Goal: Task Accomplishment & Management: Use online tool/utility

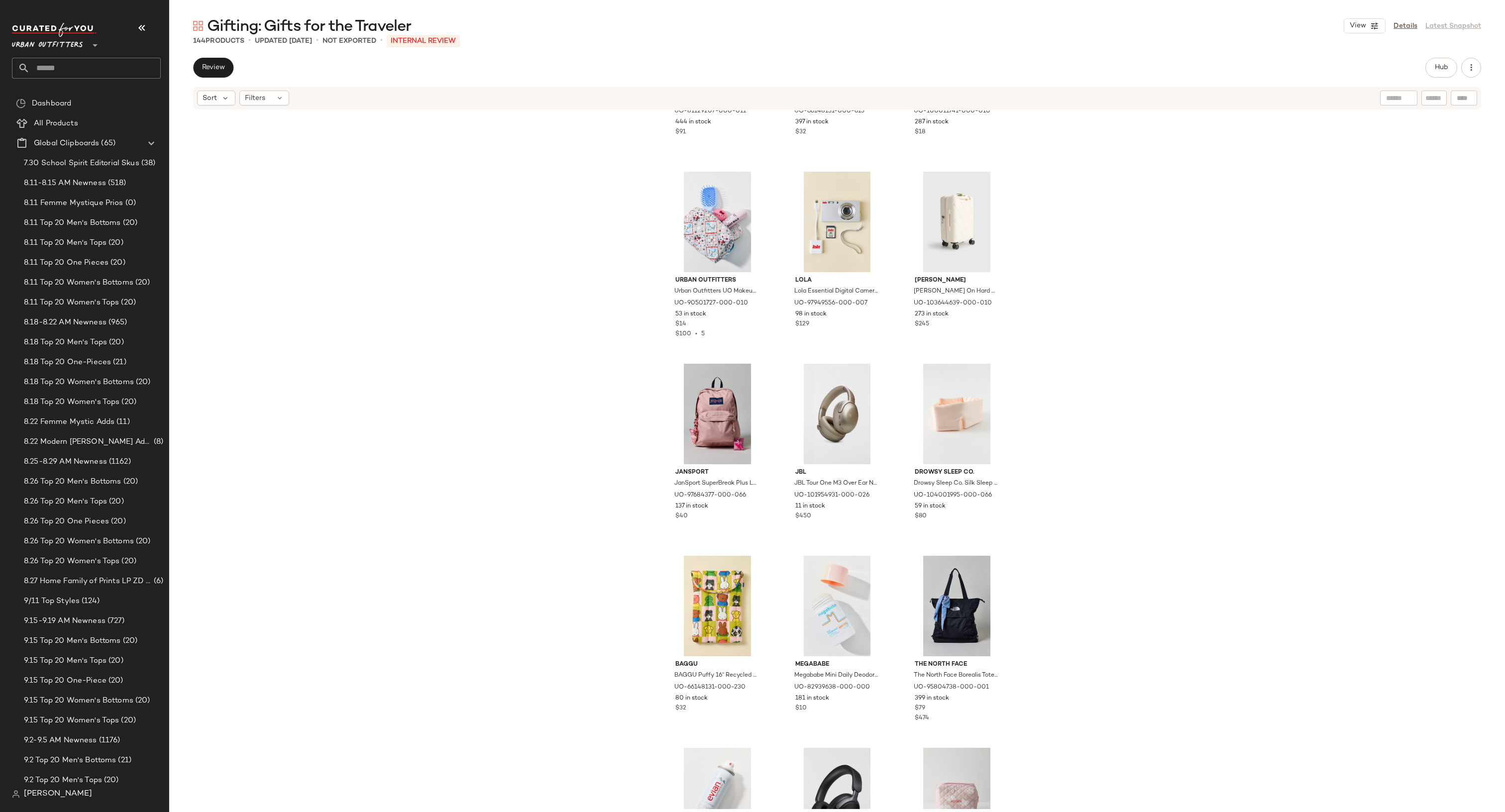
scroll to position [541, 0]
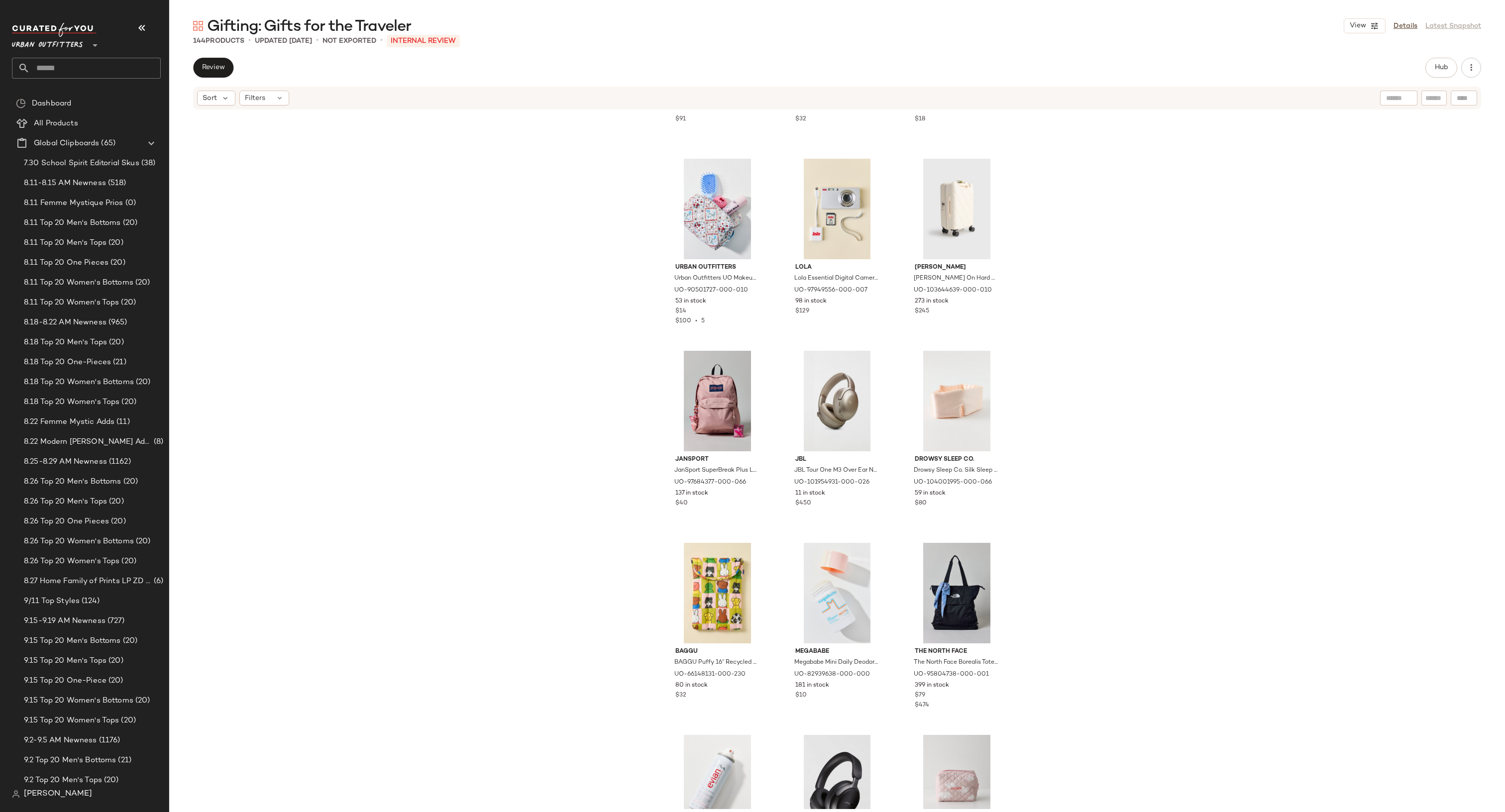
click at [202, 40] on span "144" at bounding box center [199, 41] width 12 height 7
click at [505, 558] on div "Mele and Co Mele and Co Duo Mini Travel Jewelry Case in Ivory at Urban Outfitte…" at bounding box center [837, 459] width 1335 height 698
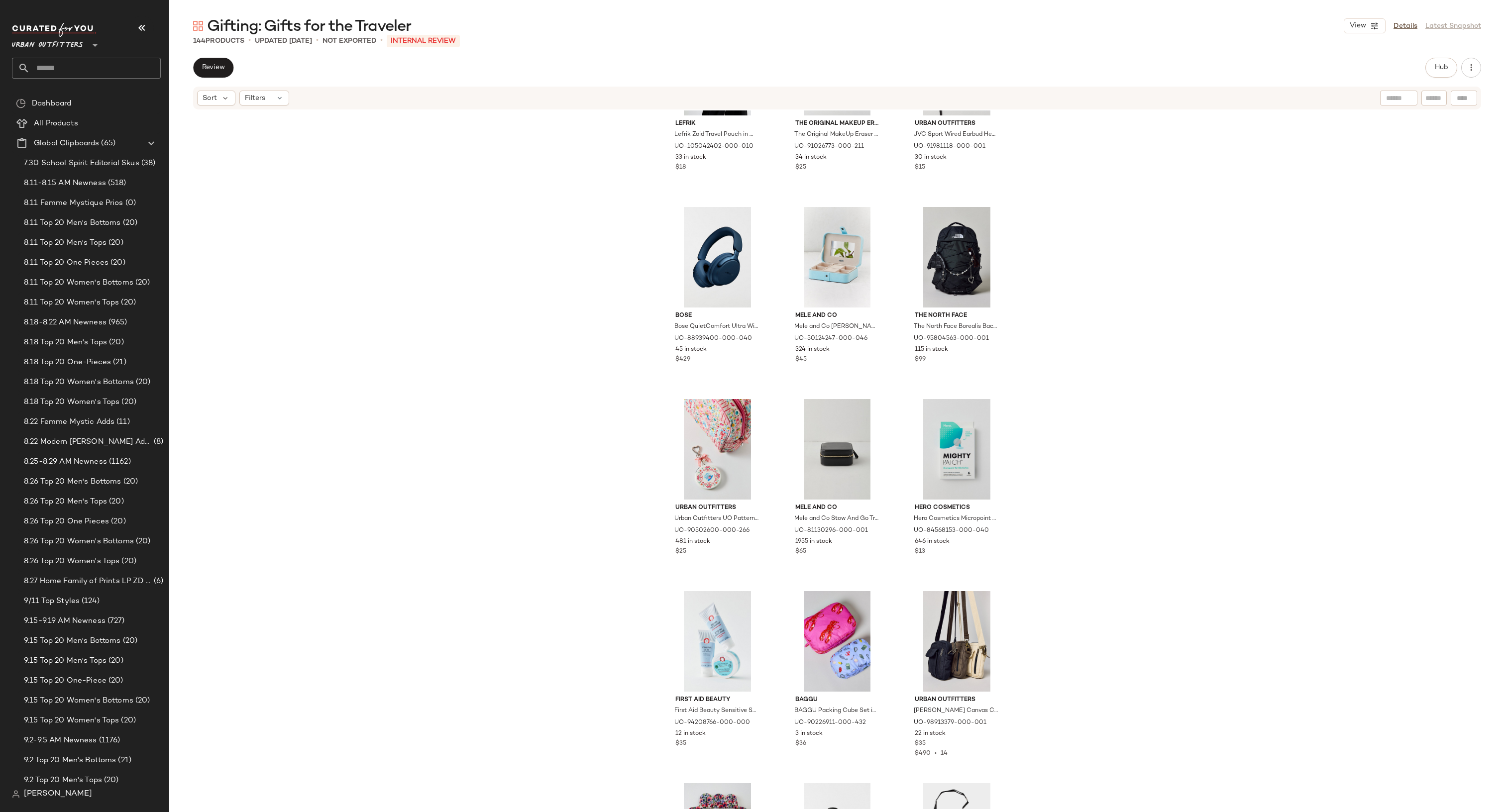
scroll to position [3818, 0]
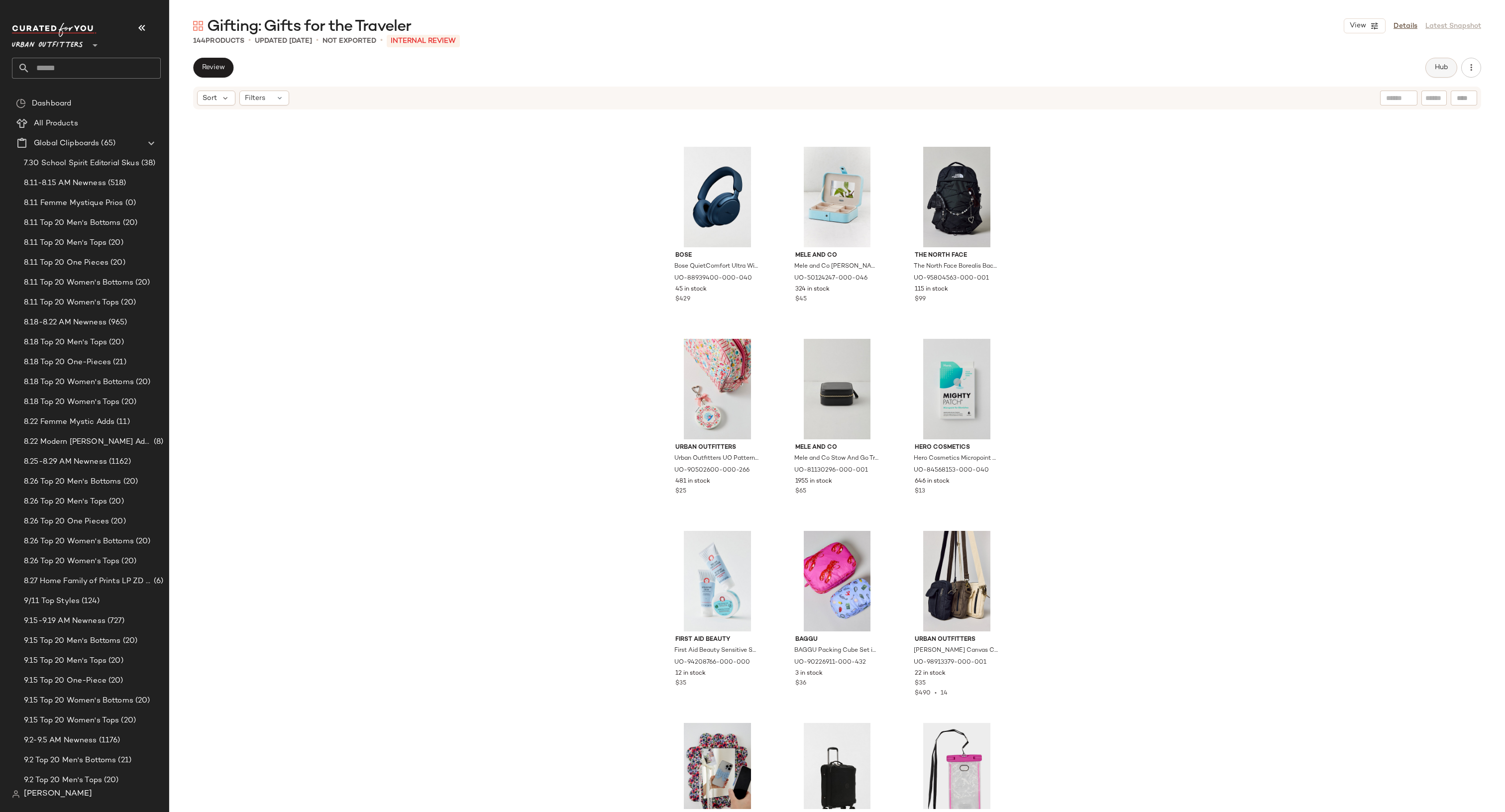
click at [1435, 62] on button "Hub" at bounding box center [1441, 68] width 32 height 20
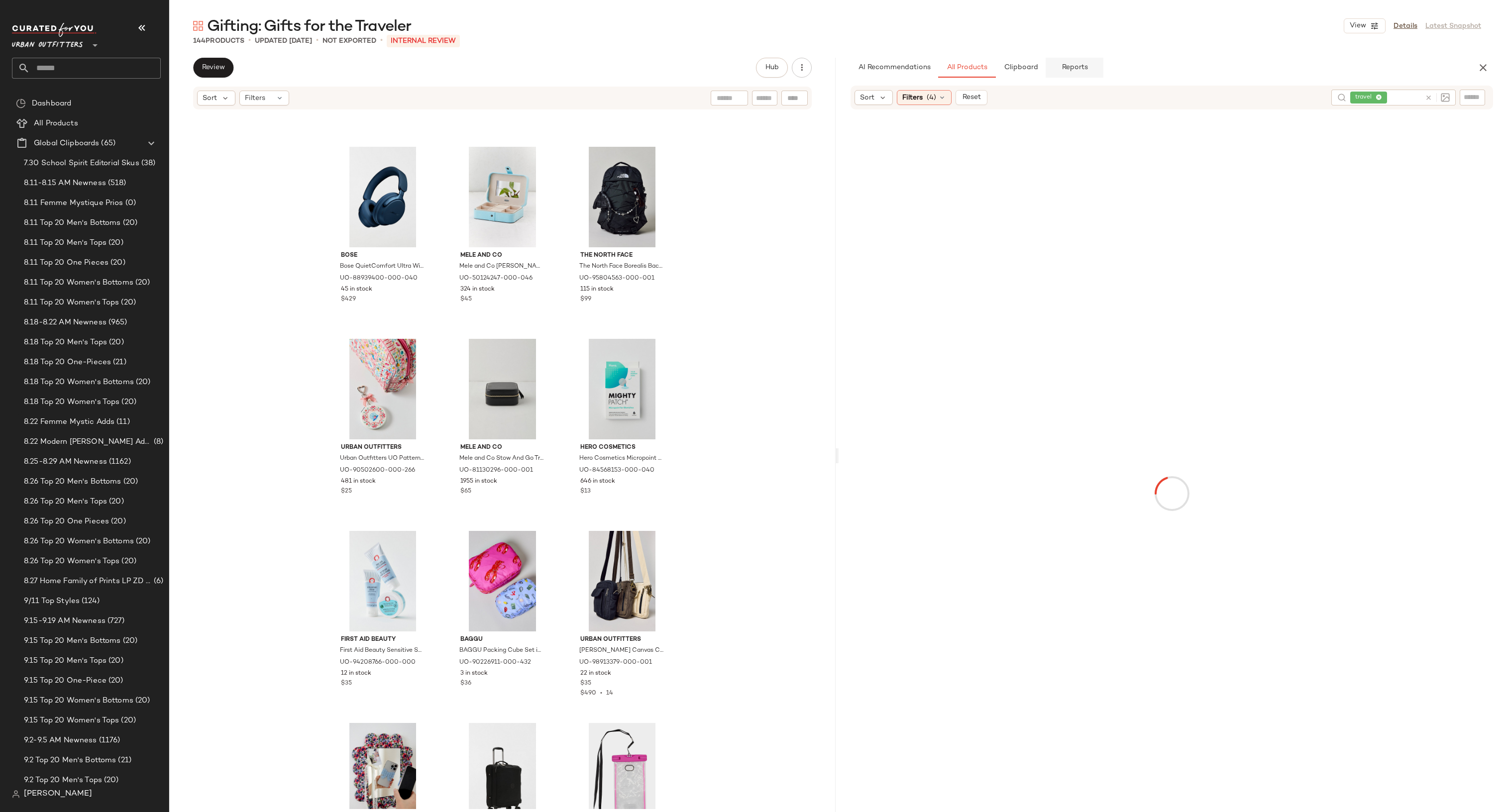
click at [1069, 64] on span "Reports" at bounding box center [1074, 68] width 26 height 8
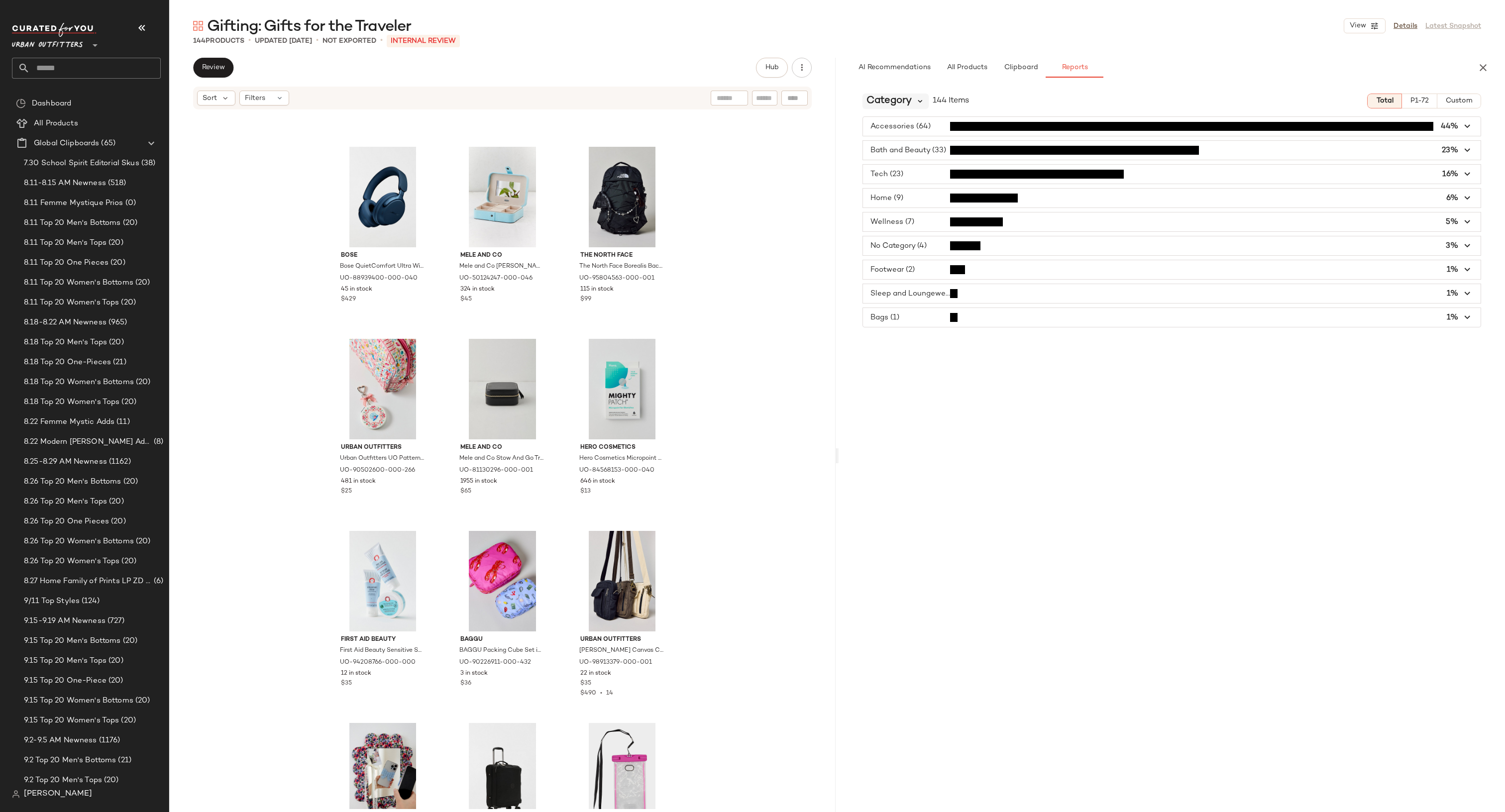
click at [923, 99] on icon at bounding box center [920, 101] width 9 height 9
click at [919, 191] on div "Brand" at bounding box center [925, 194] width 110 height 12
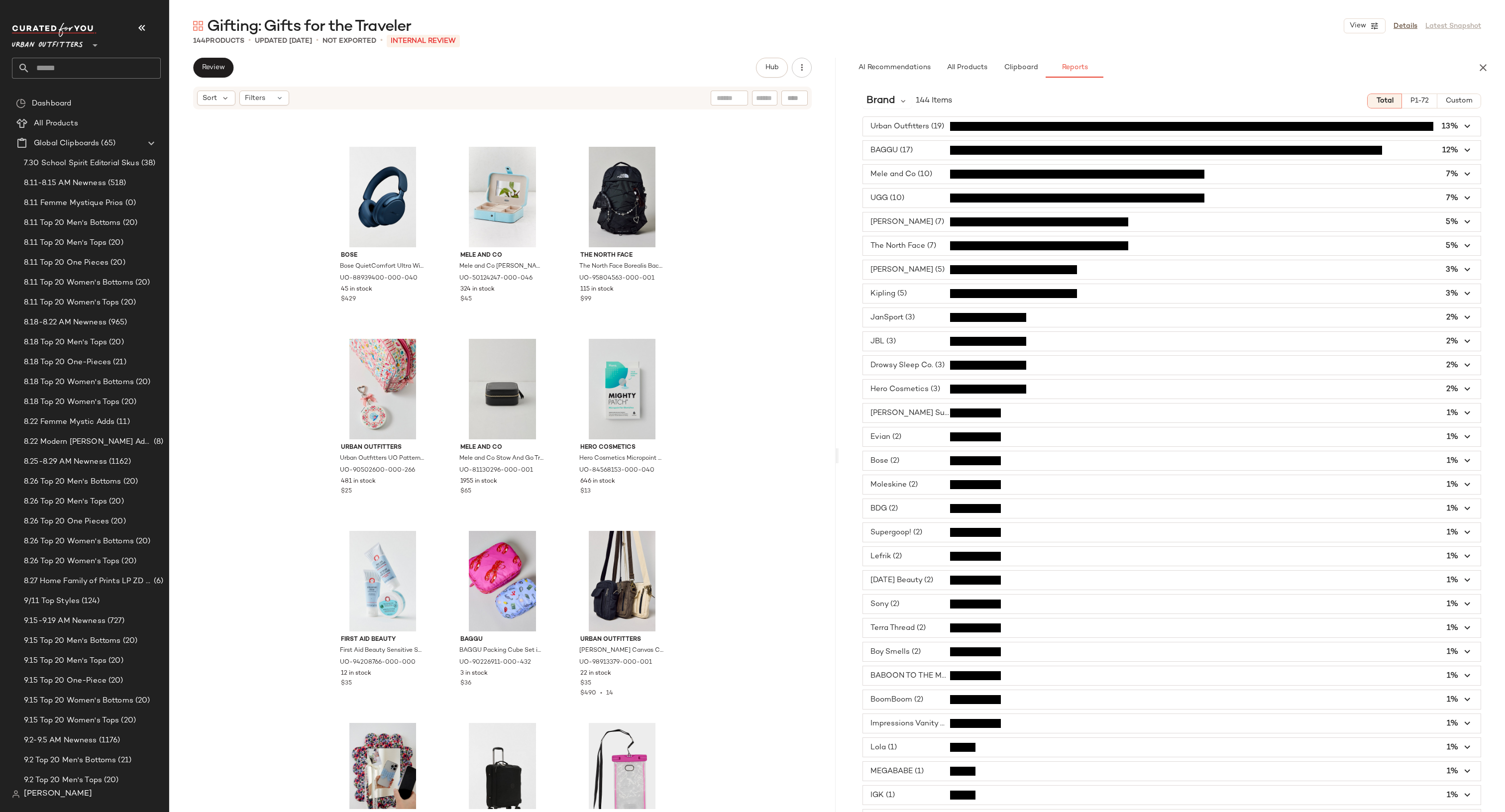
click at [923, 128] on span "button" at bounding box center [1172, 126] width 618 height 19
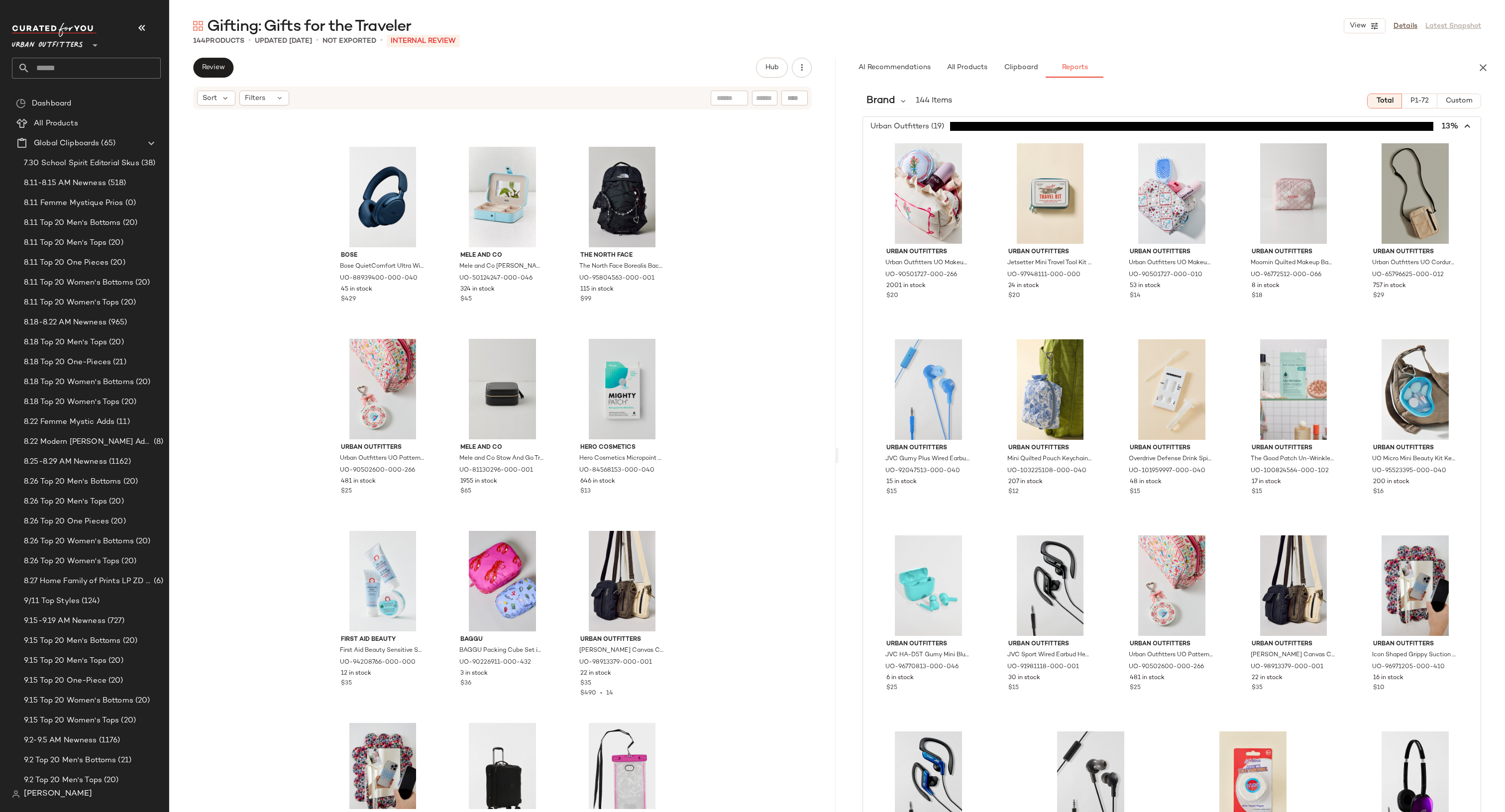
click at [923, 128] on span "button" at bounding box center [1172, 126] width 618 height 19
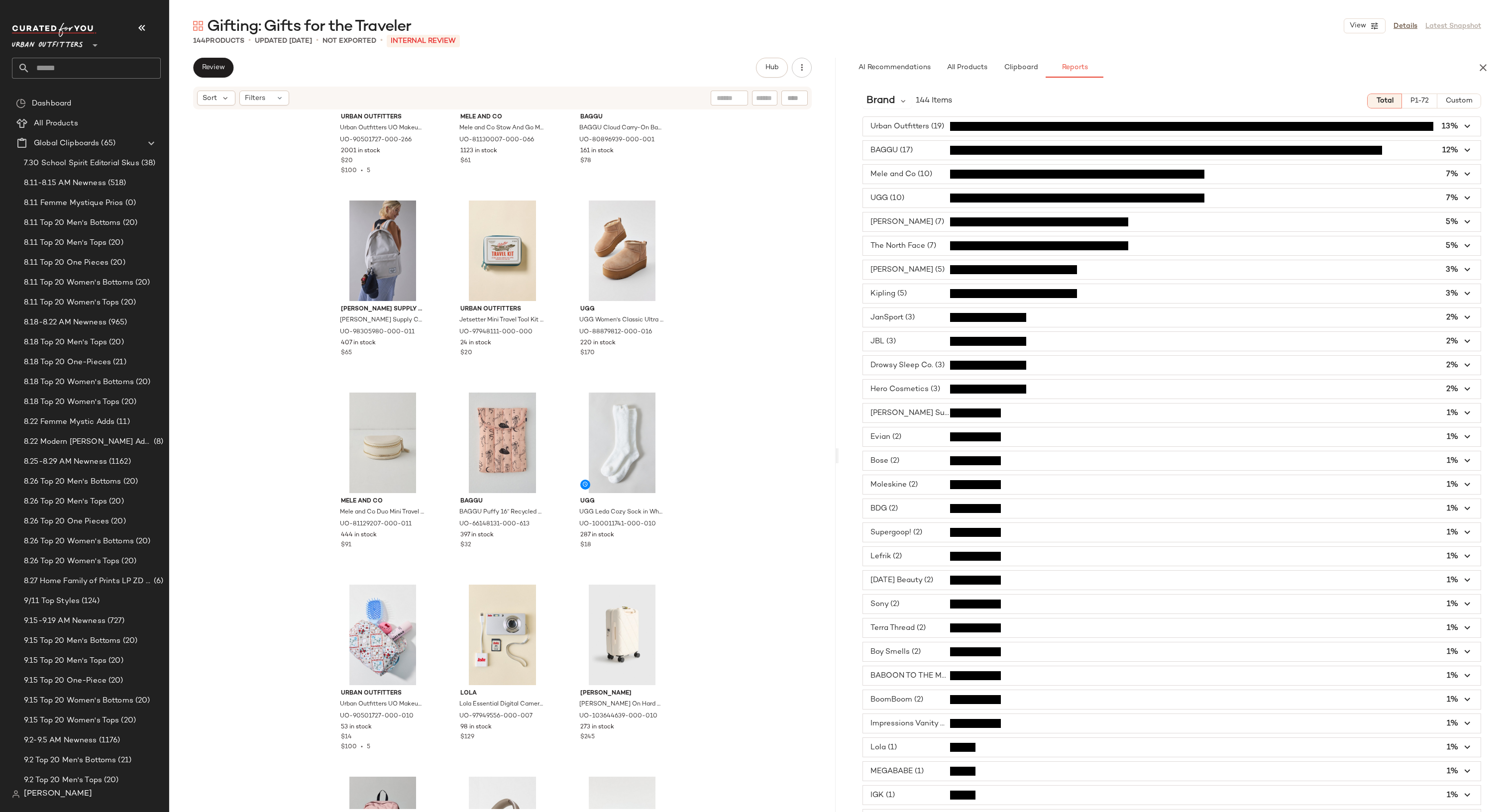
scroll to position [0, 0]
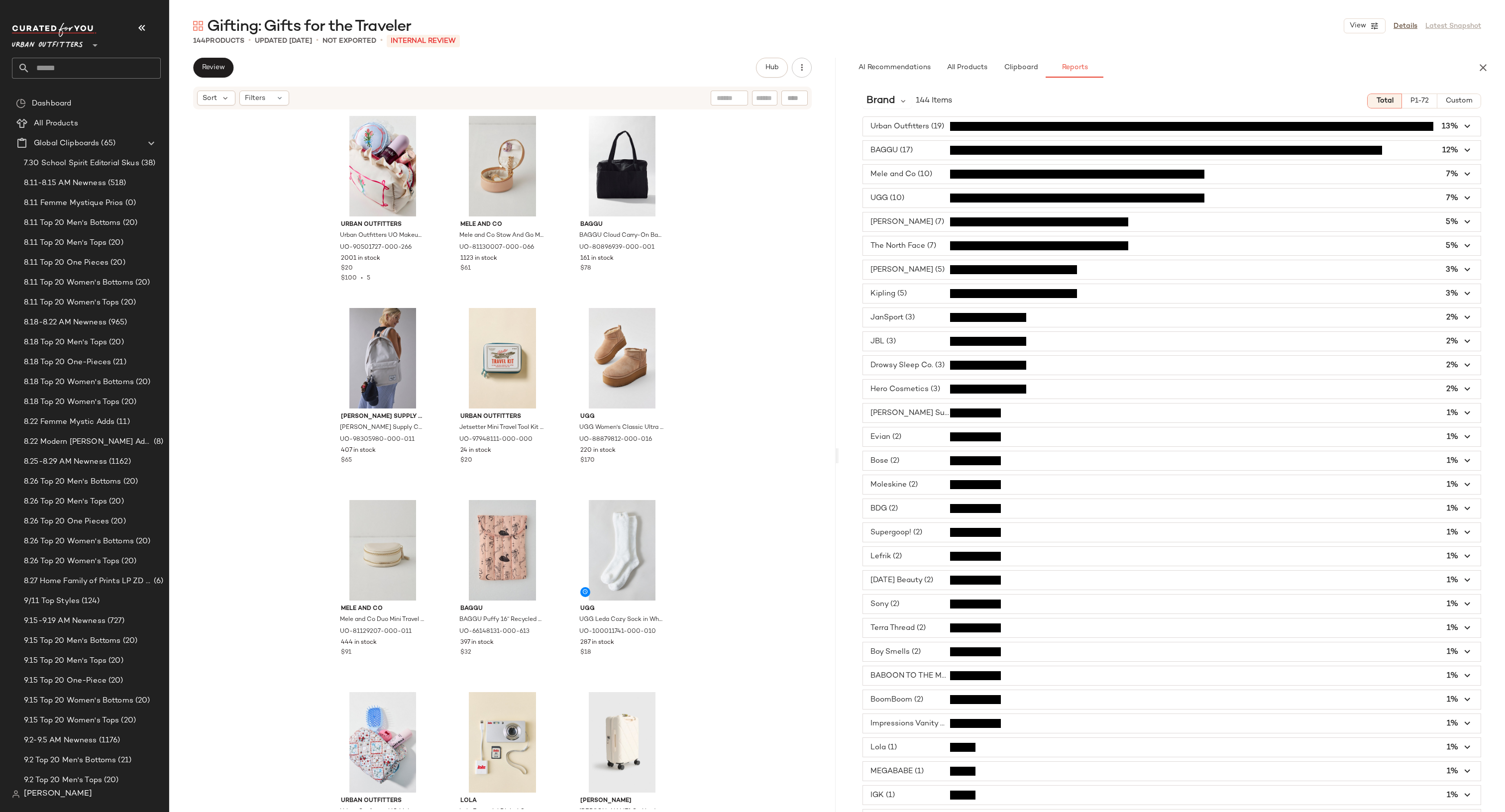
click at [899, 562] on span "button" at bounding box center [1172, 556] width 618 height 19
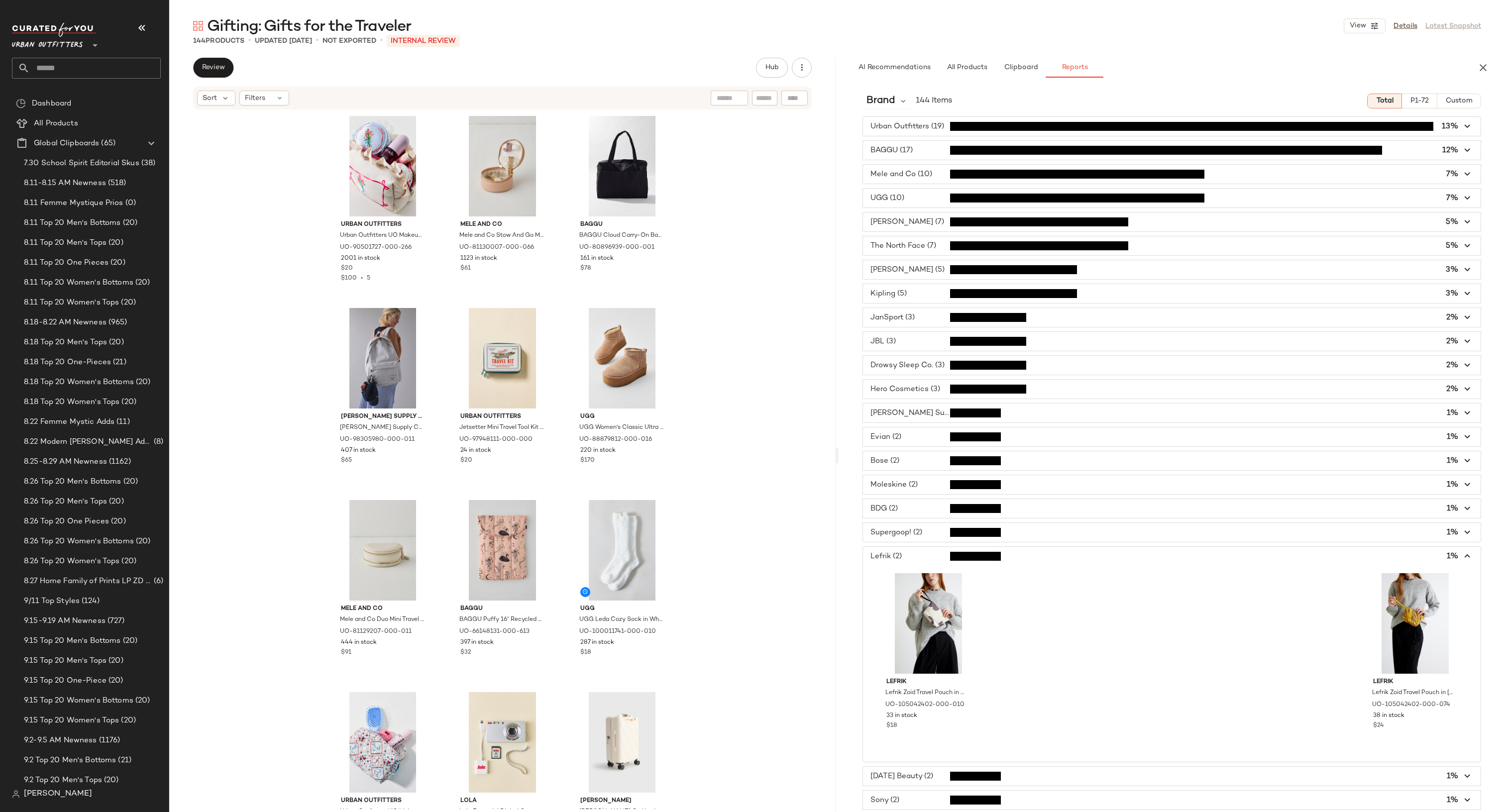
click at [900, 507] on span "button" at bounding box center [1172, 508] width 618 height 19
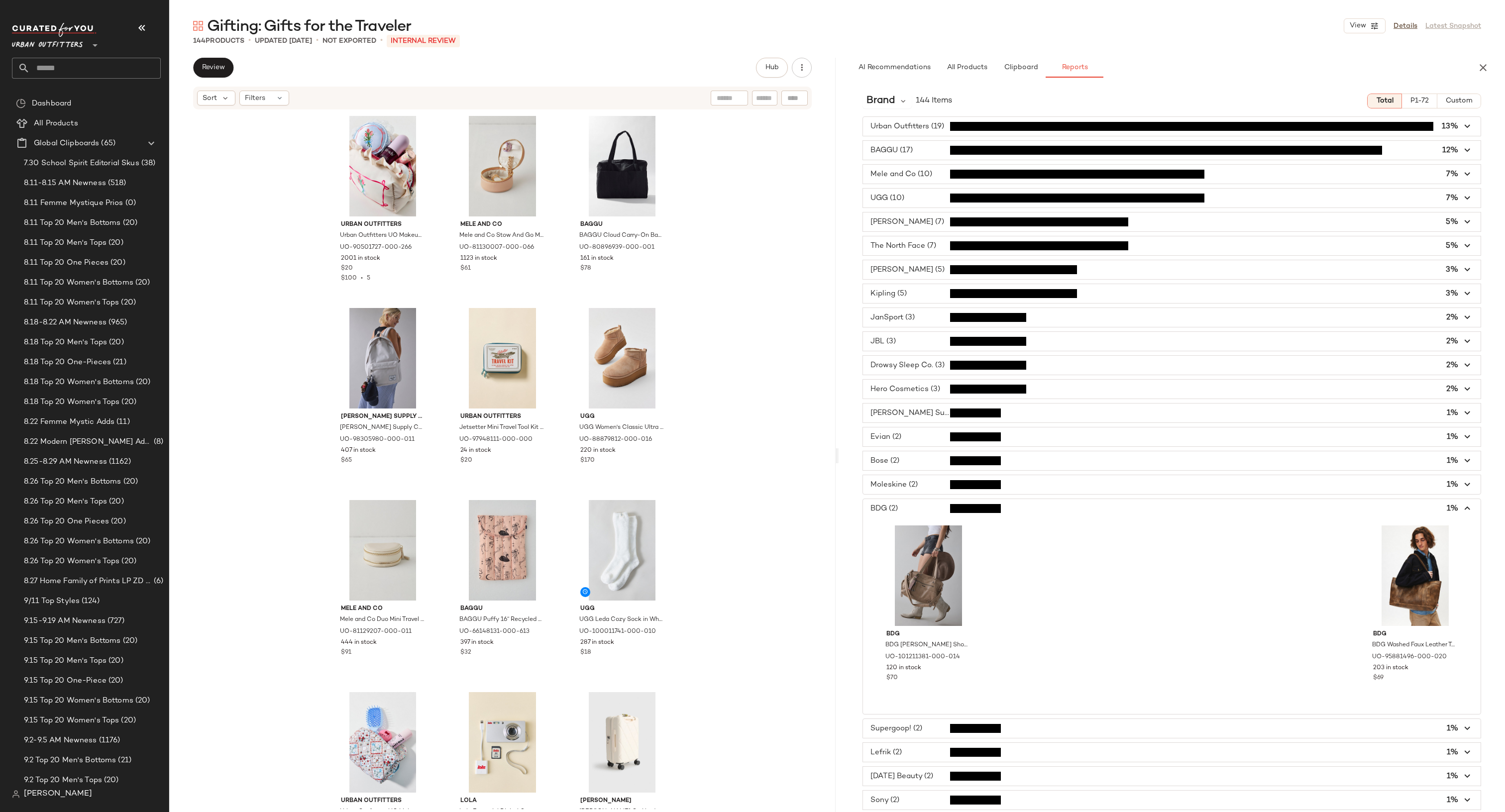
click at [900, 507] on span "button" at bounding box center [1172, 508] width 618 height 19
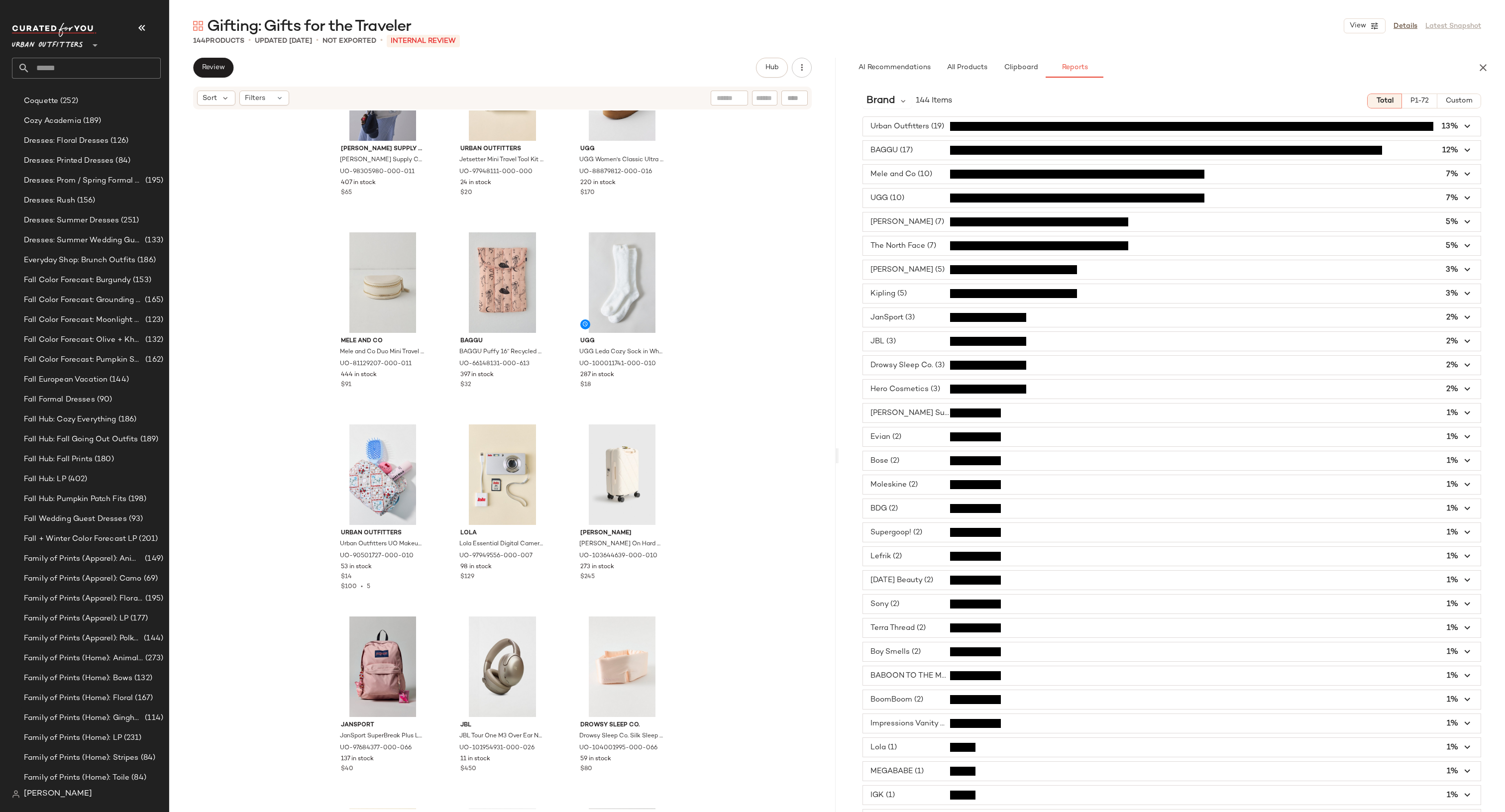
scroll to position [329, 0]
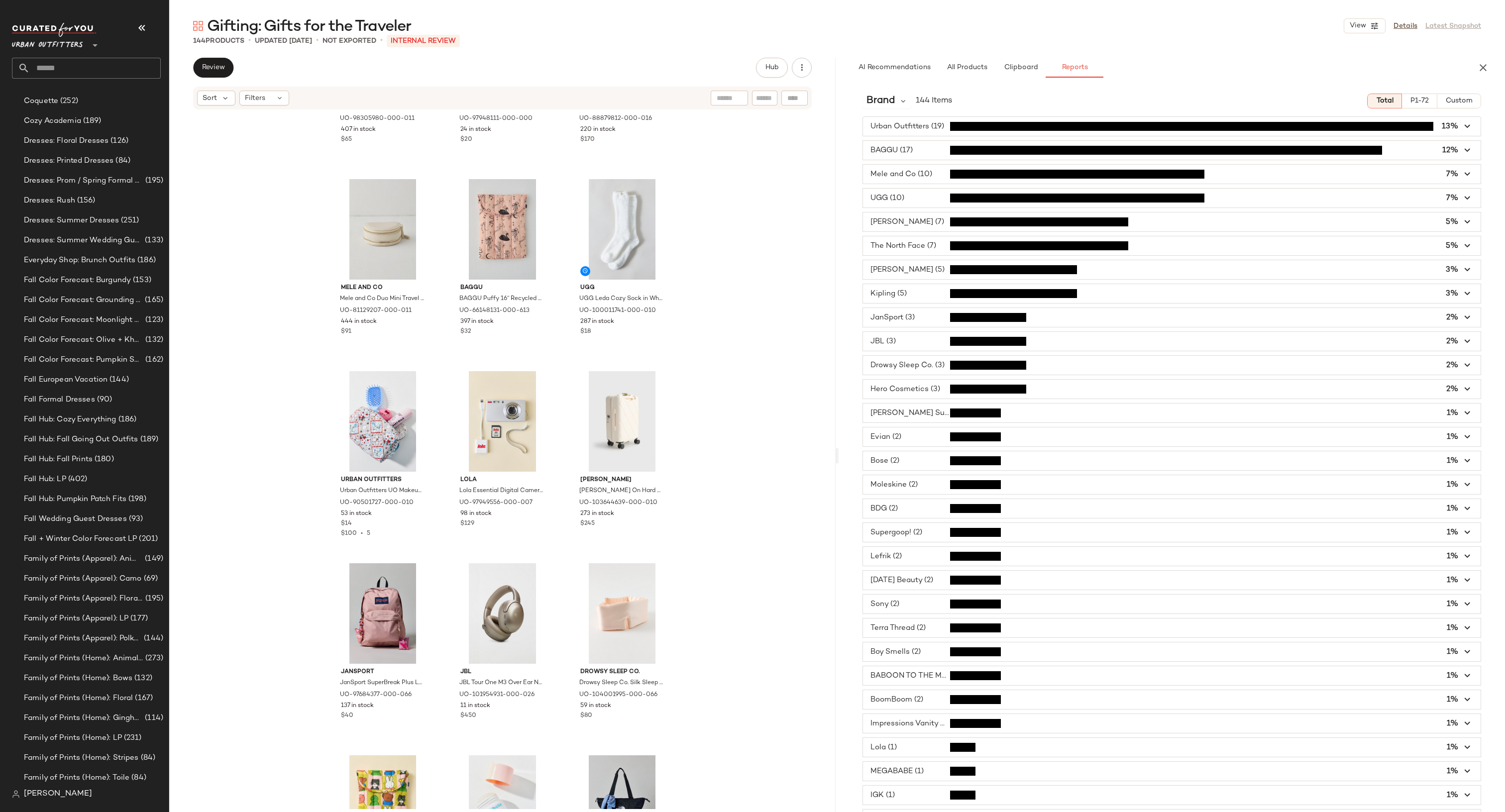
click at [917, 173] on span "button" at bounding box center [1172, 174] width 618 height 19
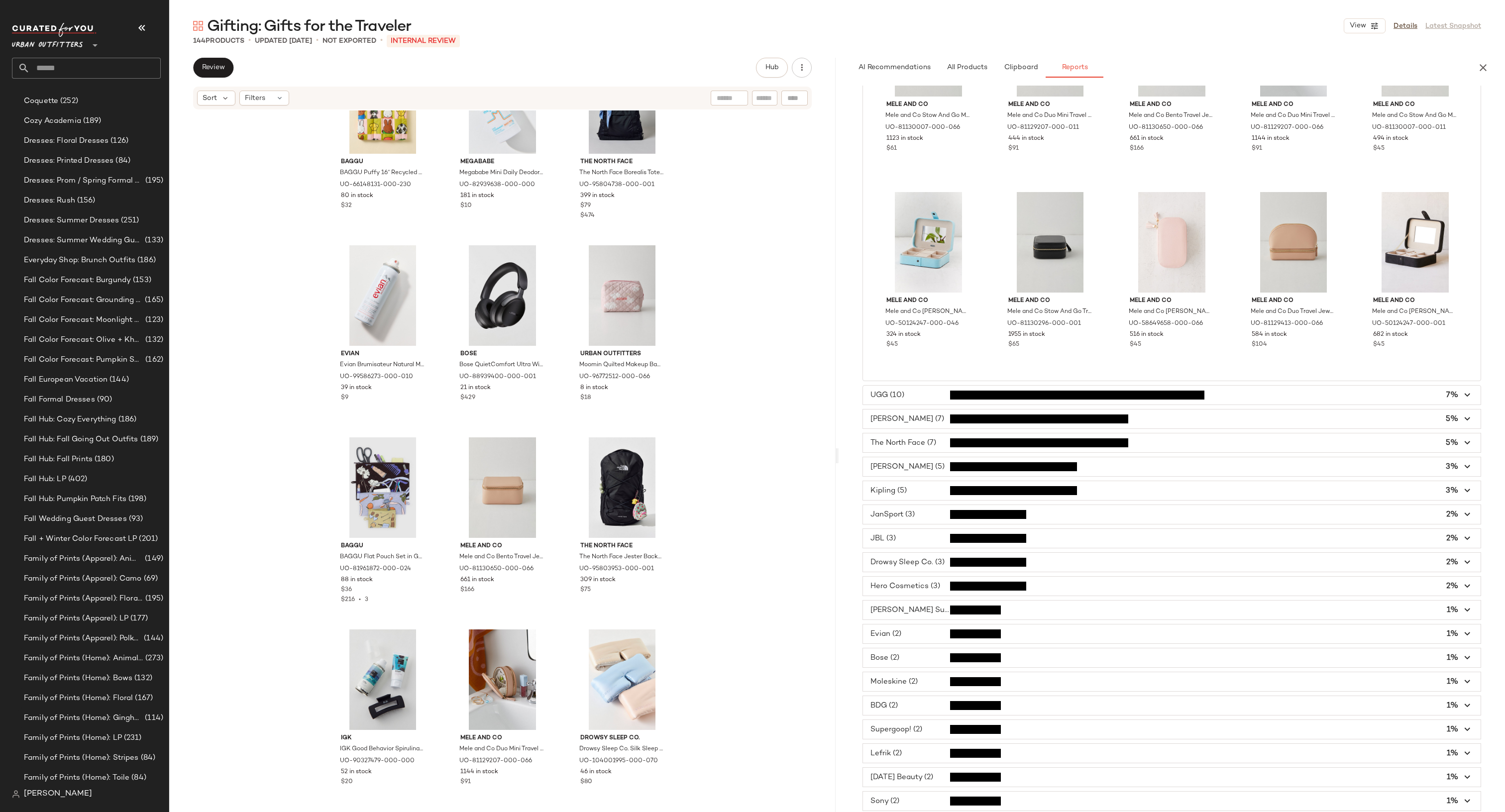
scroll to position [0, 0]
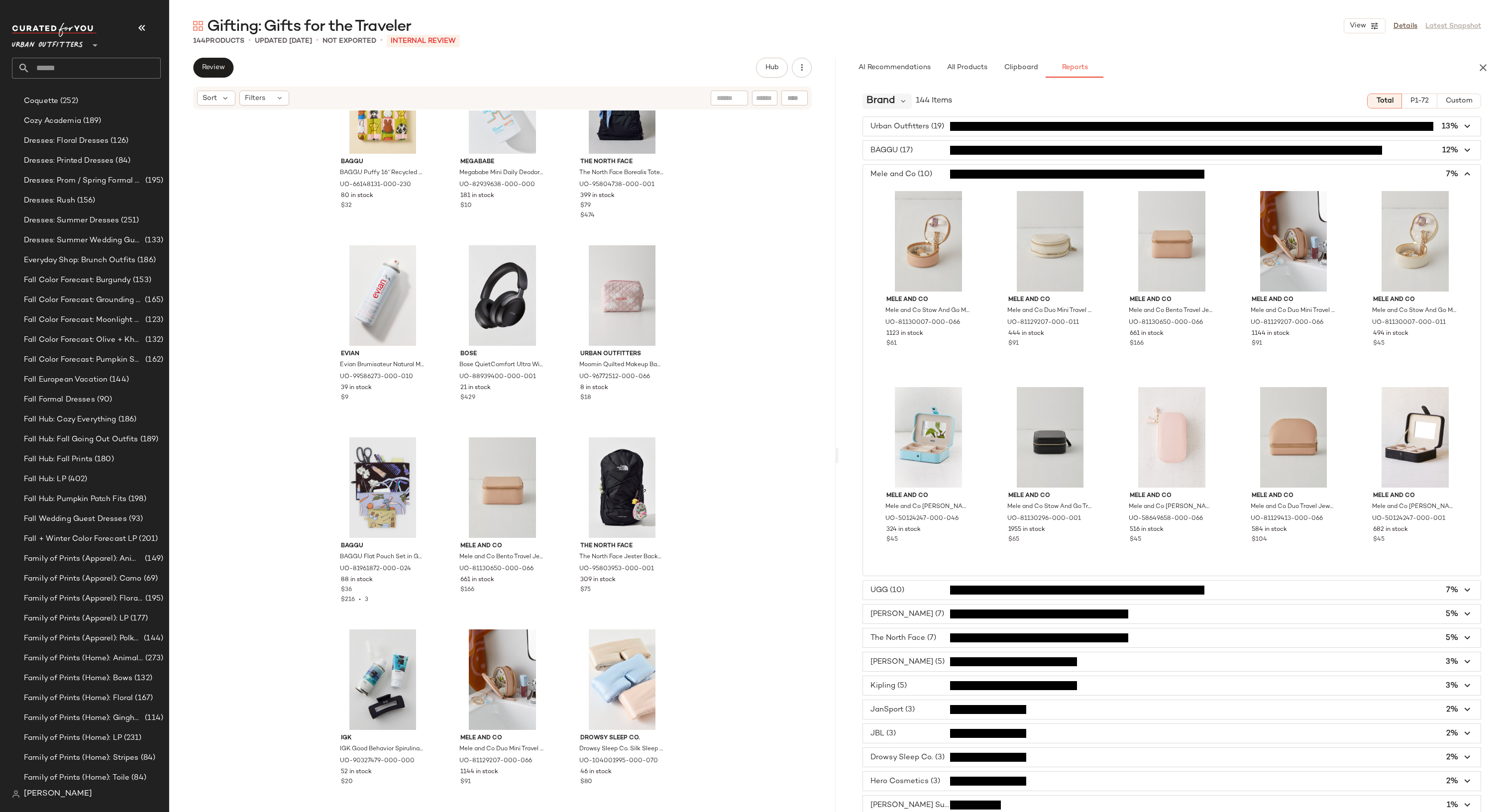
click at [904, 95] on div "Brand" at bounding box center [887, 101] width 49 height 15
click at [892, 171] on div "Price" at bounding box center [925, 171] width 110 height 12
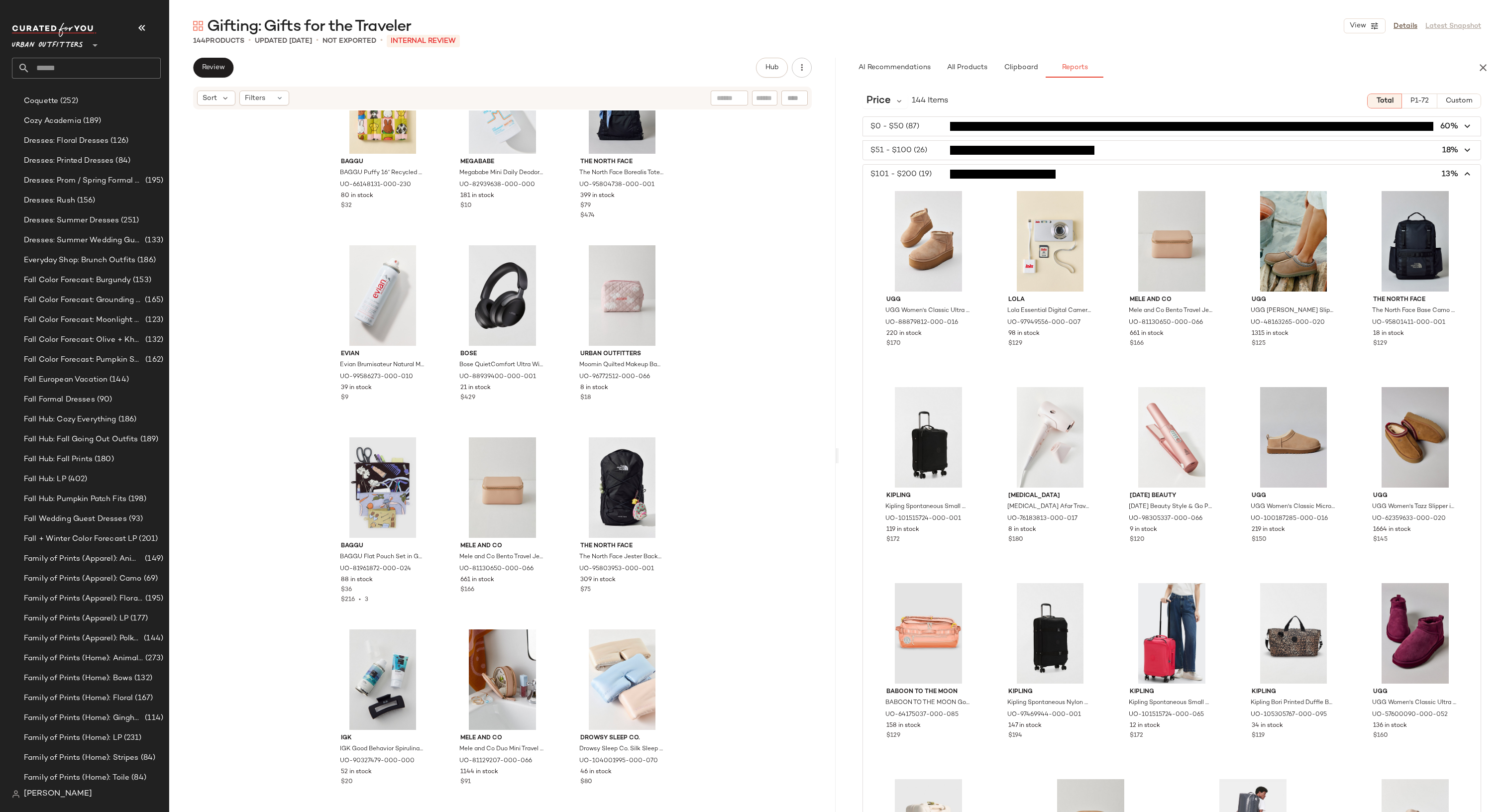
click at [892, 171] on span "button" at bounding box center [1172, 174] width 618 height 19
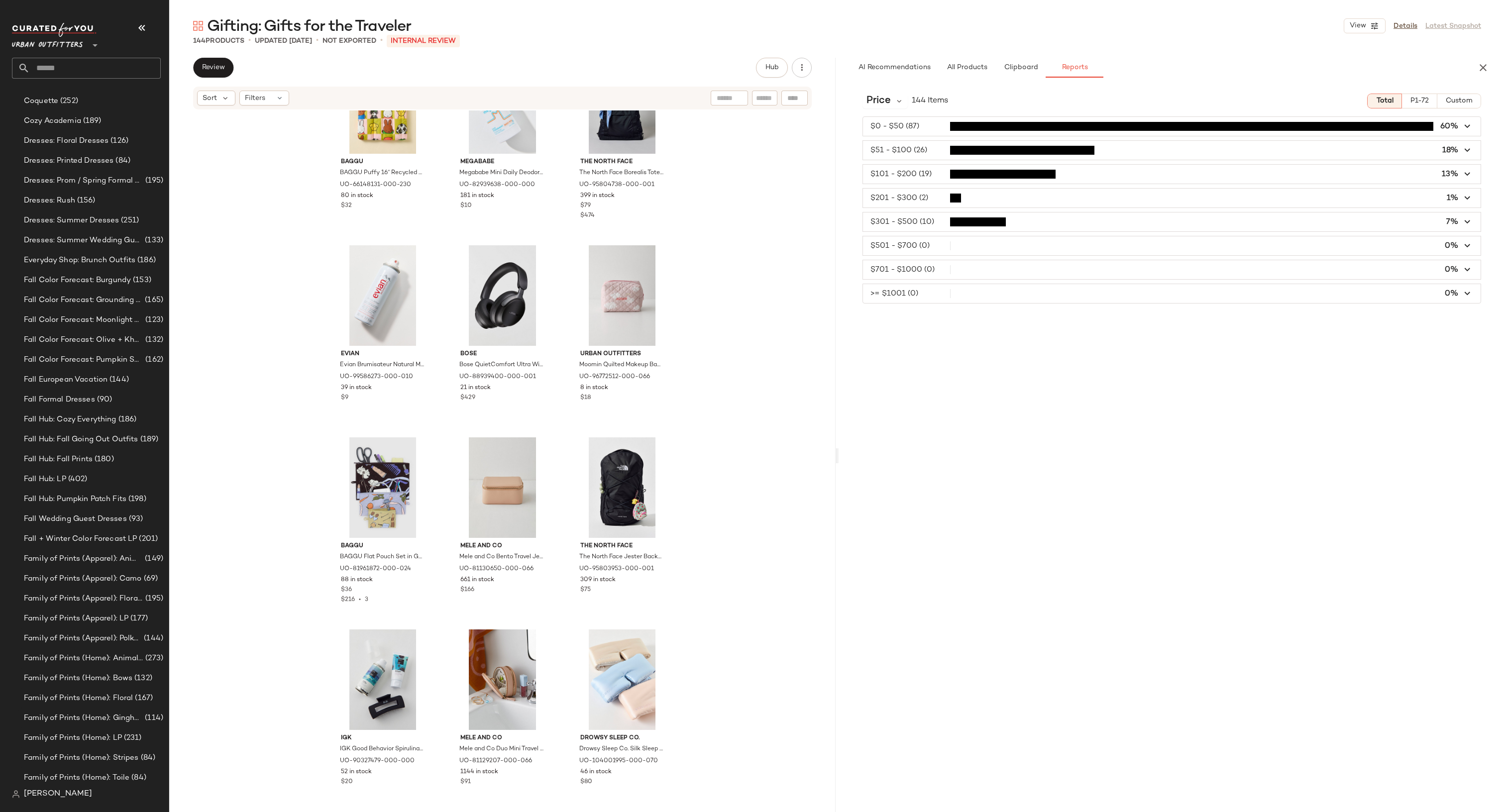
click at [906, 128] on span "button" at bounding box center [1172, 126] width 618 height 19
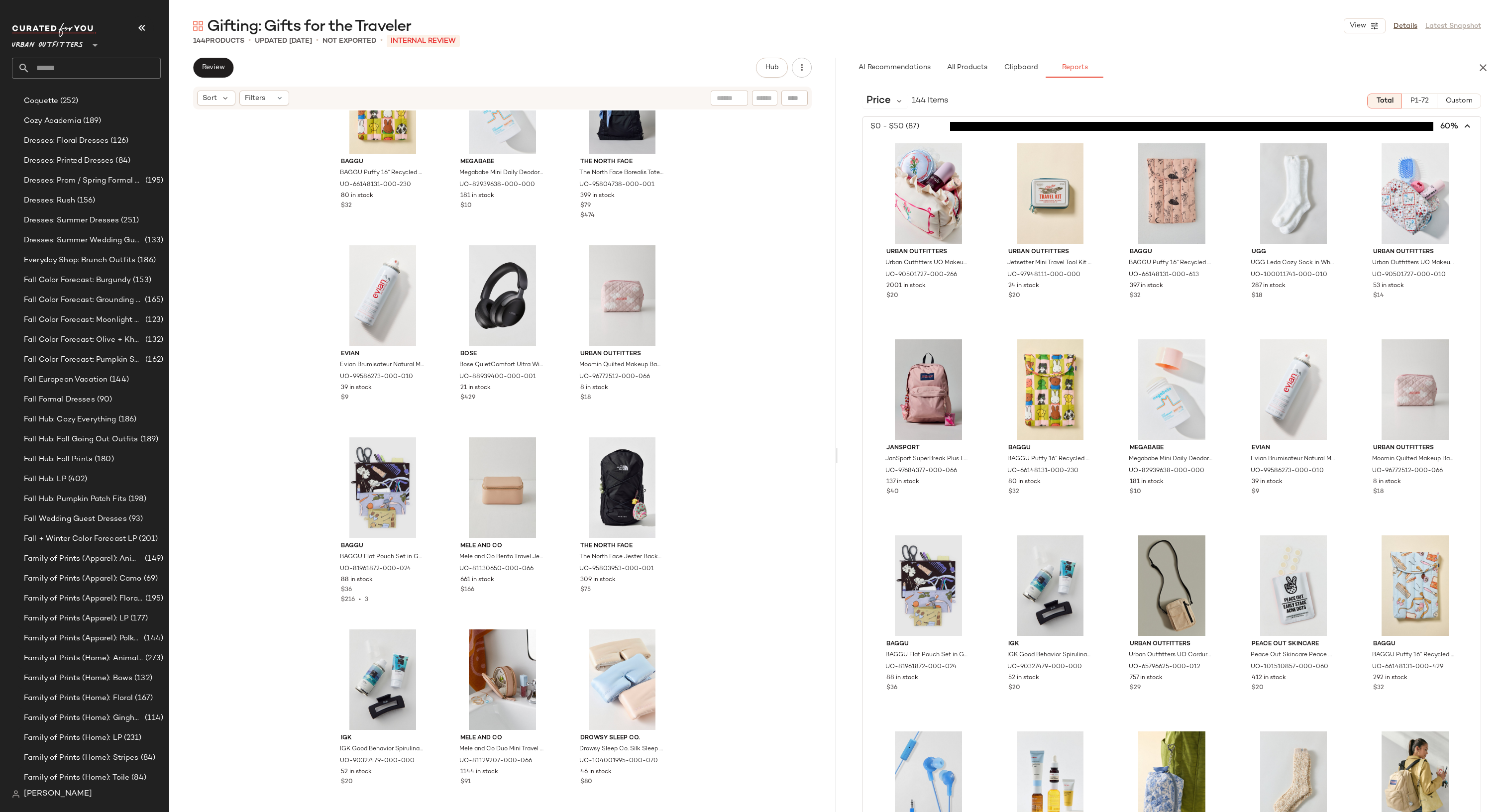
click at [906, 128] on span "button" at bounding box center [1172, 126] width 618 height 19
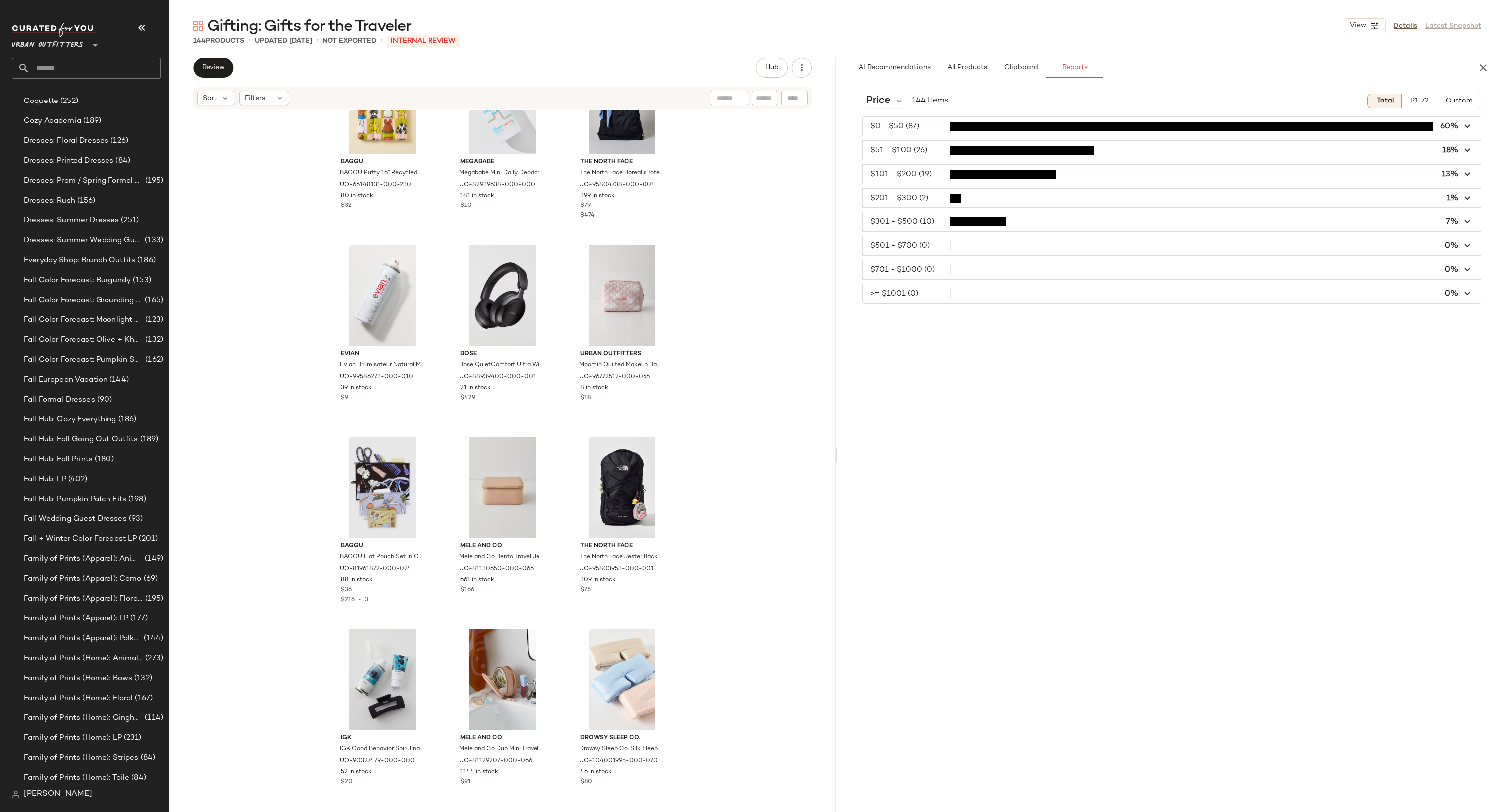
click at [914, 157] on span "button" at bounding box center [1172, 150] width 618 height 19
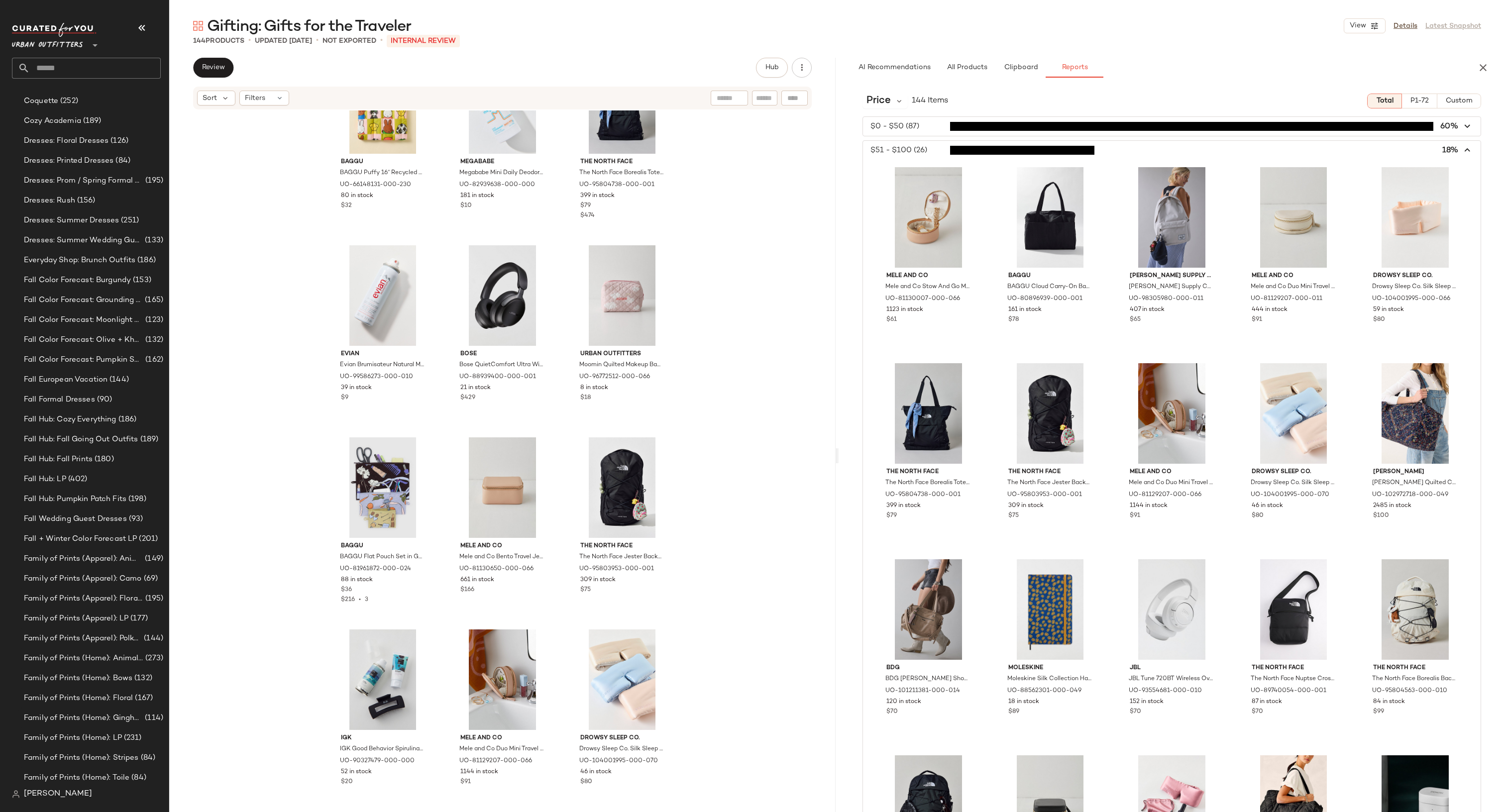
click at [914, 157] on span "button" at bounding box center [1172, 150] width 618 height 19
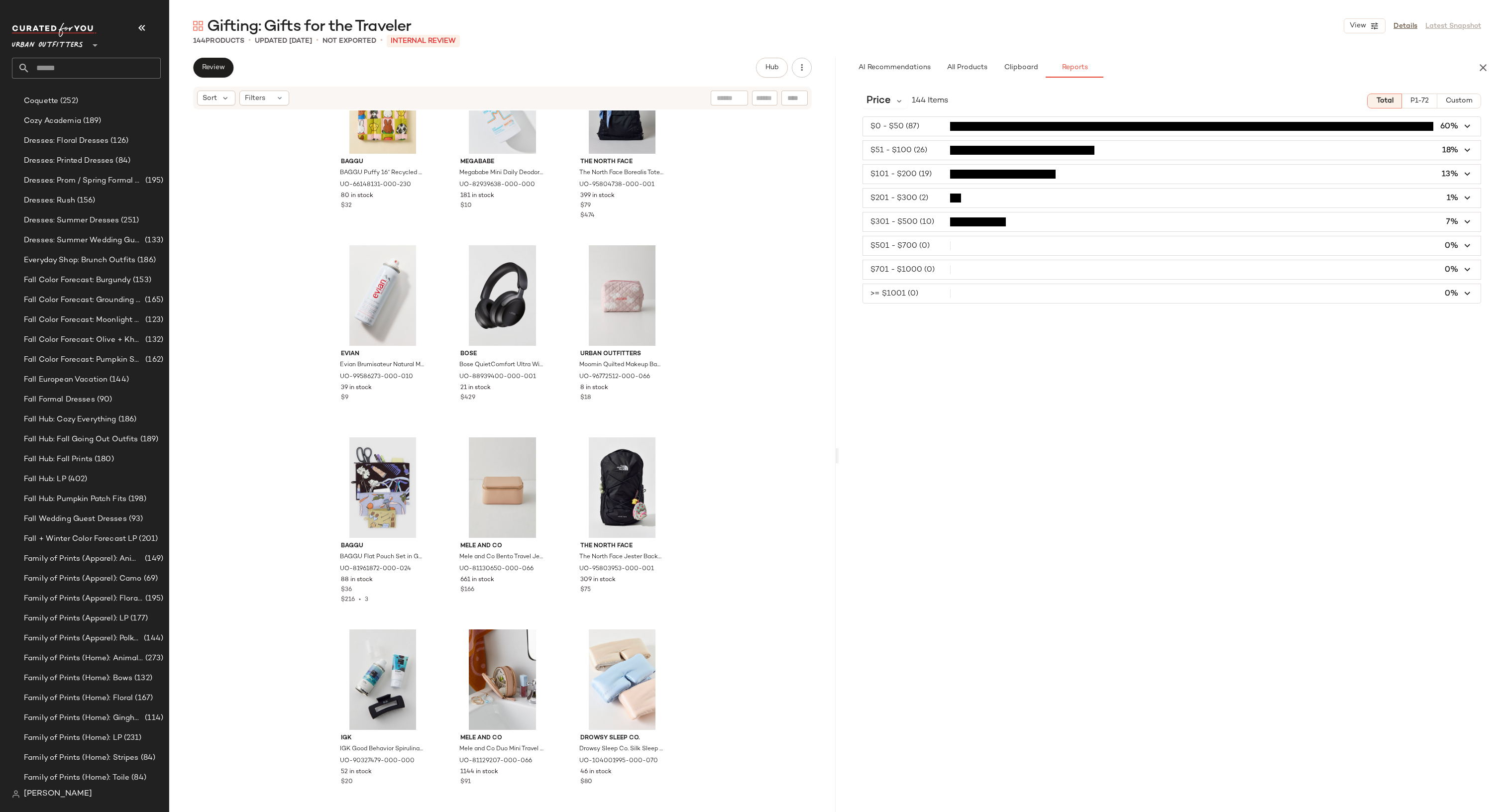
click at [912, 169] on span "button" at bounding box center [1172, 174] width 618 height 19
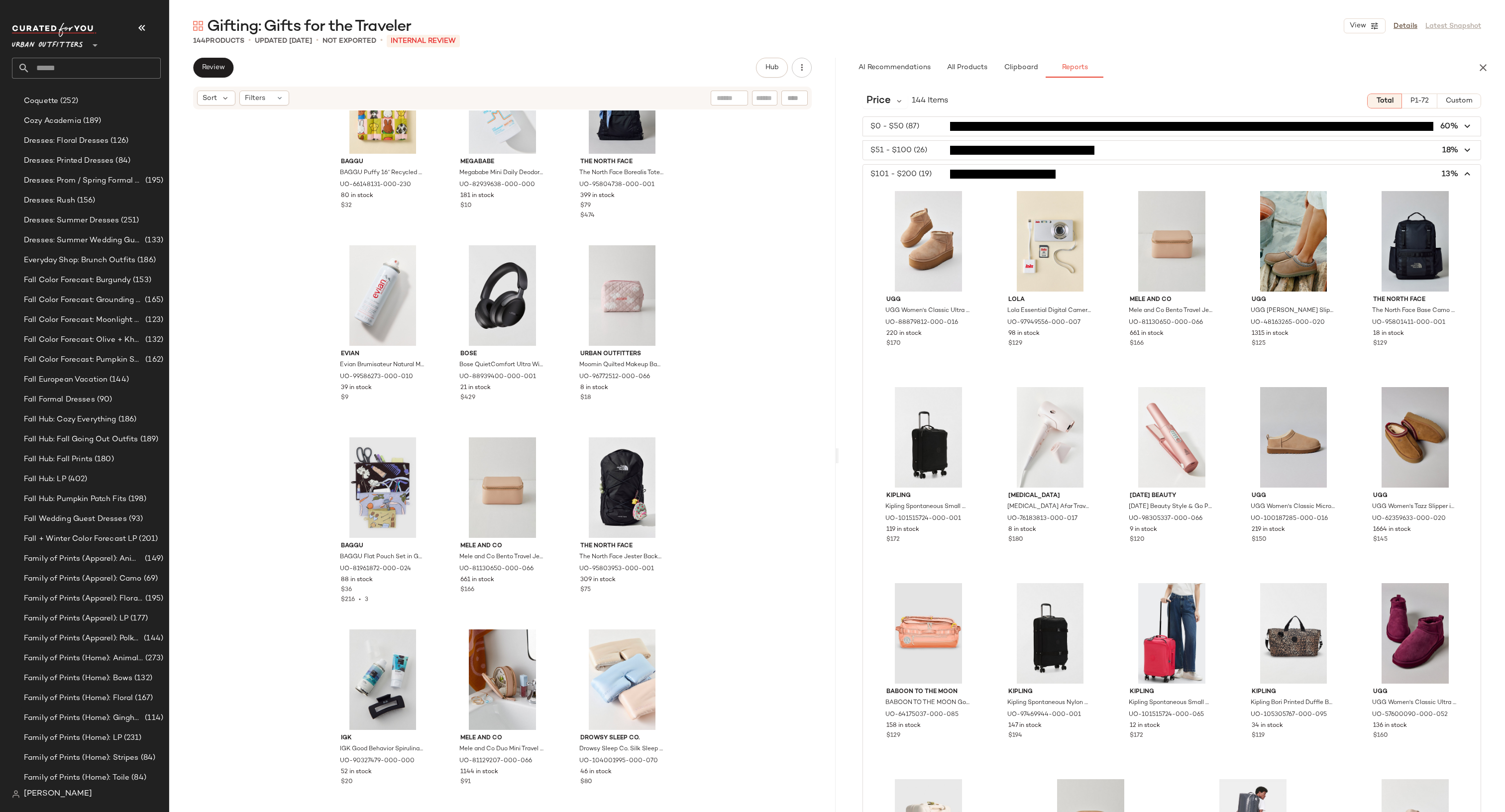
click at [912, 169] on span "button" at bounding box center [1172, 174] width 618 height 19
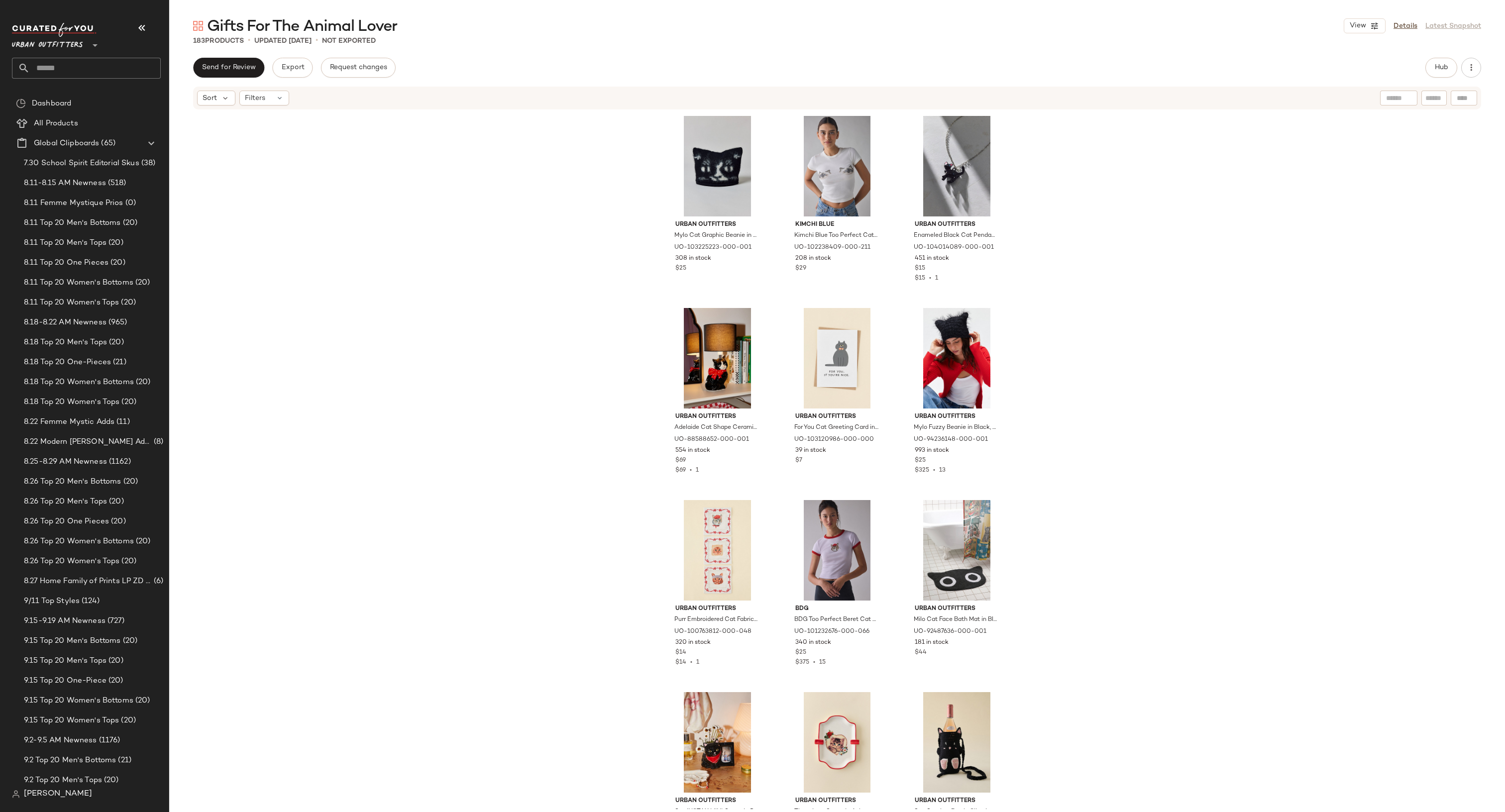
click at [610, 500] on div "Urban Outfitters Mylo Cat Graphic Beanie in Black, Women's at Urban Outfitters …" at bounding box center [837, 459] width 1335 height 698
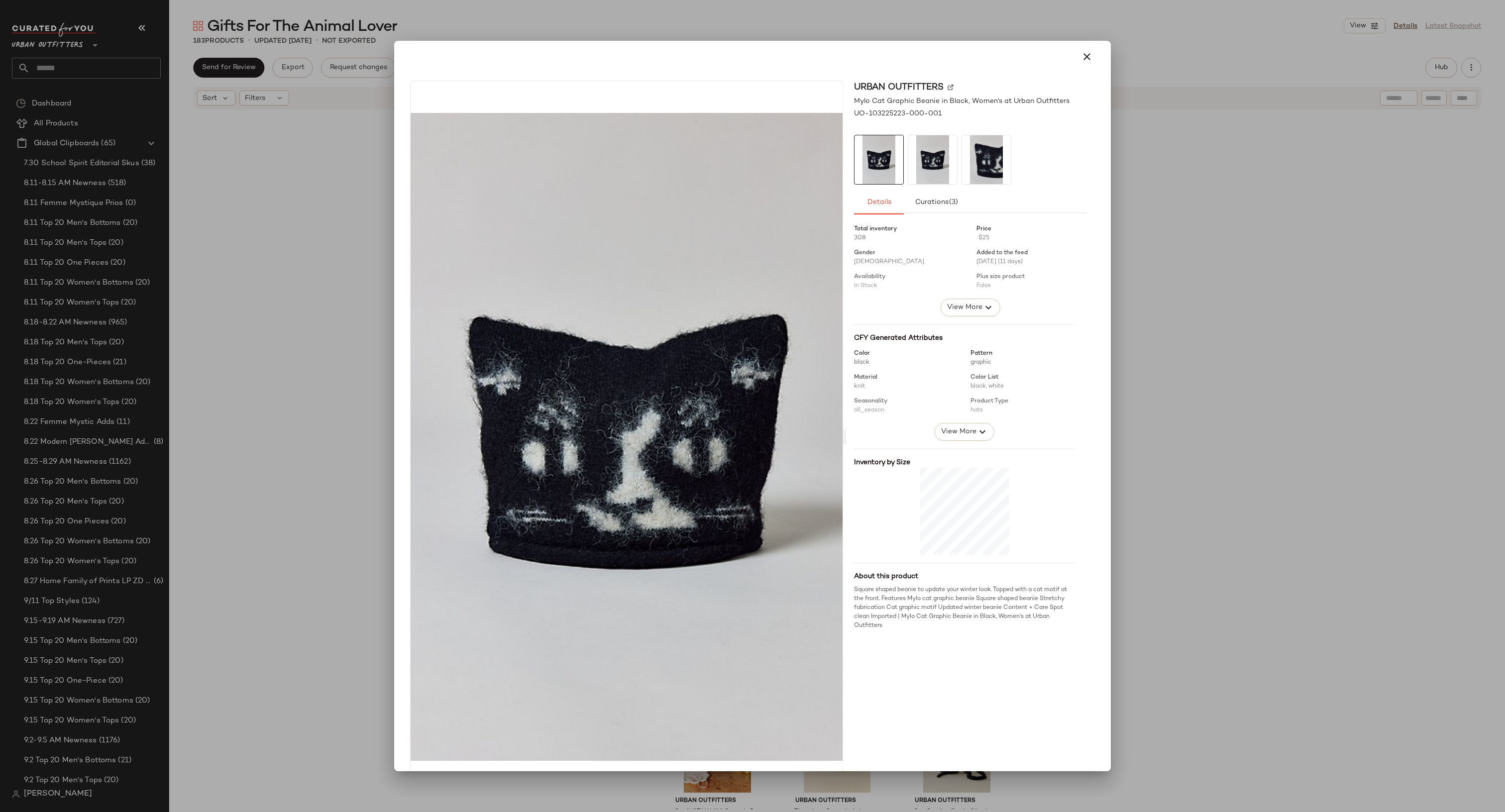
click at [1184, 213] on div at bounding box center [752, 406] width 1505 height 812
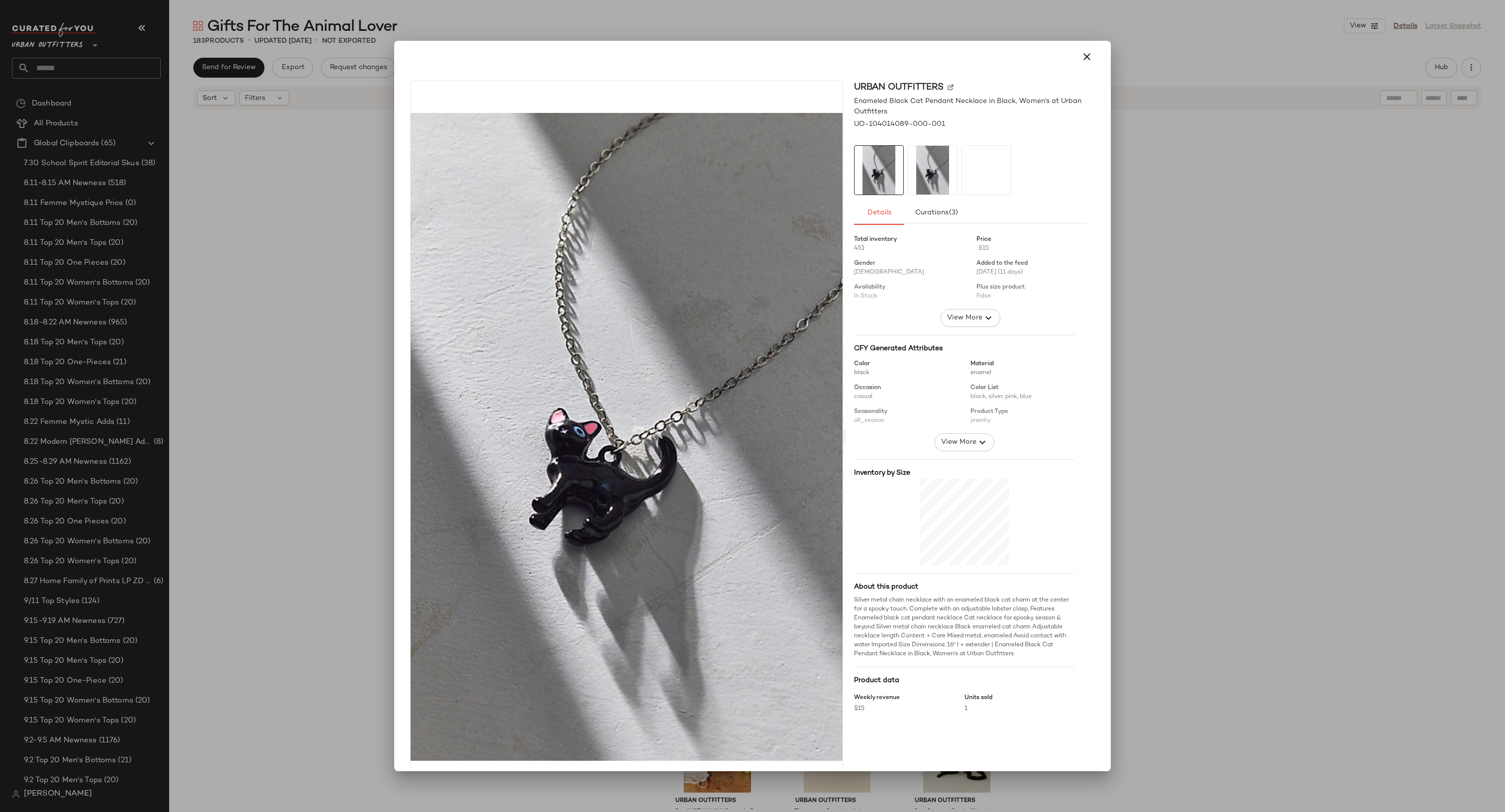
click at [1184, 304] on div at bounding box center [752, 406] width 1505 height 812
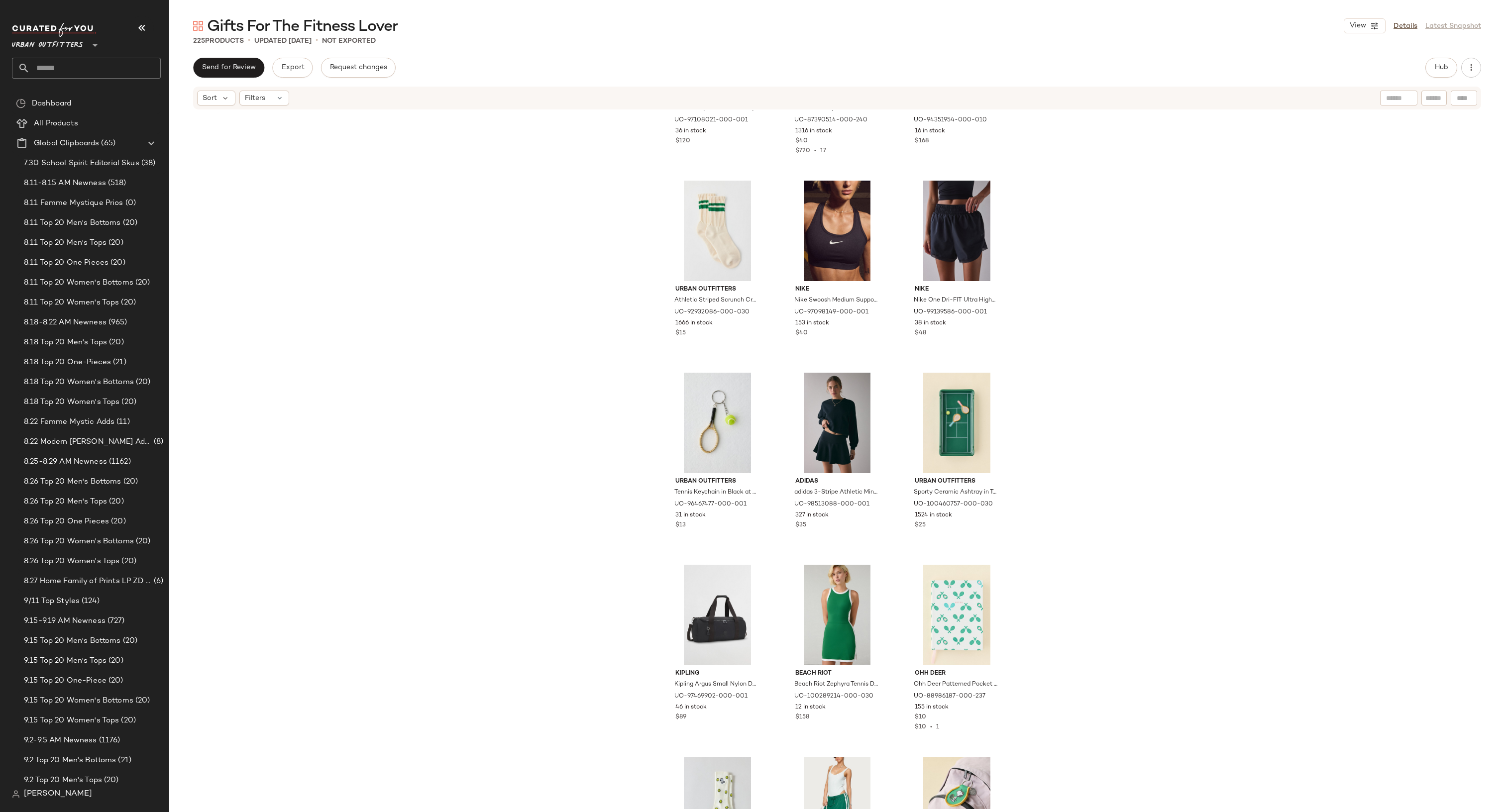
scroll to position [1673, 0]
click at [357, 32] on span "Gifts For The Fitness Lover" at bounding box center [302, 27] width 191 height 20
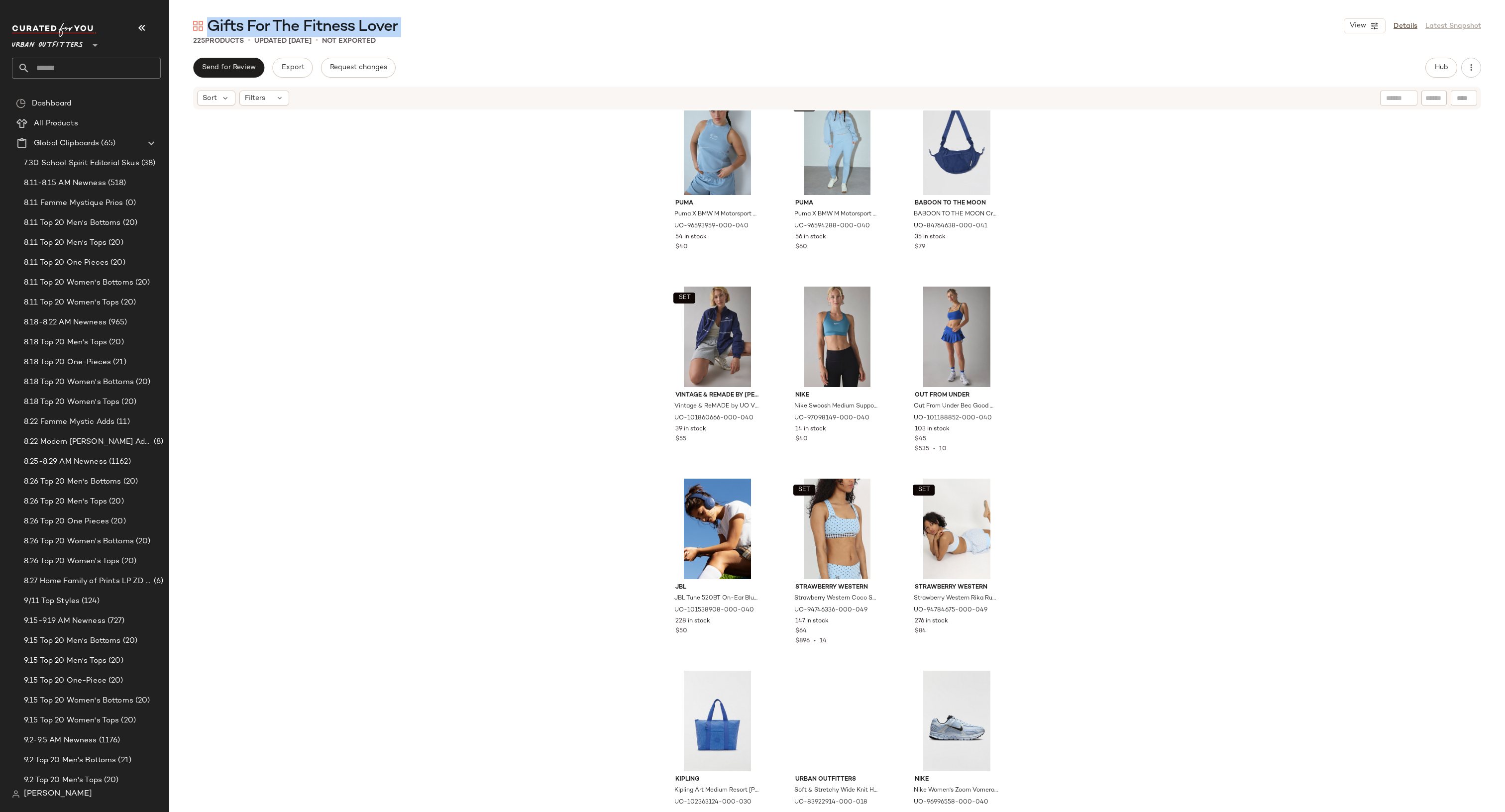
scroll to position [4834, 0]
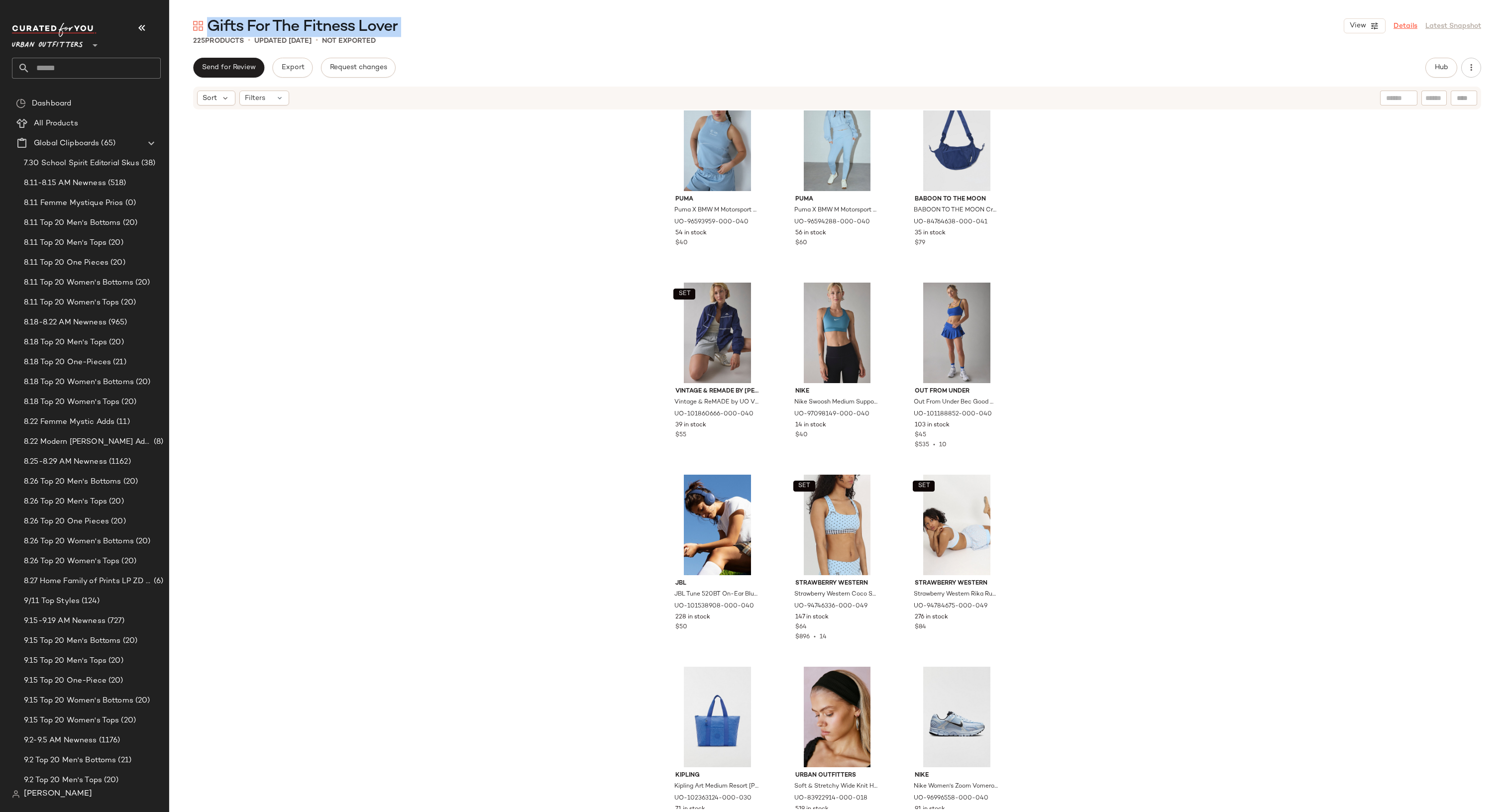
click at [1403, 24] on link "Details" at bounding box center [1405, 26] width 24 height 11
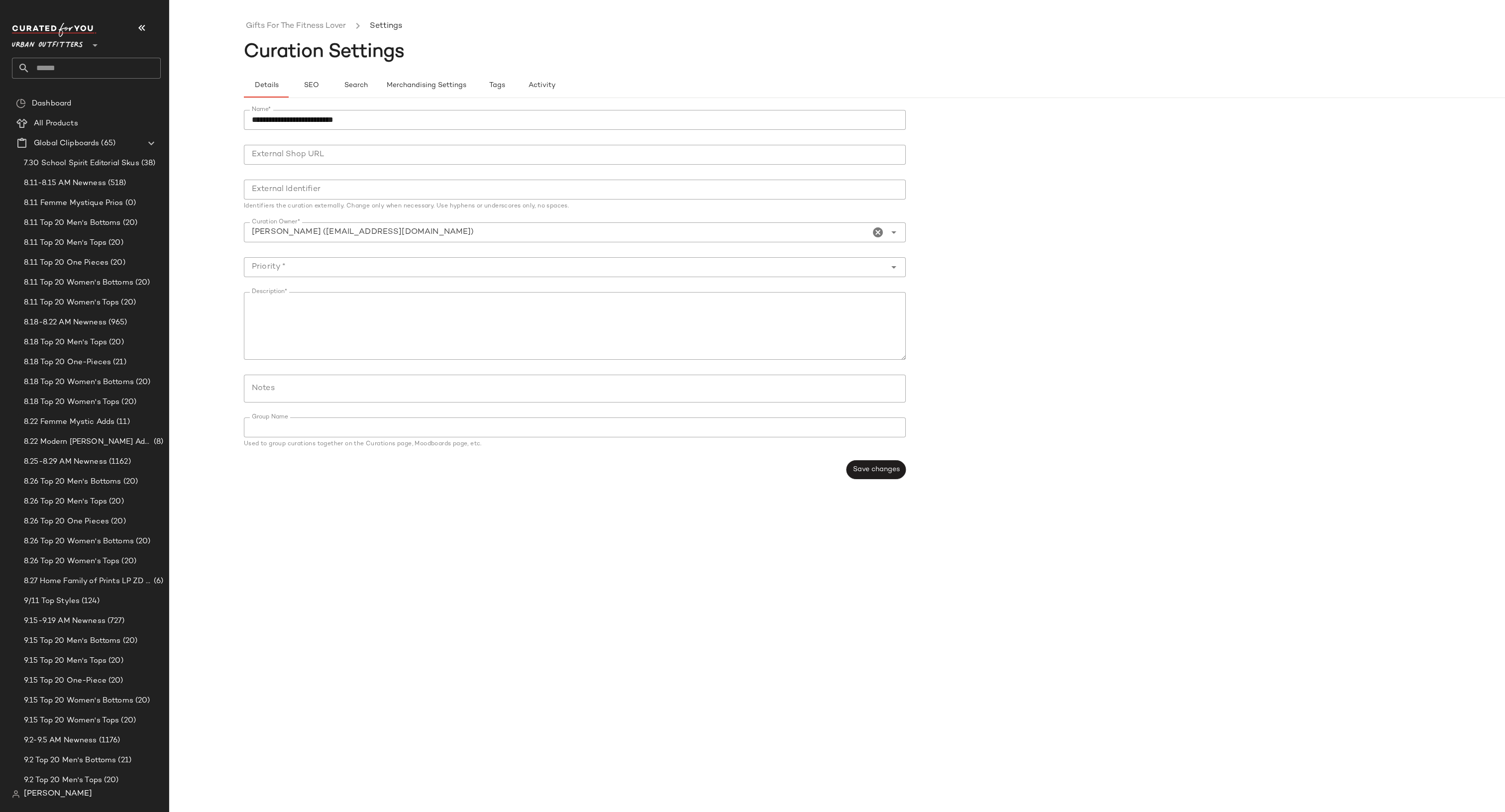
click at [419, 112] on input "**********" at bounding box center [574, 120] width 662 height 20
paste input "**********"
type input "**********"
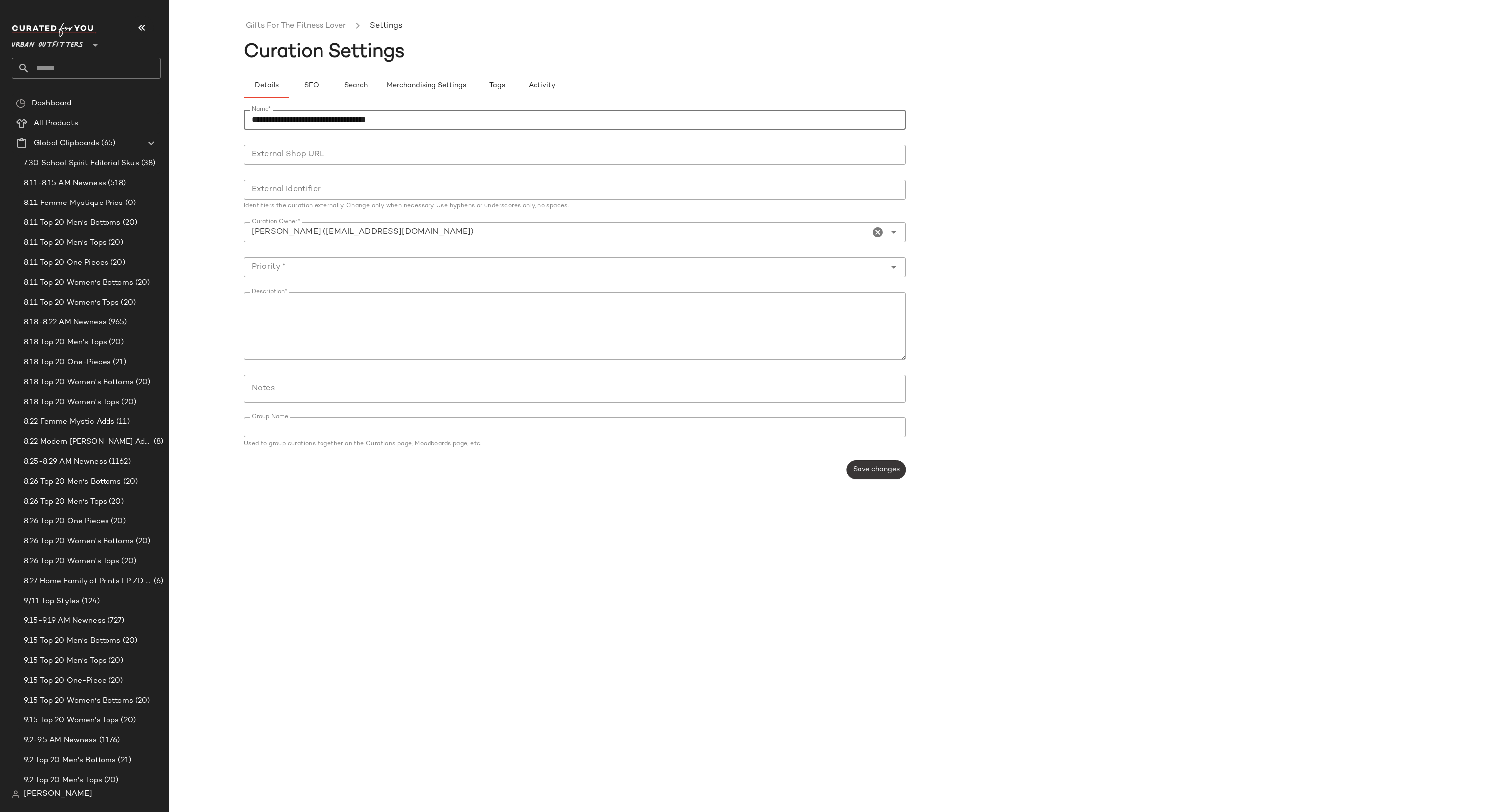
click at [850, 472] on button "Save changes" at bounding box center [876, 469] width 59 height 19
click at [760, 277] on body "Urban Outfitters ** Dashboard All Products Global Clipboards (65) 7.30 School S…" at bounding box center [752, 406] width 1505 height 812
click at [749, 321] on div "High Priority (1)" at bounding box center [575, 317] width 646 height 12
type input "**********"
click at [880, 475] on button "Save changes" at bounding box center [876, 469] width 59 height 19
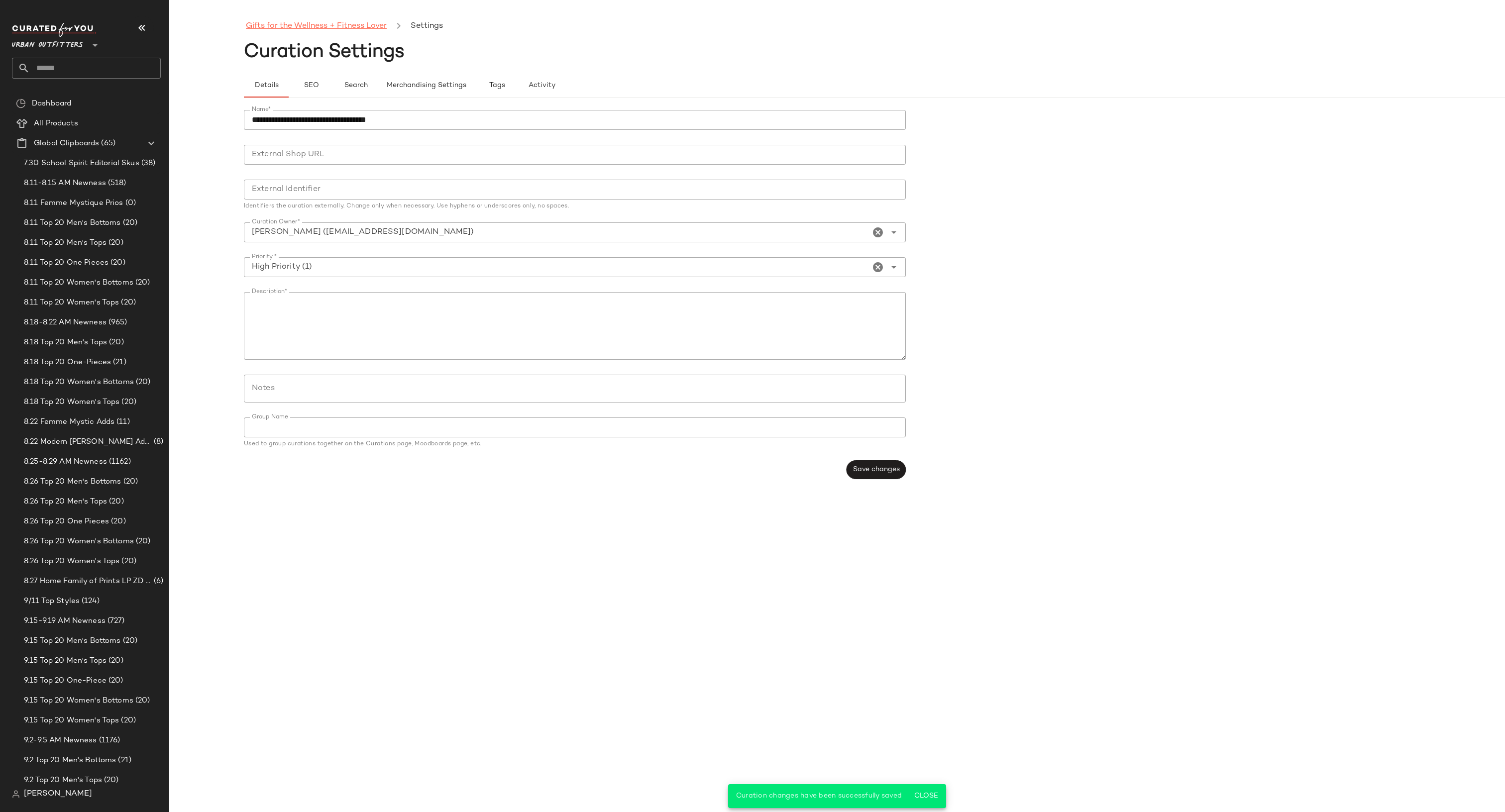
click at [282, 20] on link "Gifts for the Wellness + Fitness Lover" at bounding box center [316, 26] width 141 height 13
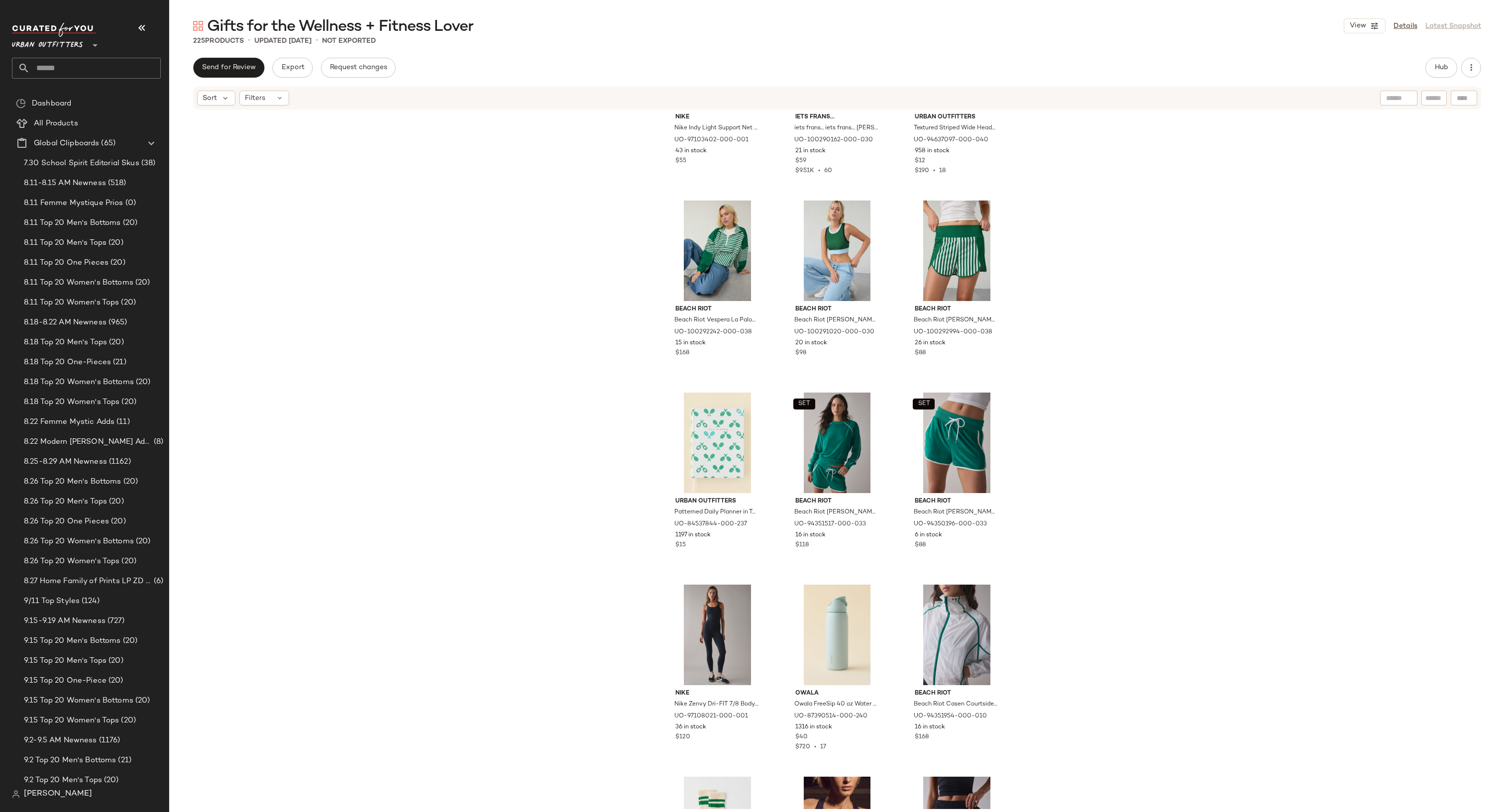
scroll to position [1077, 0]
click at [198, 39] on span "225" at bounding box center [199, 41] width 12 height 7
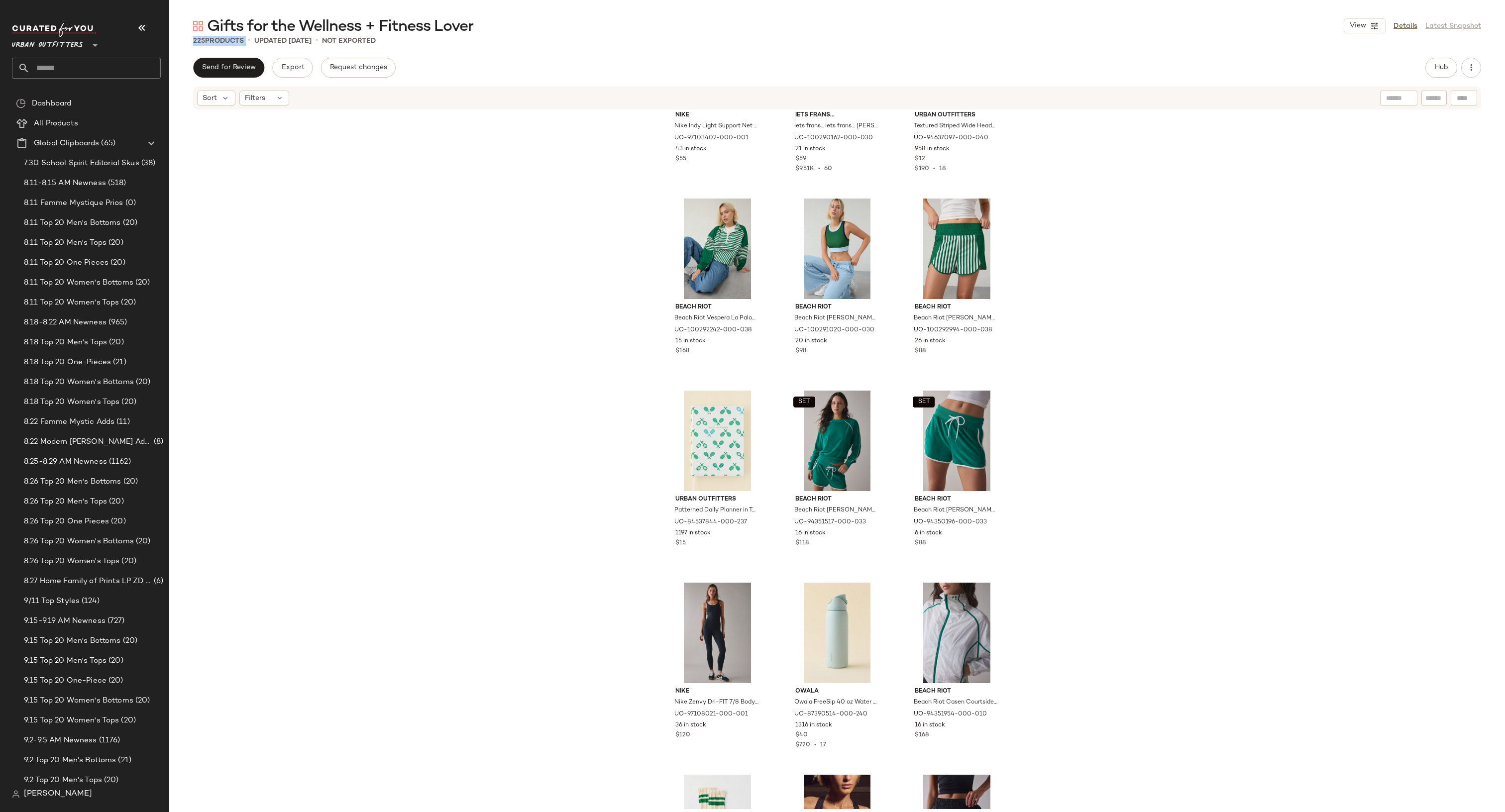
click at [198, 39] on span "225" at bounding box center [199, 41] width 12 height 7
click at [333, 302] on div "Nike Nike Indy Light Support Net Sports Bra in Black, Women's at Urban Outfitte…" at bounding box center [837, 459] width 1335 height 698
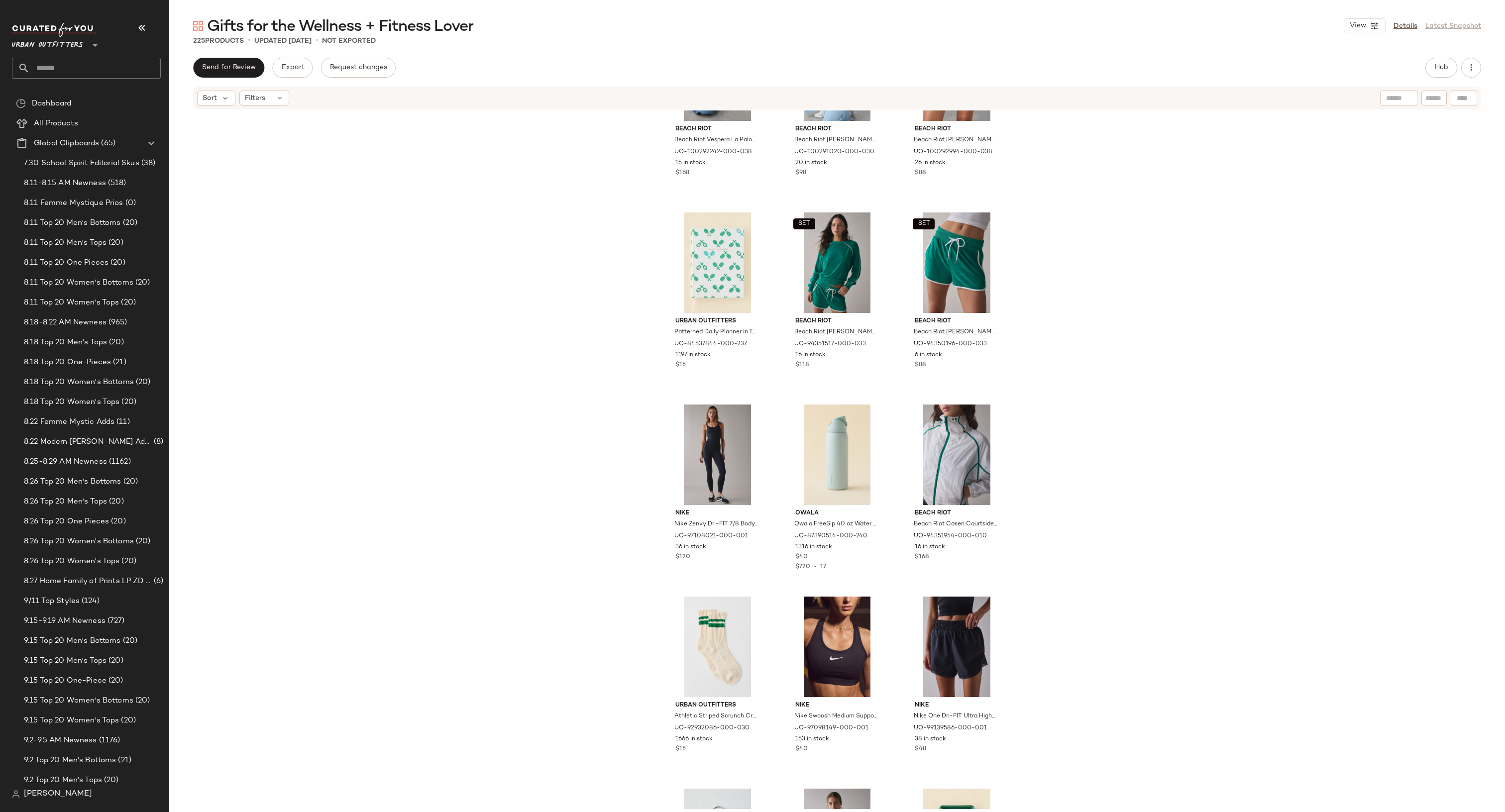
scroll to position [1257, 0]
click at [352, 248] on div "Beach Riot Beach Riot Vespera La Paloma Stripe Quarter Zip Pullover Jacket in […" at bounding box center [837, 459] width 1335 height 698
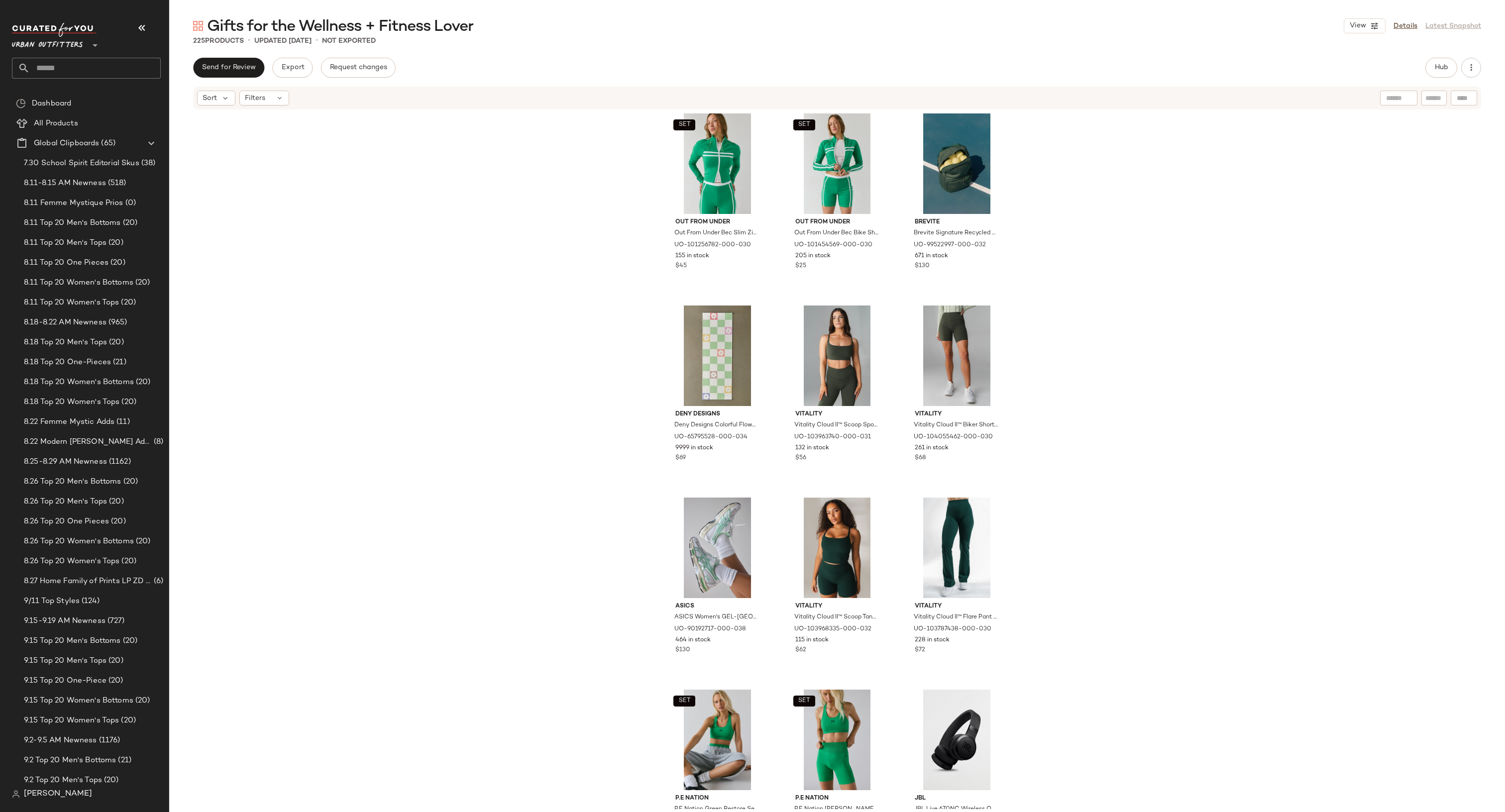
scroll to position [0, 0]
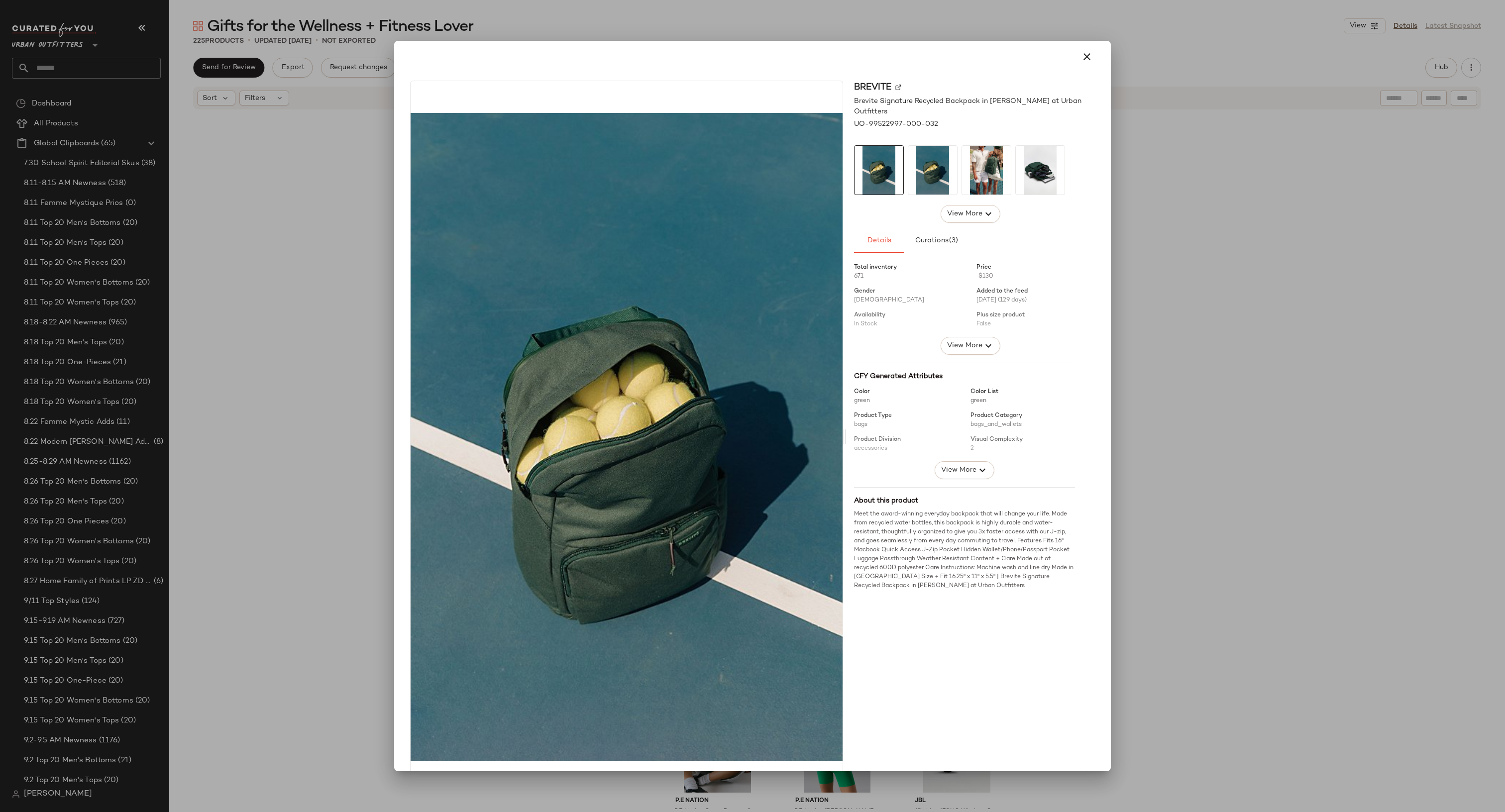
click at [1188, 278] on div at bounding box center [752, 406] width 1505 height 812
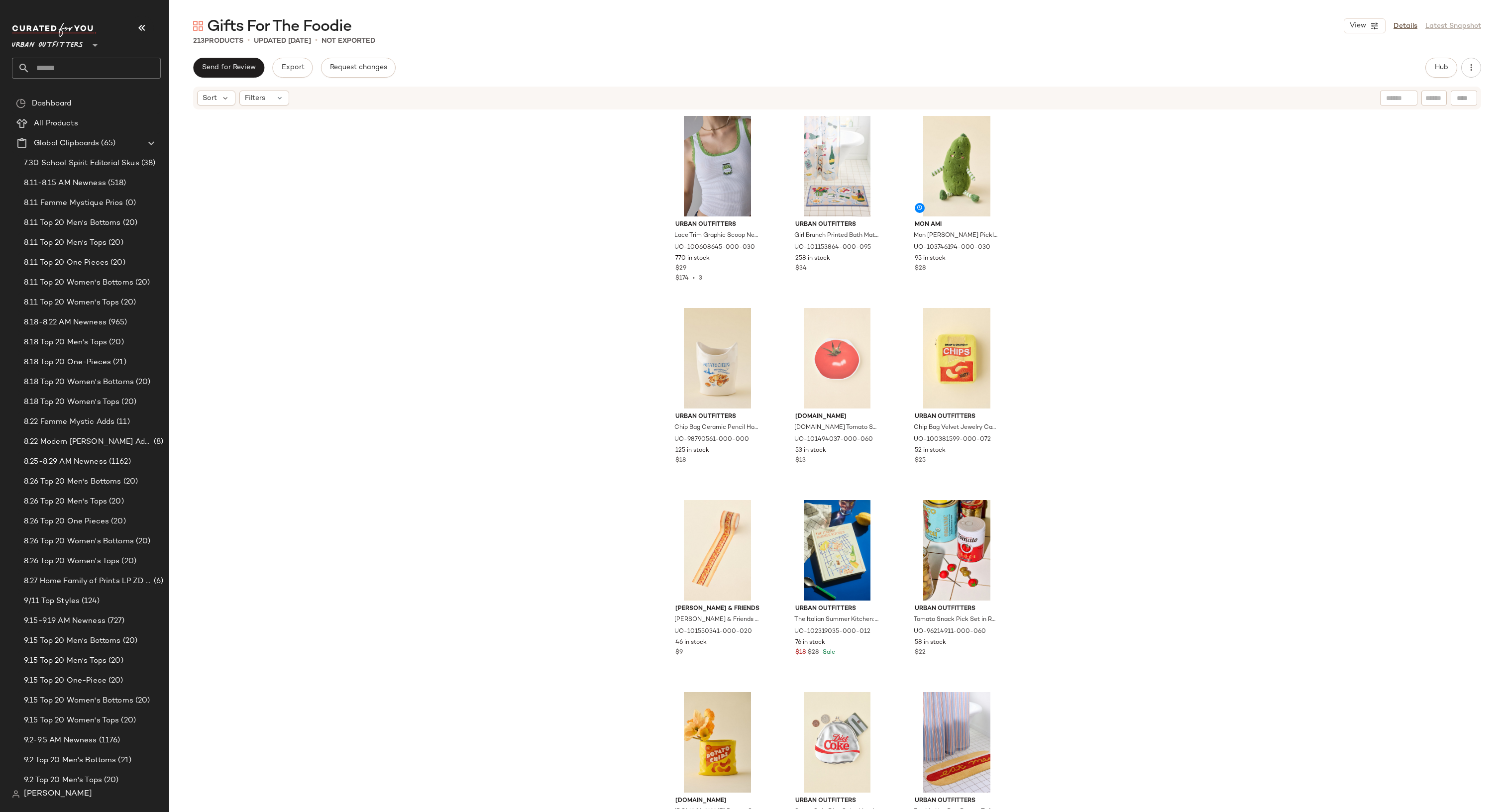
click at [329, 32] on span "Gifts For The Foodie" at bounding box center [279, 27] width 145 height 20
click at [344, 200] on div "Urban Outfitters Lace Trim Graphic Scoop Neck Cropped Tank Top in Pickles, Wome…" at bounding box center [837, 459] width 1335 height 698
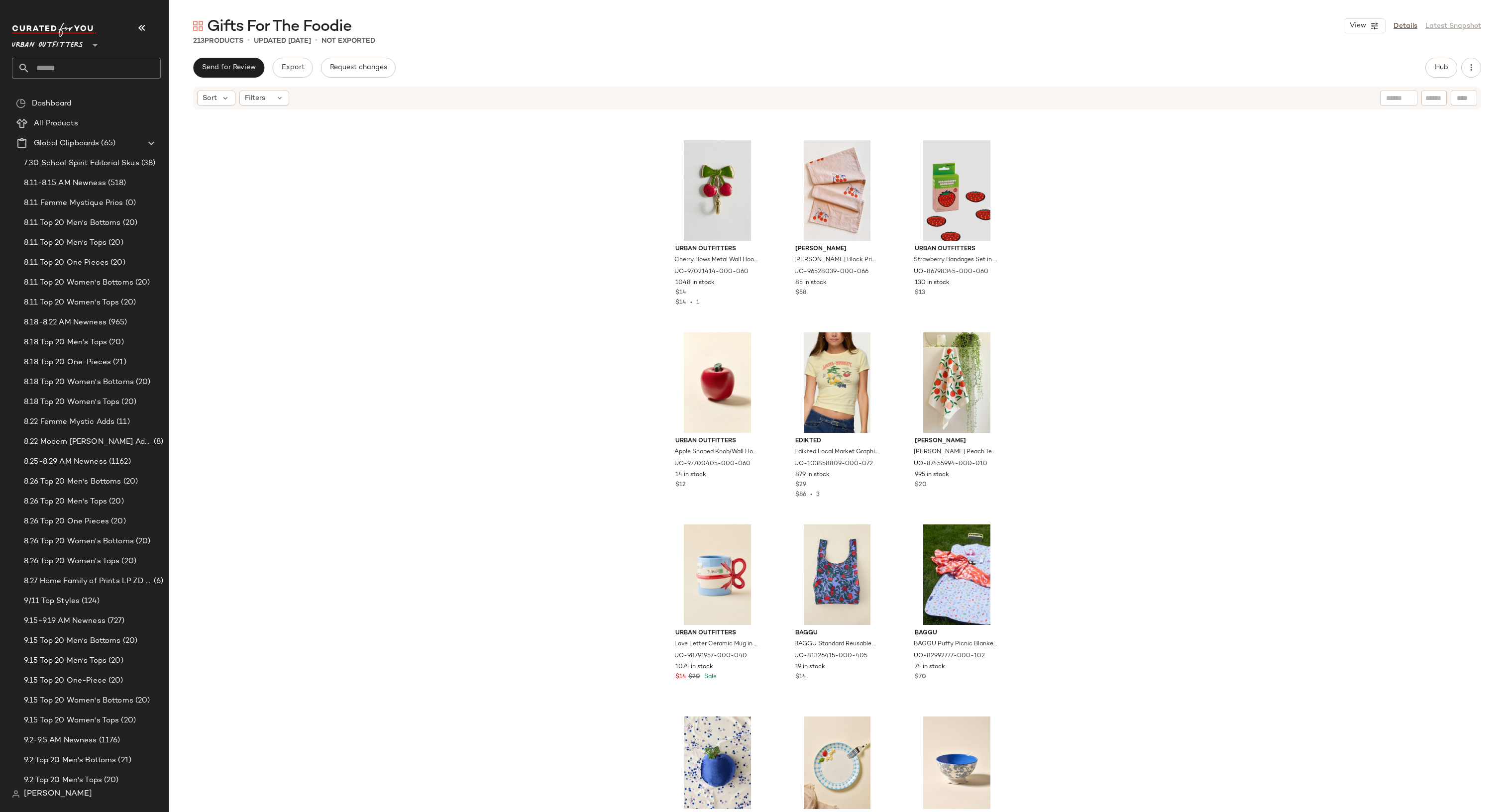
scroll to position [3305, 0]
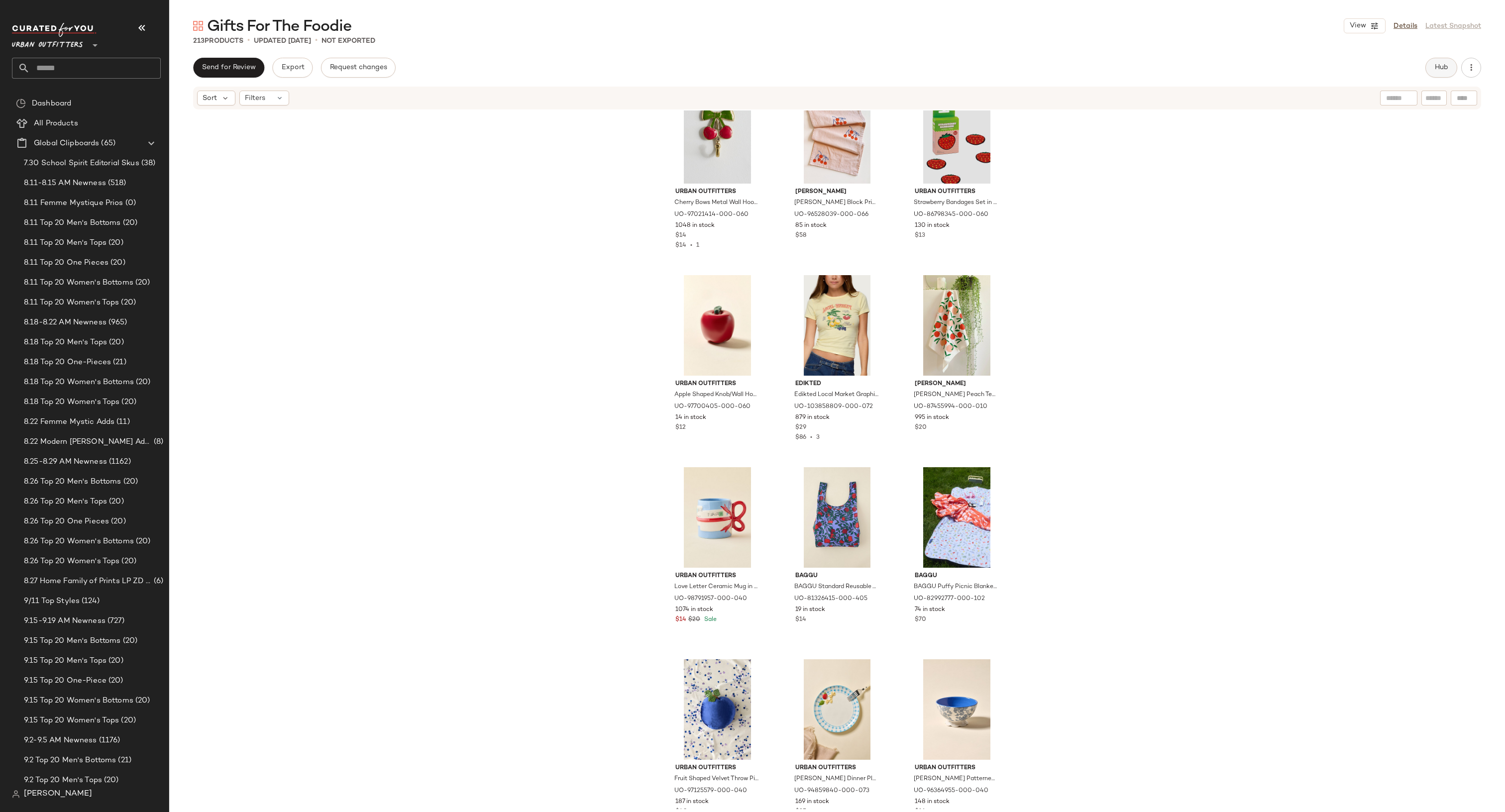
click at [1440, 60] on button "Hub" at bounding box center [1441, 68] width 32 height 20
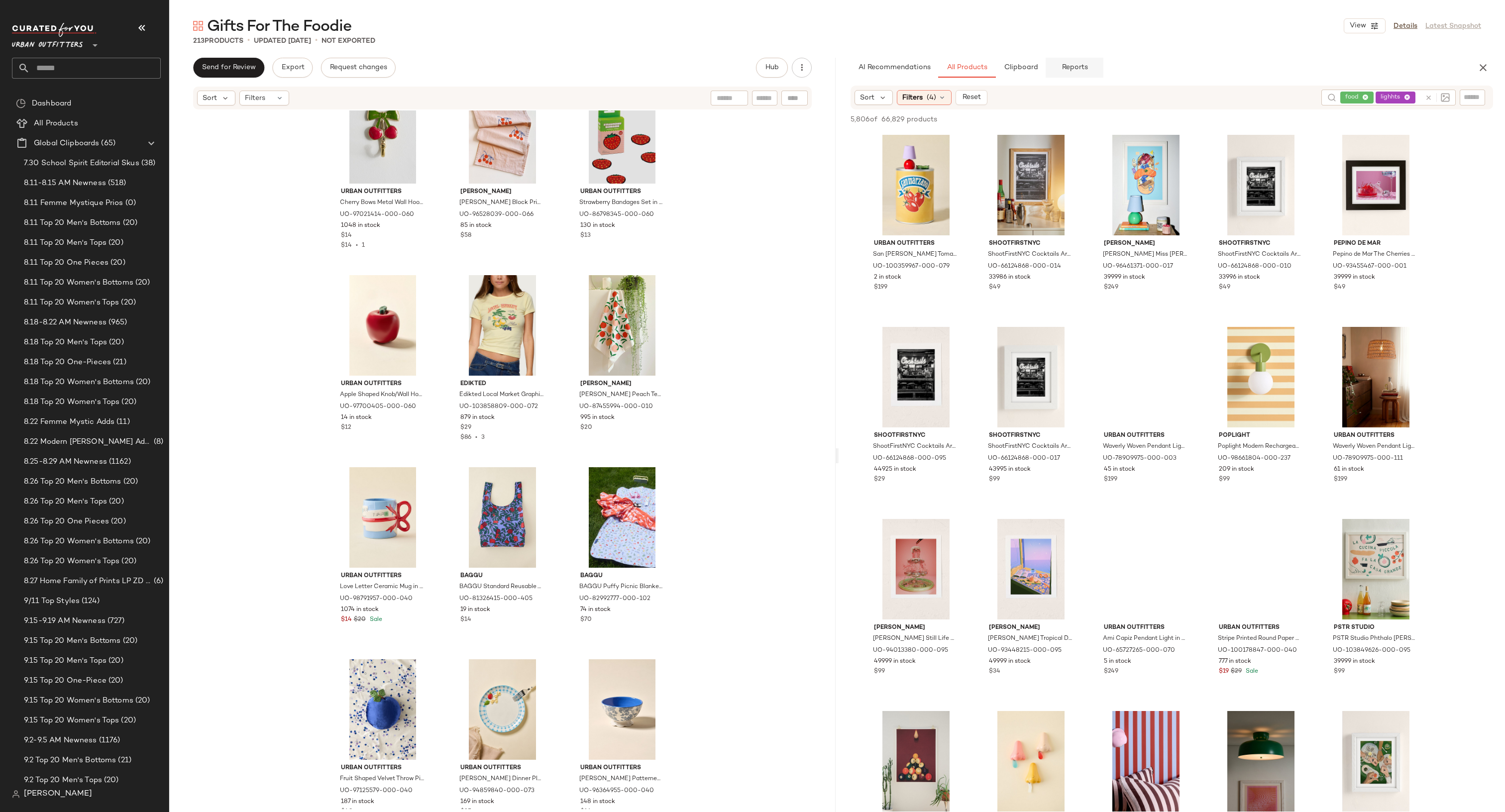
click at [1073, 69] on span "Reports" at bounding box center [1074, 68] width 26 height 8
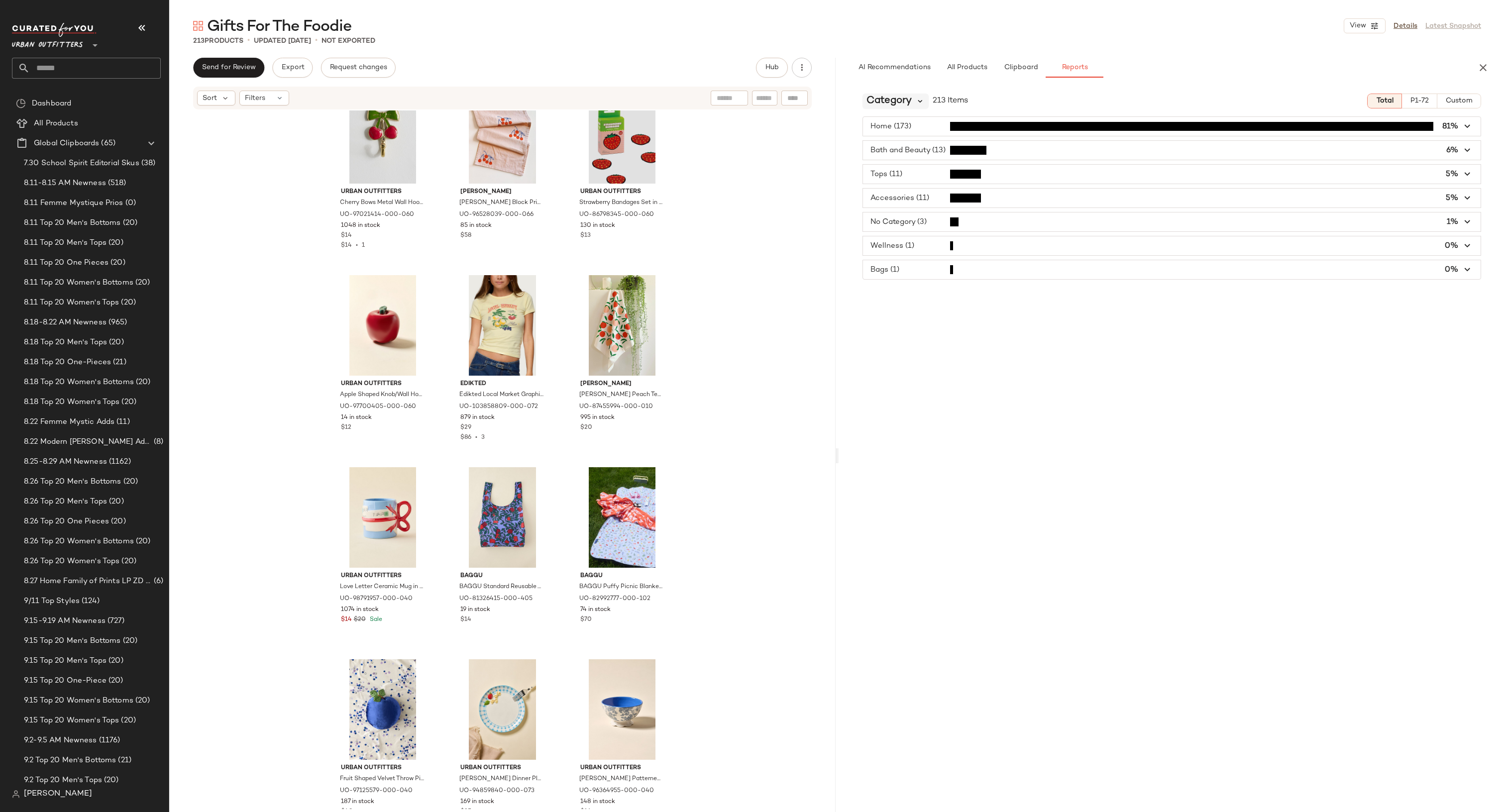
click at [917, 100] on icon at bounding box center [920, 101] width 9 height 9
click at [914, 183] on div "Brand" at bounding box center [925, 194] width 126 height 24
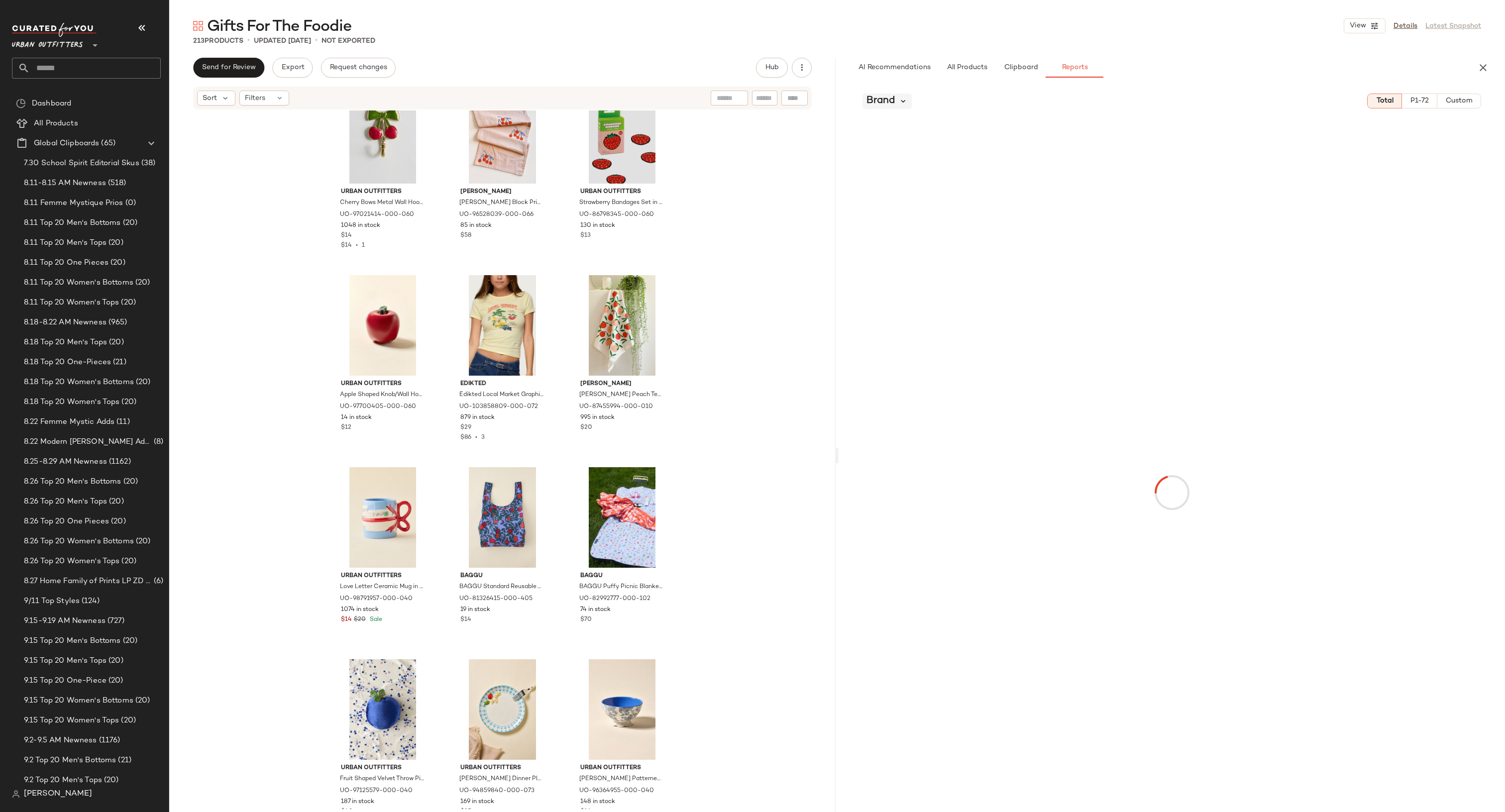
click at [902, 104] on icon at bounding box center [904, 101] width 9 height 9
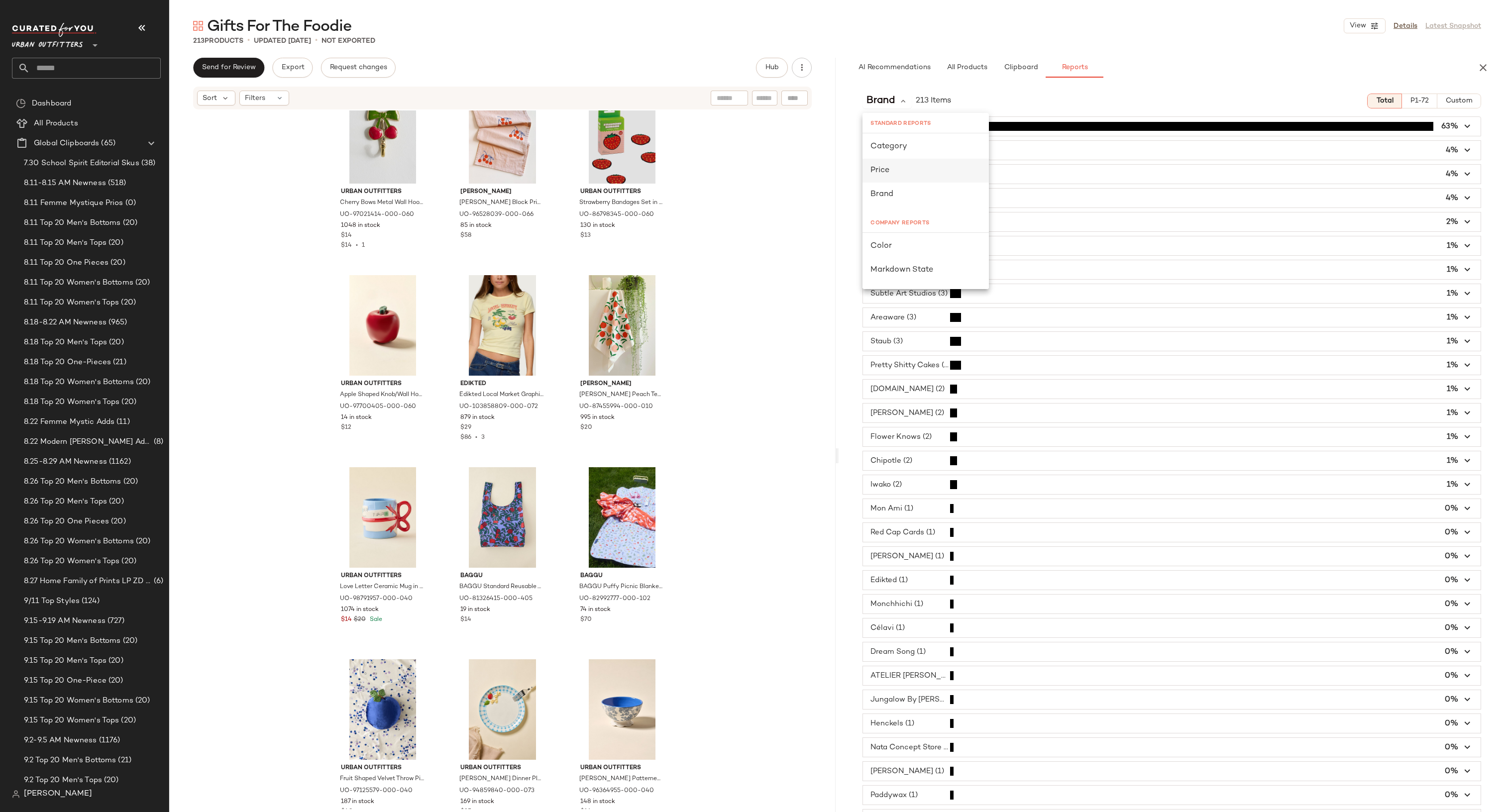
click at [896, 161] on div "Price" at bounding box center [925, 171] width 126 height 24
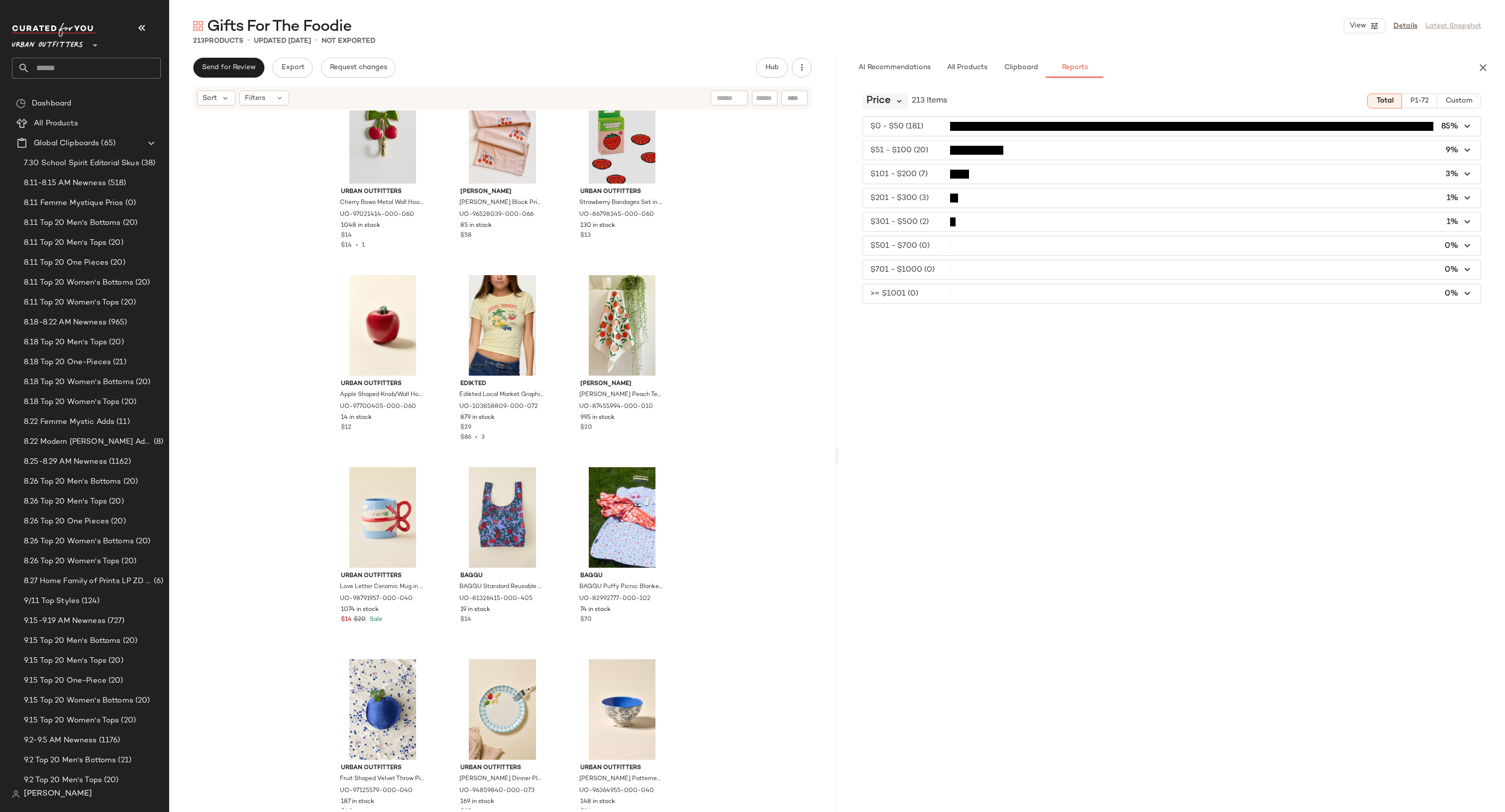
click at [894, 99] on icon at bounding box center [899, 101] width 9 height 9
click at [904, 233] on span "Product Category" at bounding box center [904, 233] width 69 height 12
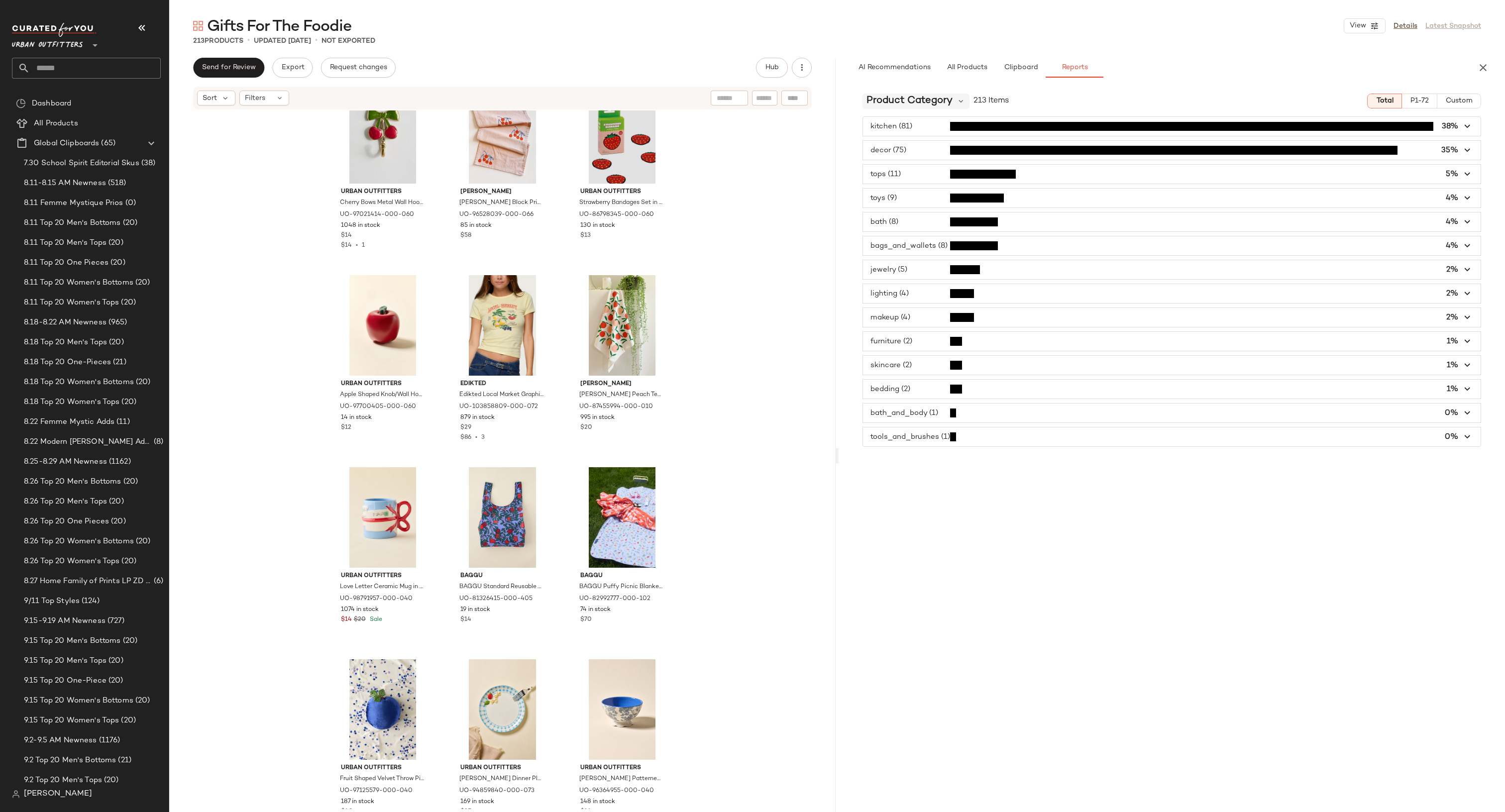
click at [925, 93] on span "Product Category" at bounding box center [909, 101] width 86 height 15
click at [914, 187] on span "Product Type" at bounding box center [895, 186] width 50 height 12
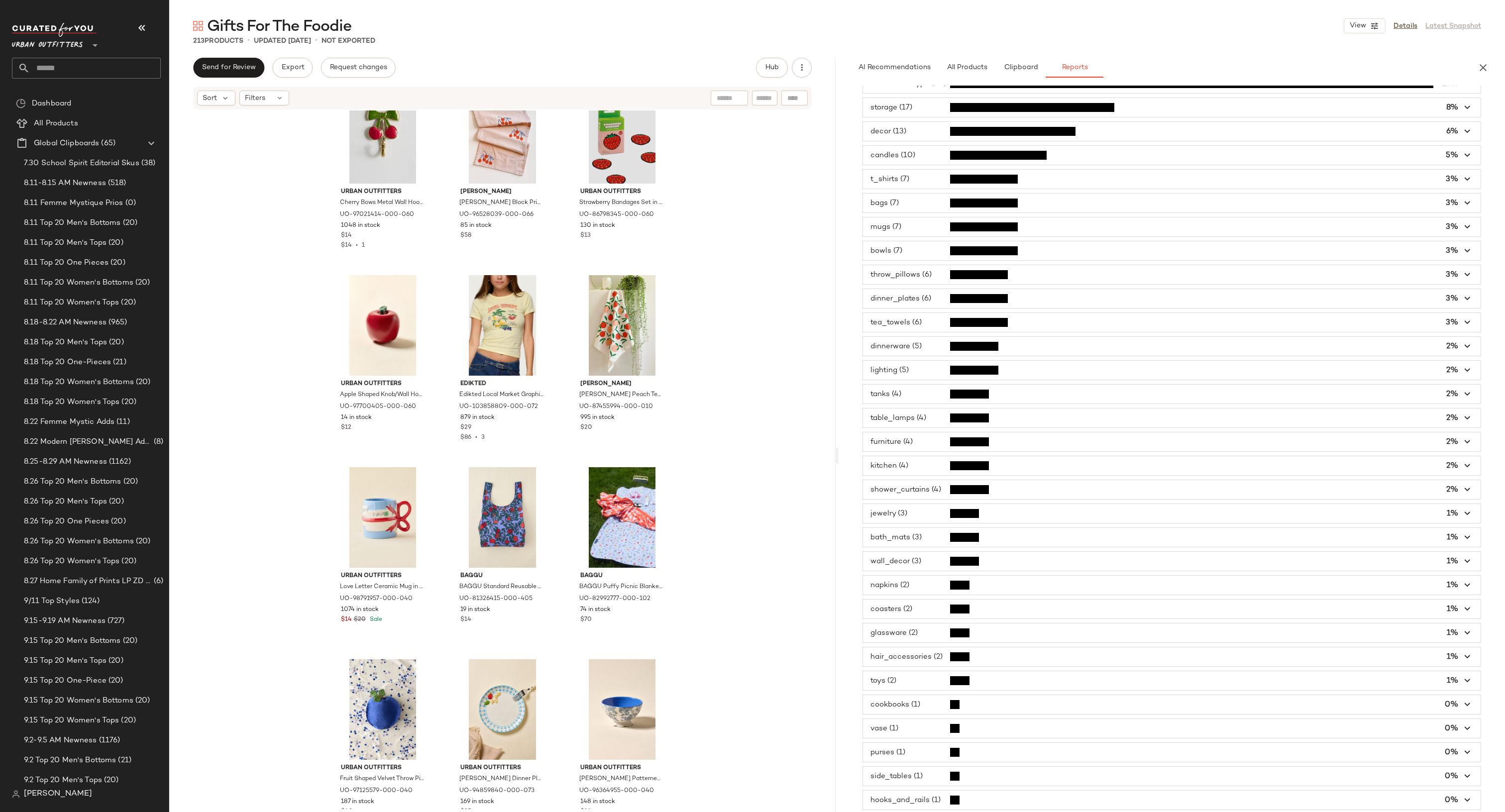
scroll to position [0, 0]
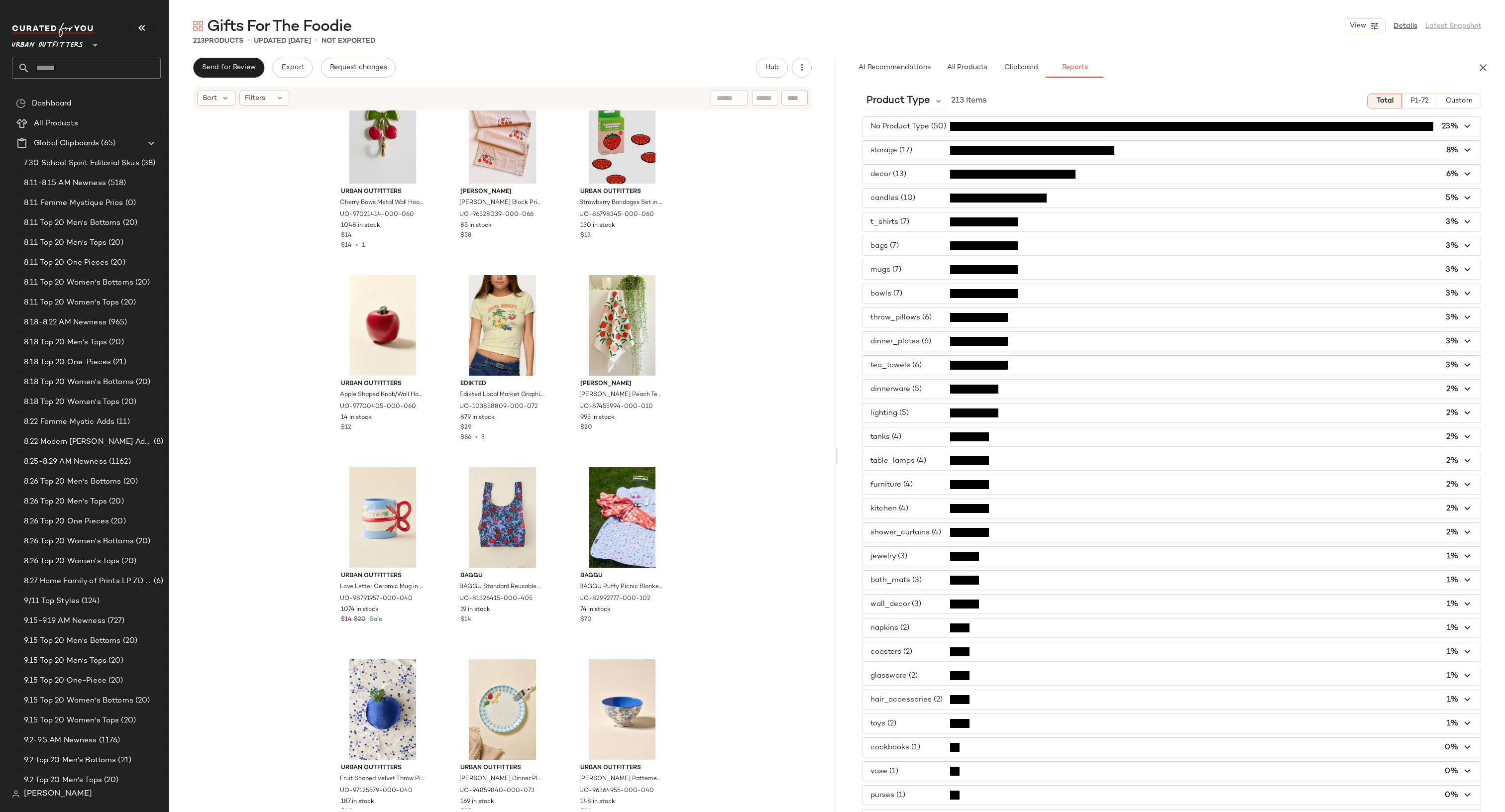
click at [899, 171] on span "button" at bounding box center [1172, 174] width 618 height 19
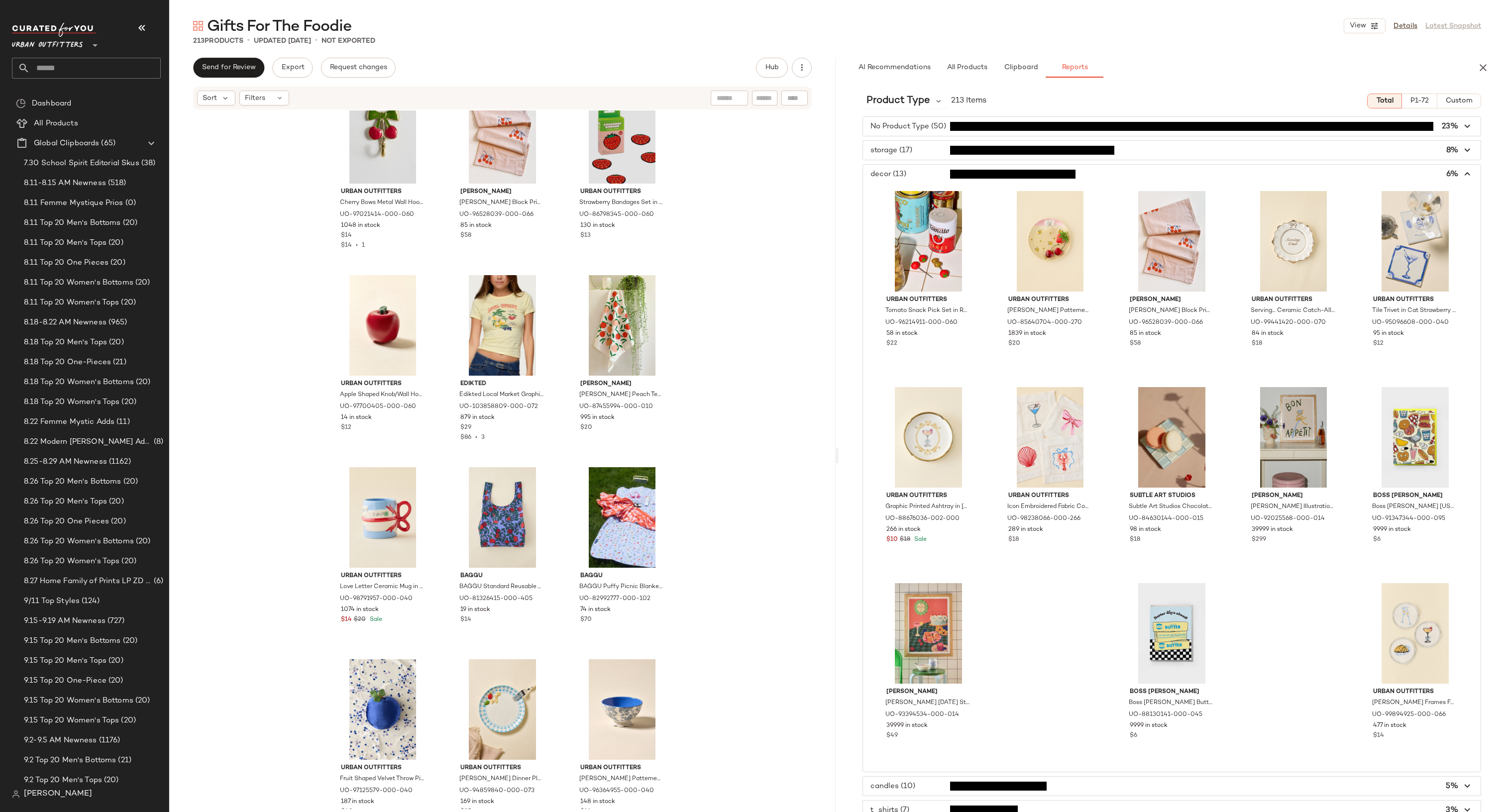
click at [899, 171] on span "button" at bounding box center [1172, 174] width 618 height 19
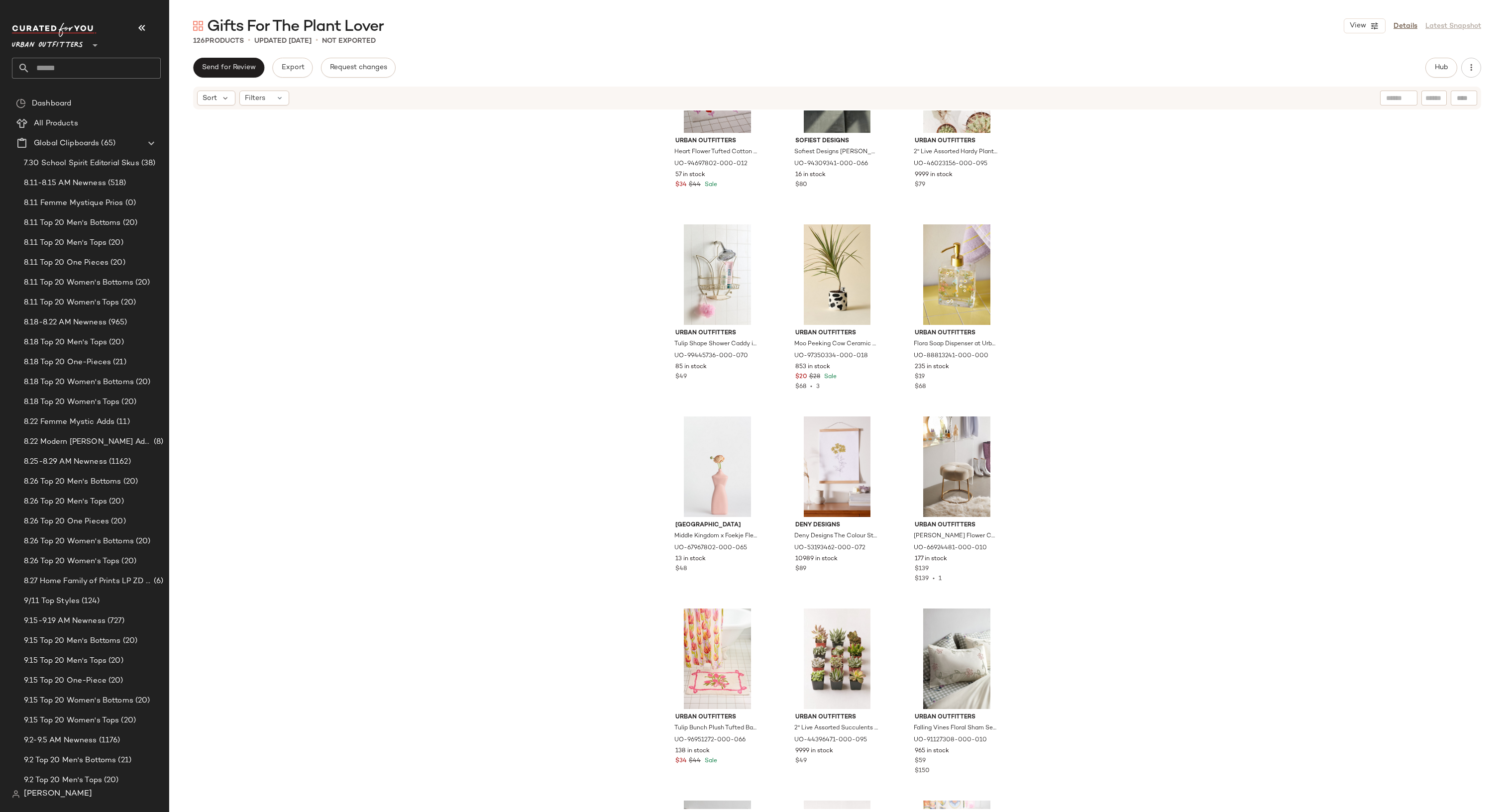
scroll to position [1443, 0]
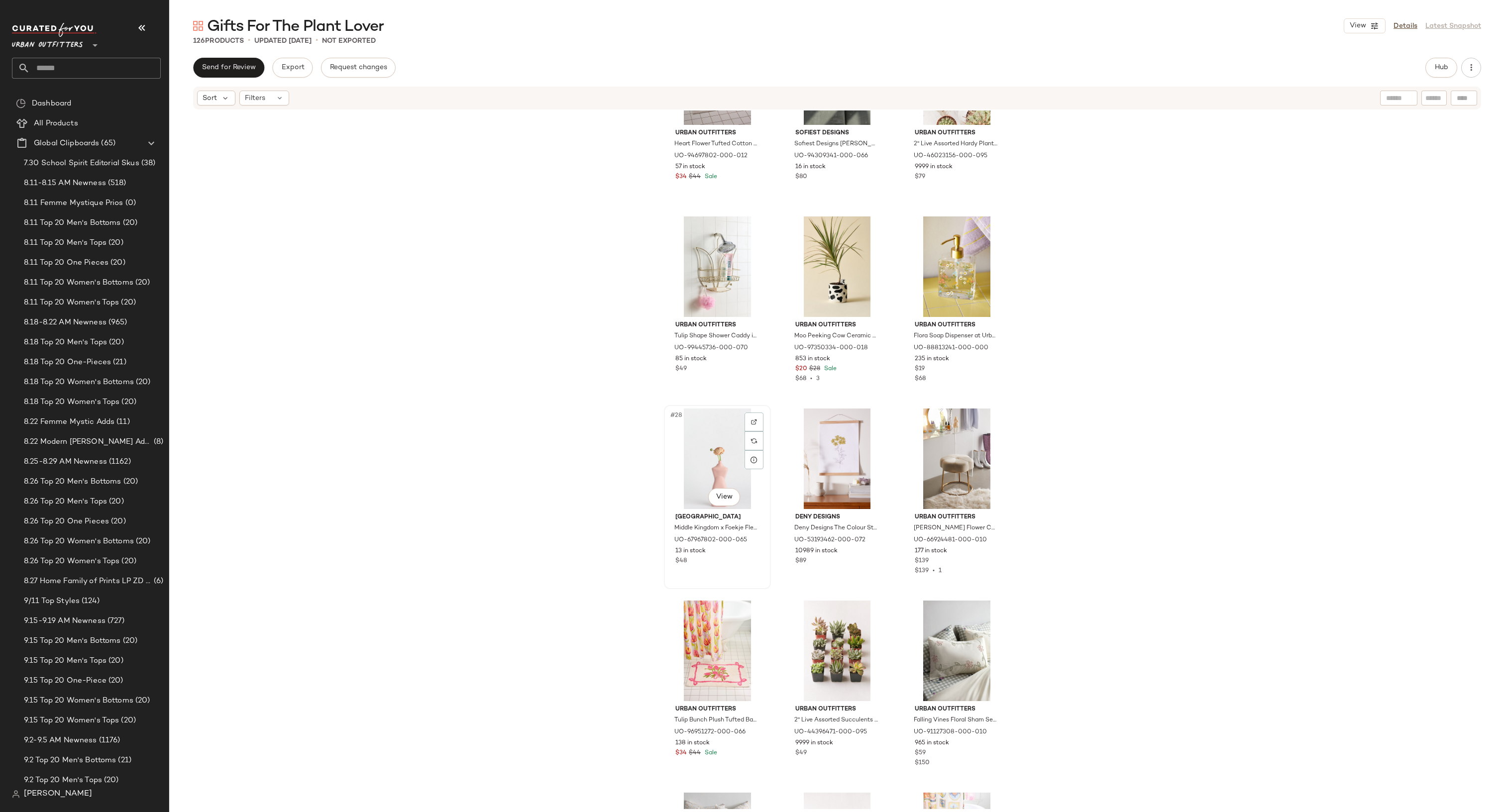
click at [735, 585] on div "#28 View [GEOGRAPHIC_DATA] [GEOGRAPHIC_DATA] x Foekje Fleur Porcelain Curvy Vas…" at bounding box center [718, 497] width 105 height 182
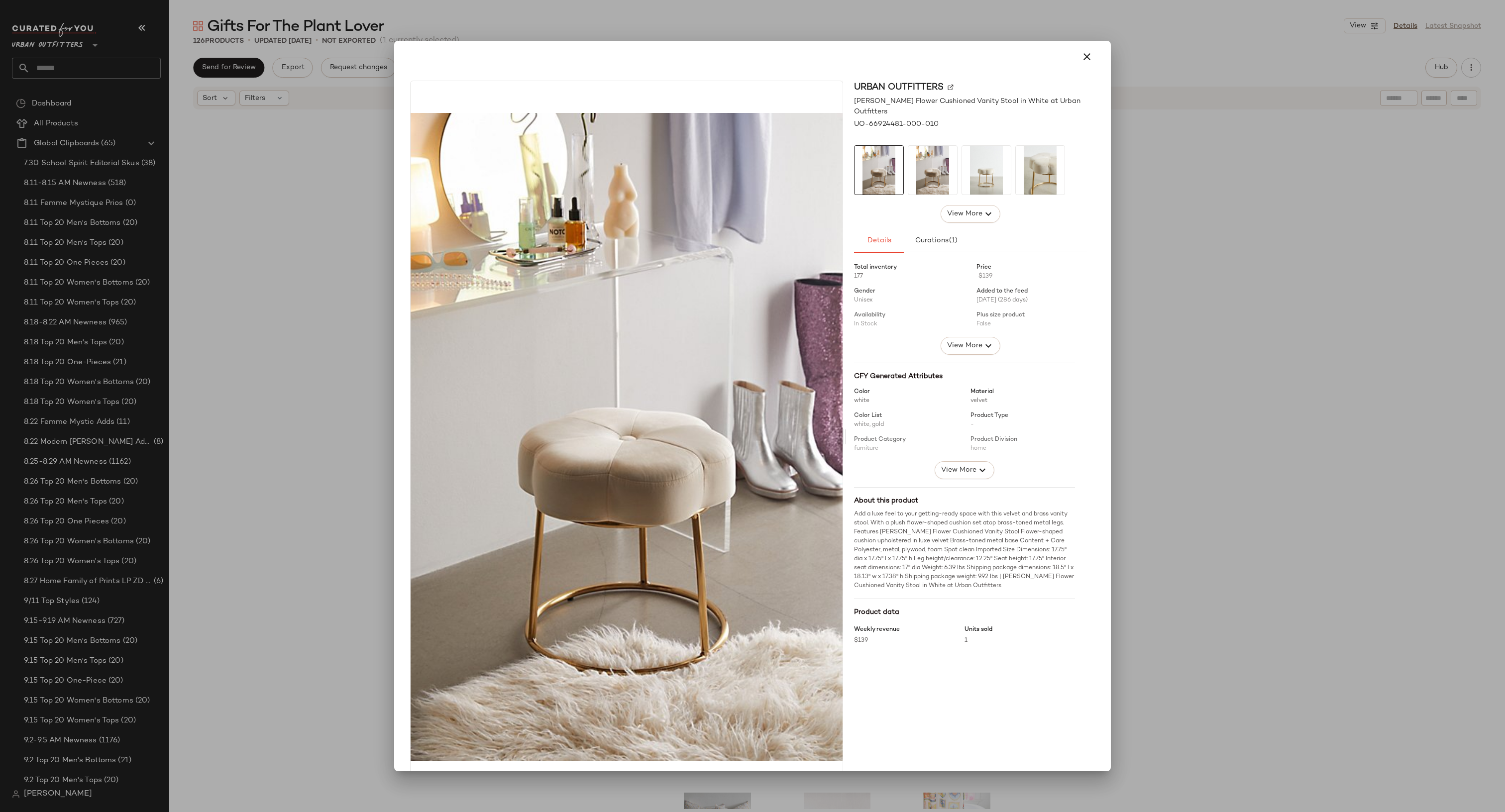
click at [1153, 454] on div at bounding box center [752, 406] width 1505 height 812
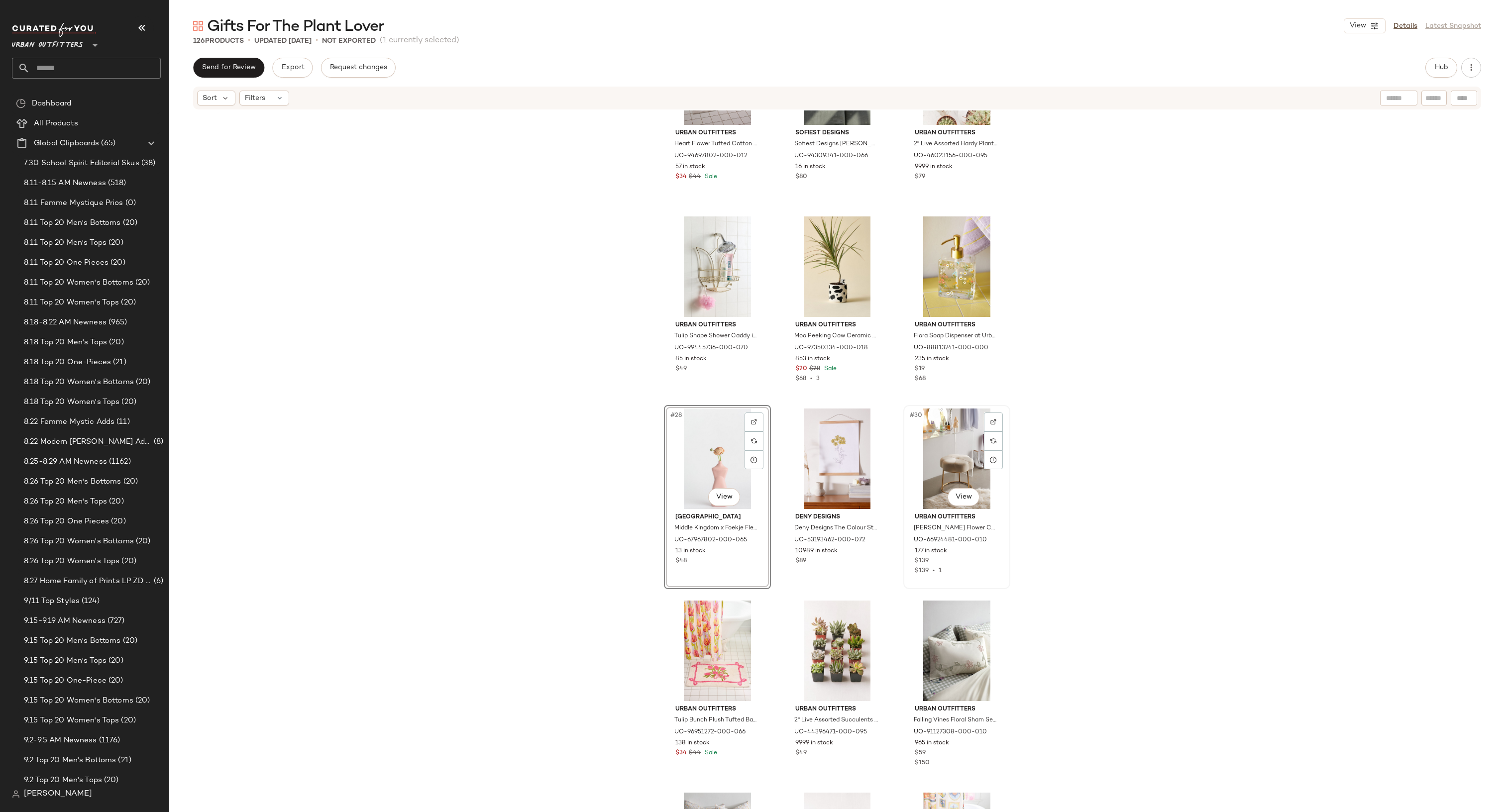
click at [916, 558] on span "$139" at bounding box center [921, 561] width 14 height 9
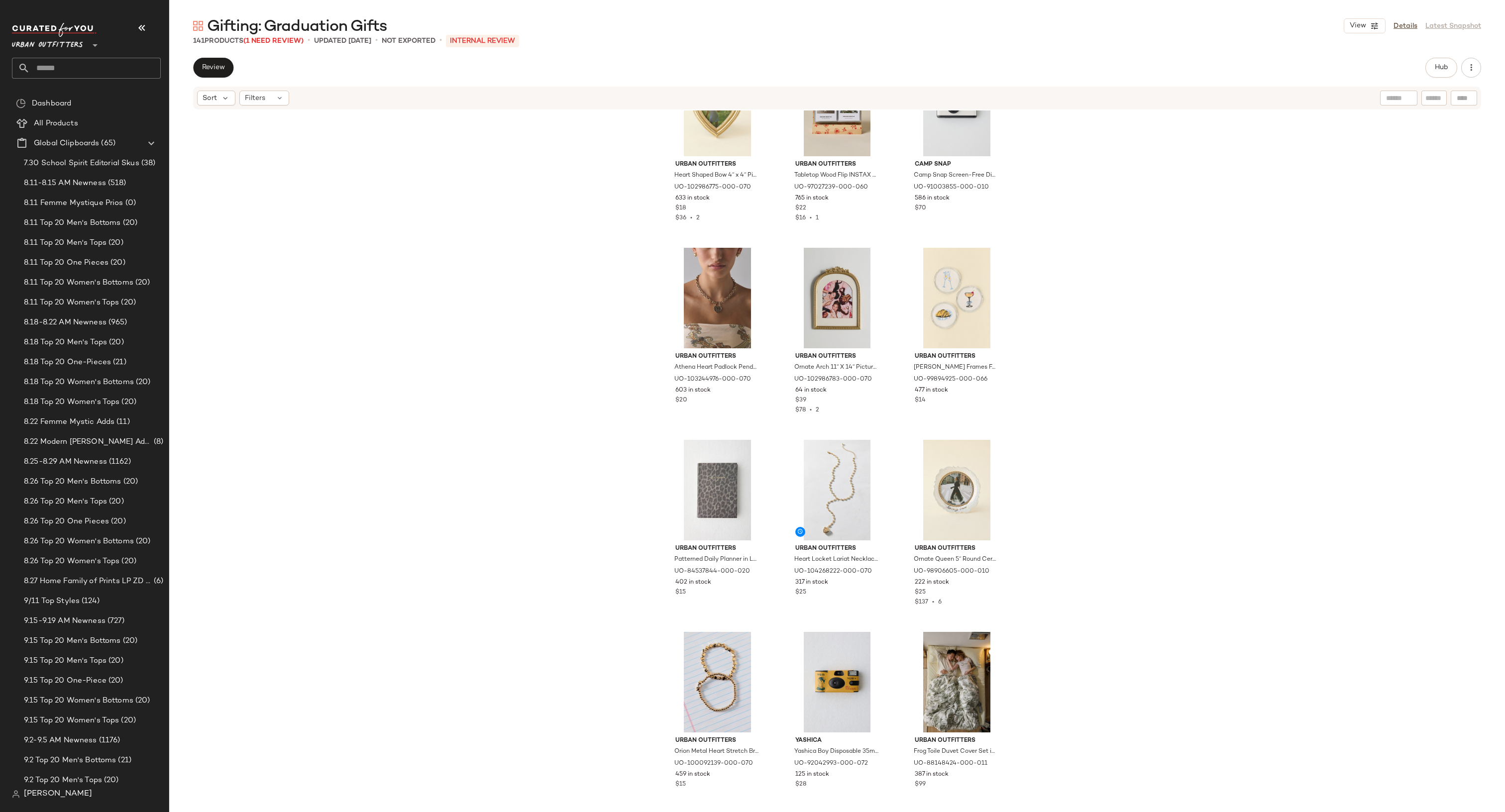
scroll to position [70, 0]
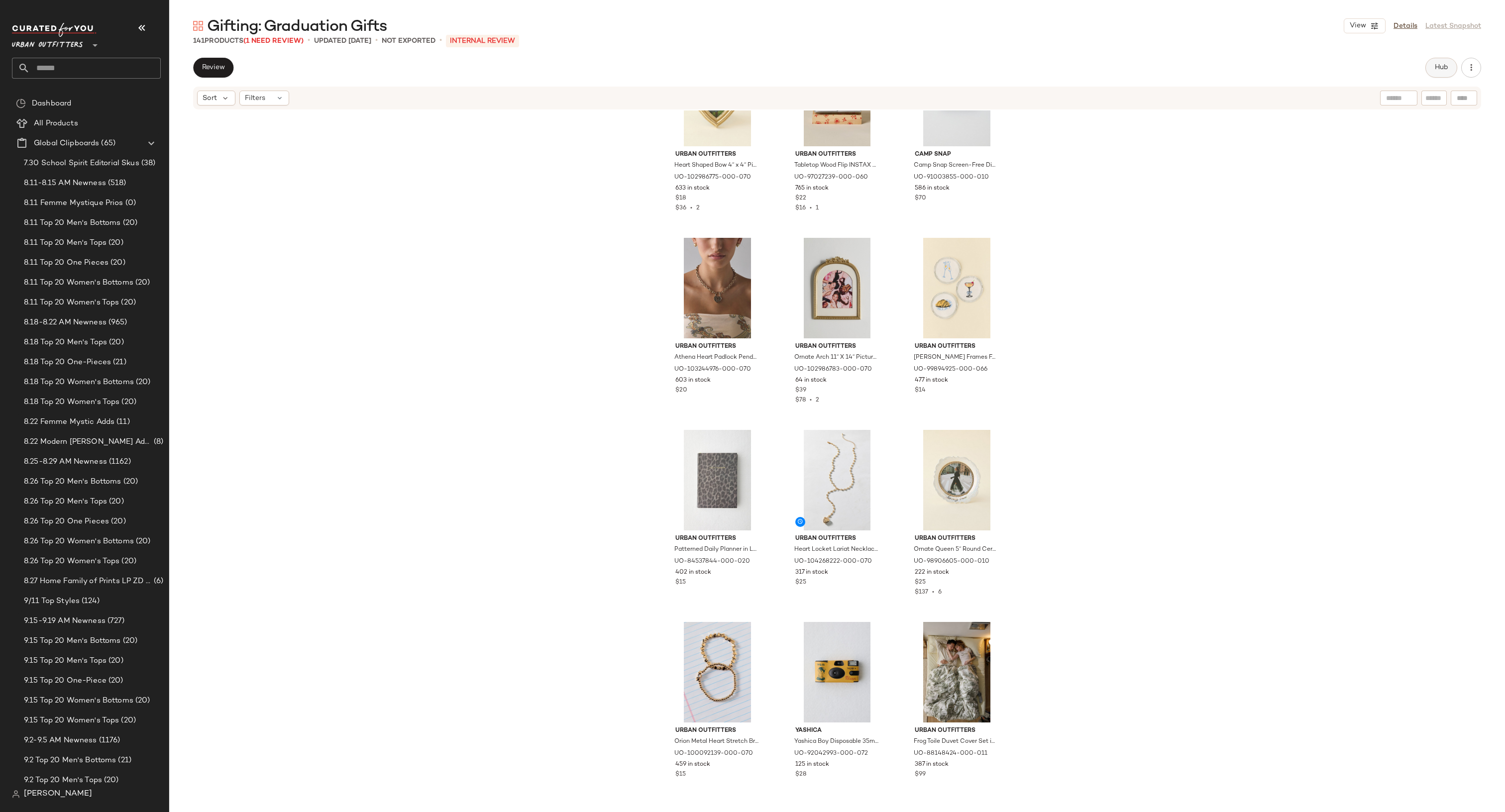
click at [1447, 73] on button "Hub" at bounding box center [1441, 68] width 32 height 20
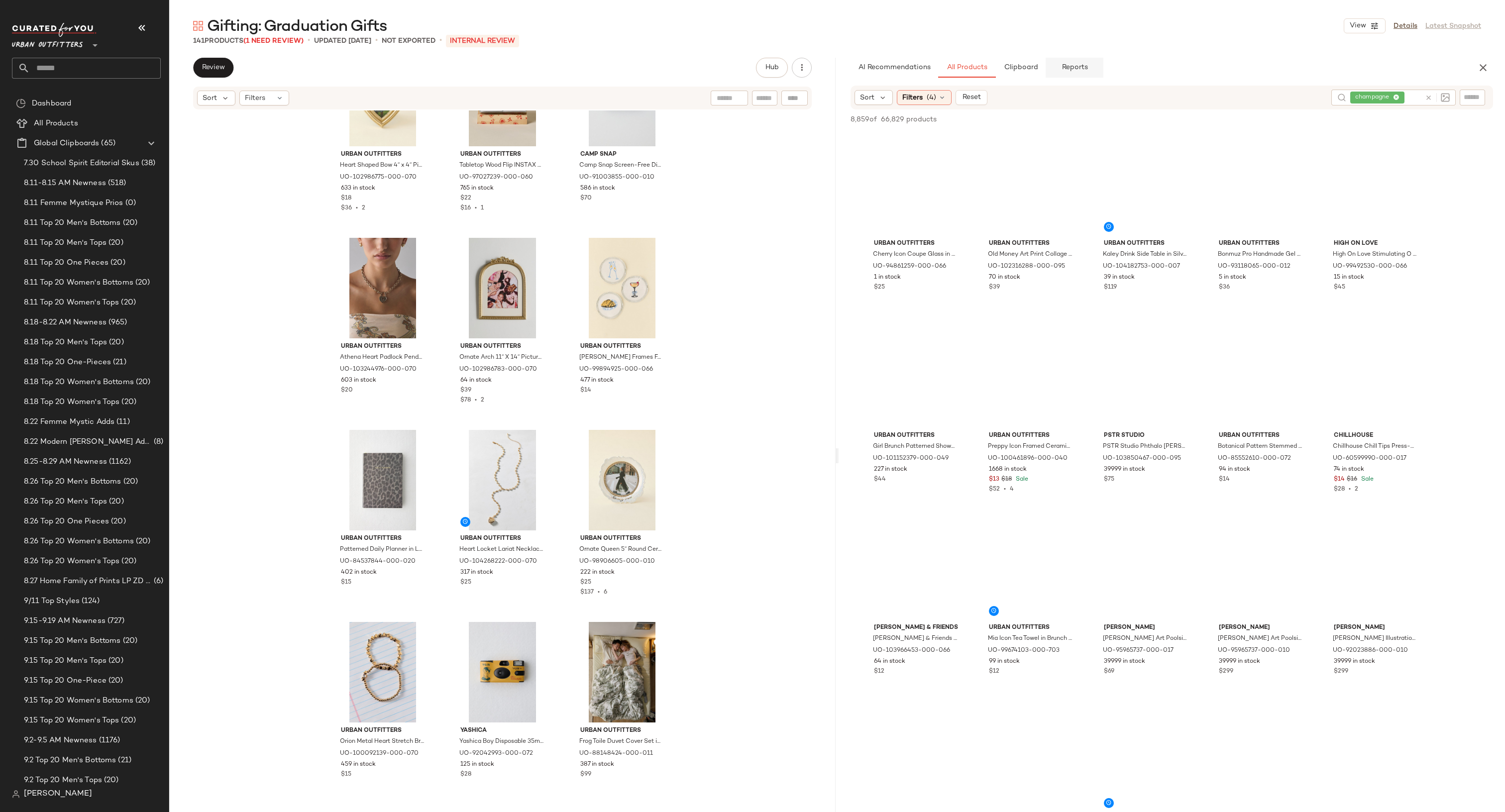
click at [1070, 68] on span "Reports" at bounding box center [1074, 68] width 26 height 8
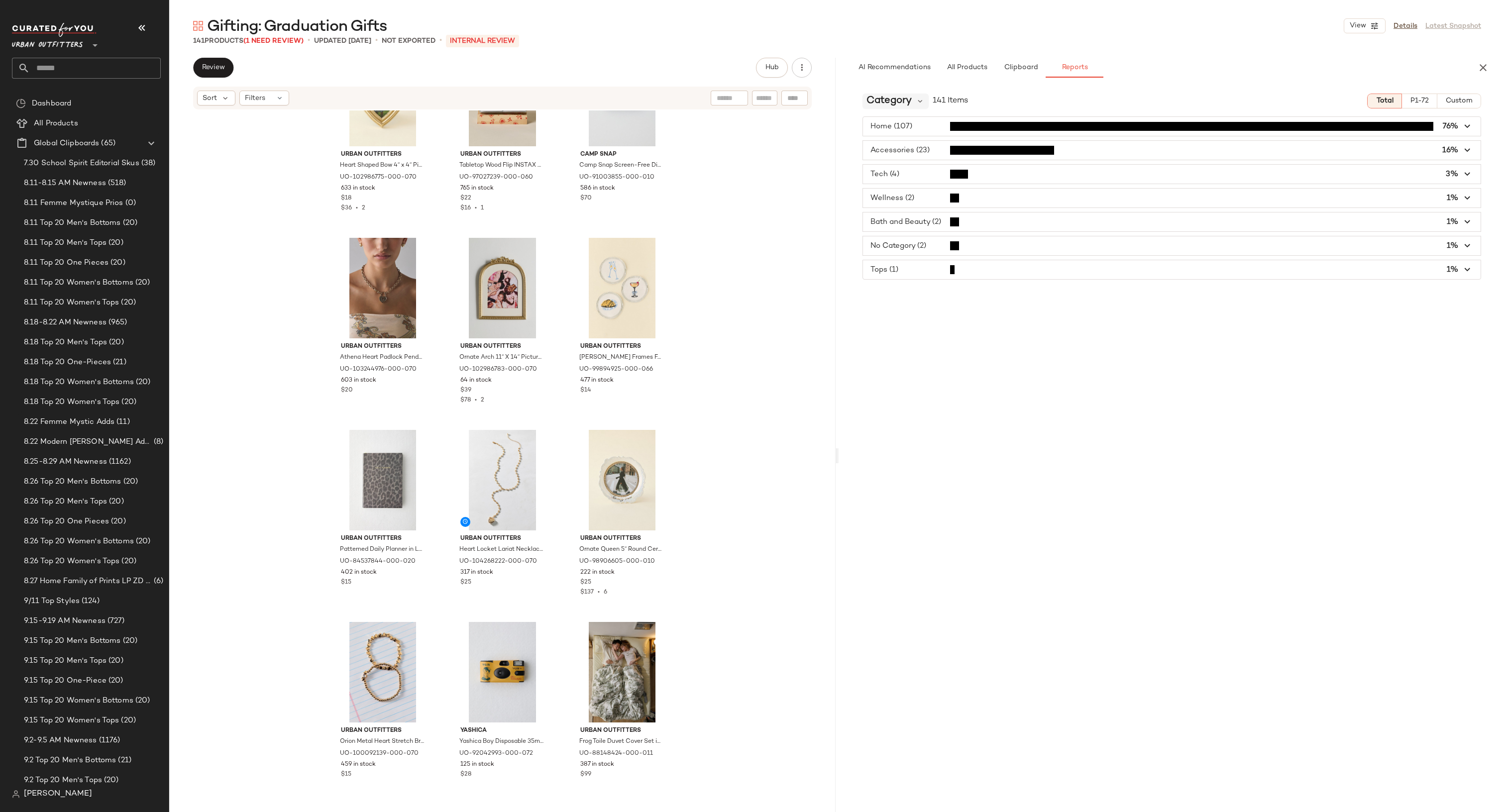
click at [910, 103] on span "Category" at bounding box center [889, 101] width 45 height 15
click at [913, 235] on div "Product Type CFY" at bounding box center [925, 243] width 126 height 24
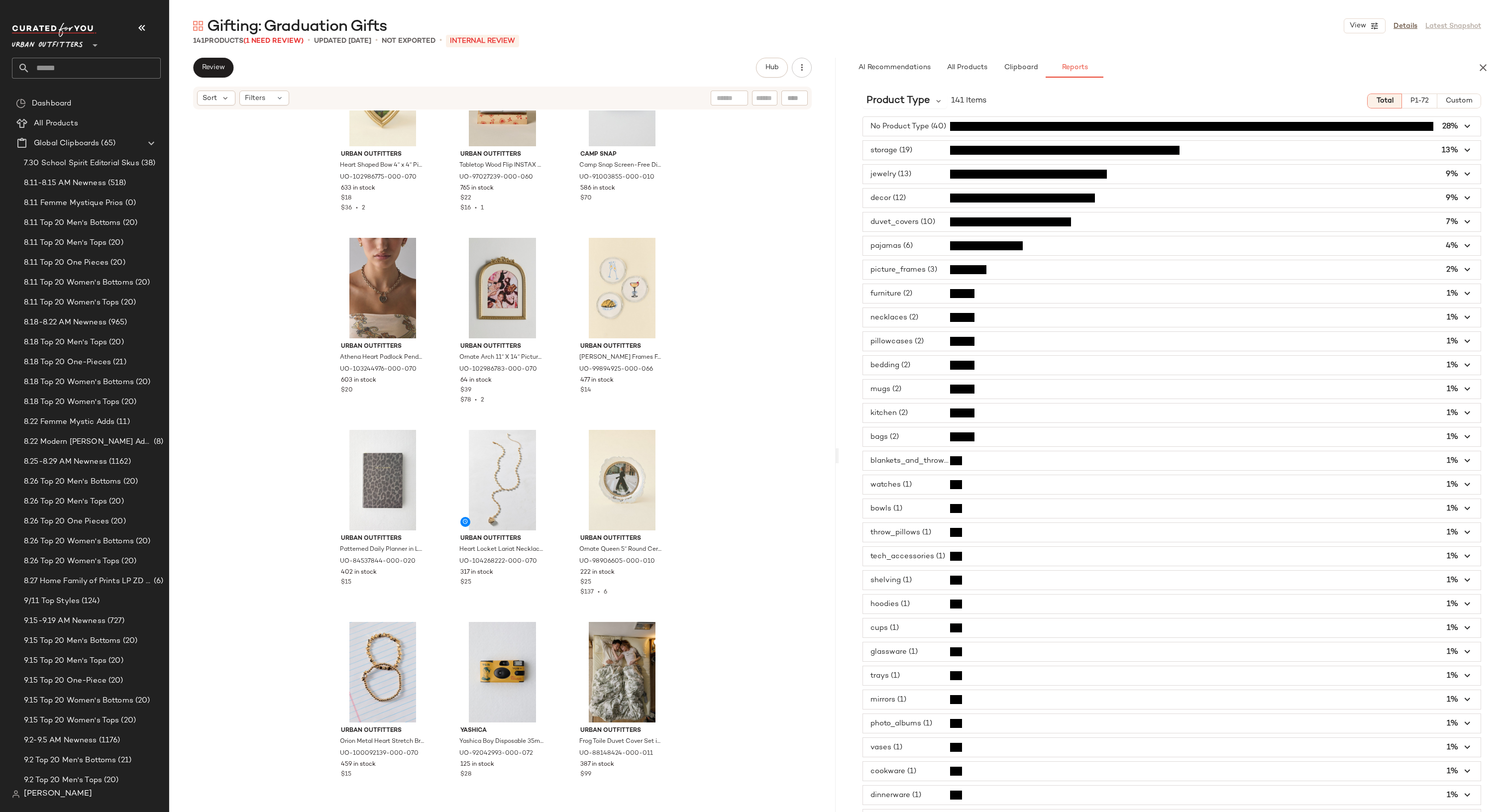
click at [901, 145] on span "button" at bounding box center [1172, 150] width 618 height 19
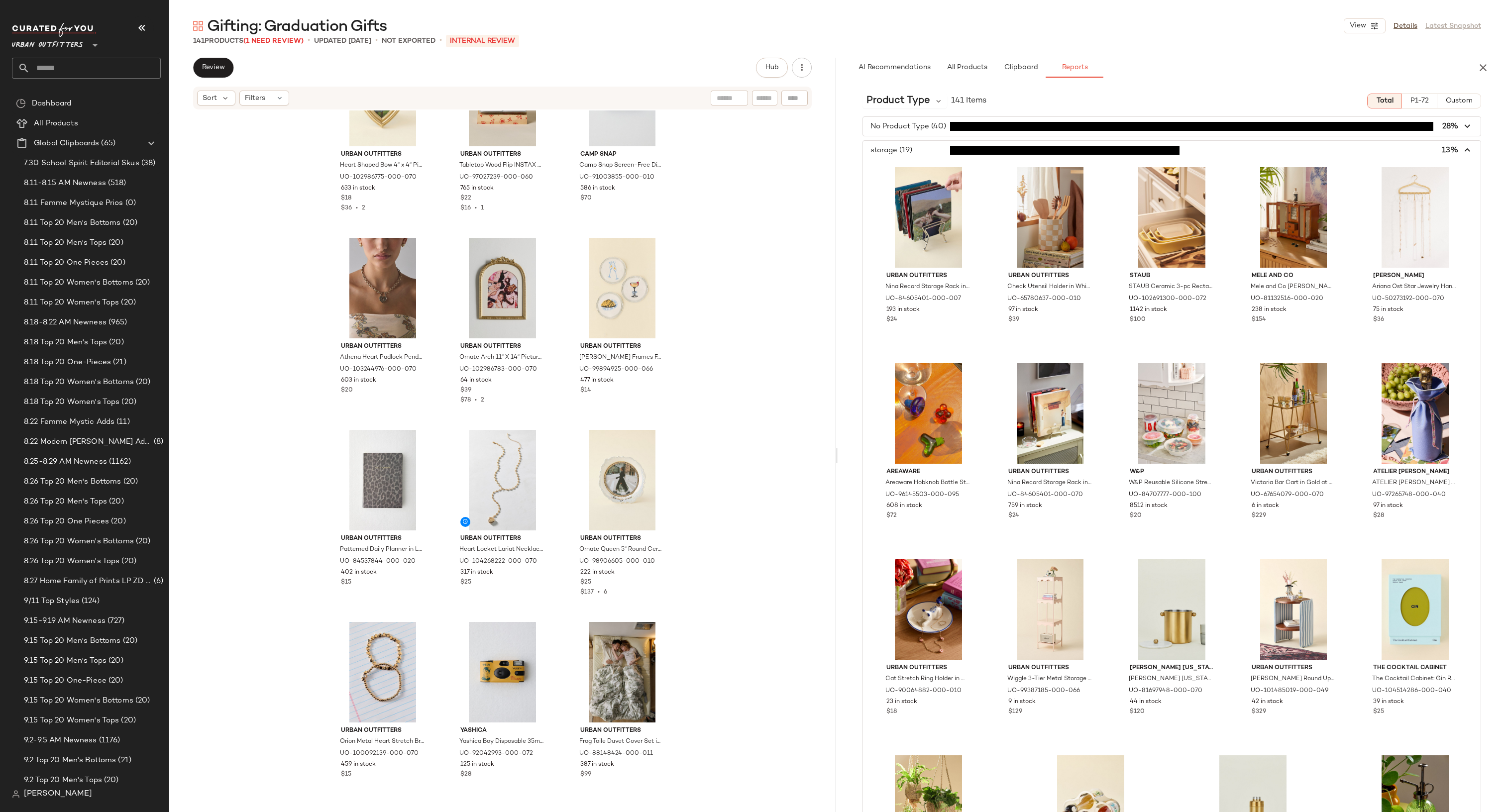
click at [901, 145] on span "button" at bounding box center [1172, 150] width 618 height 19
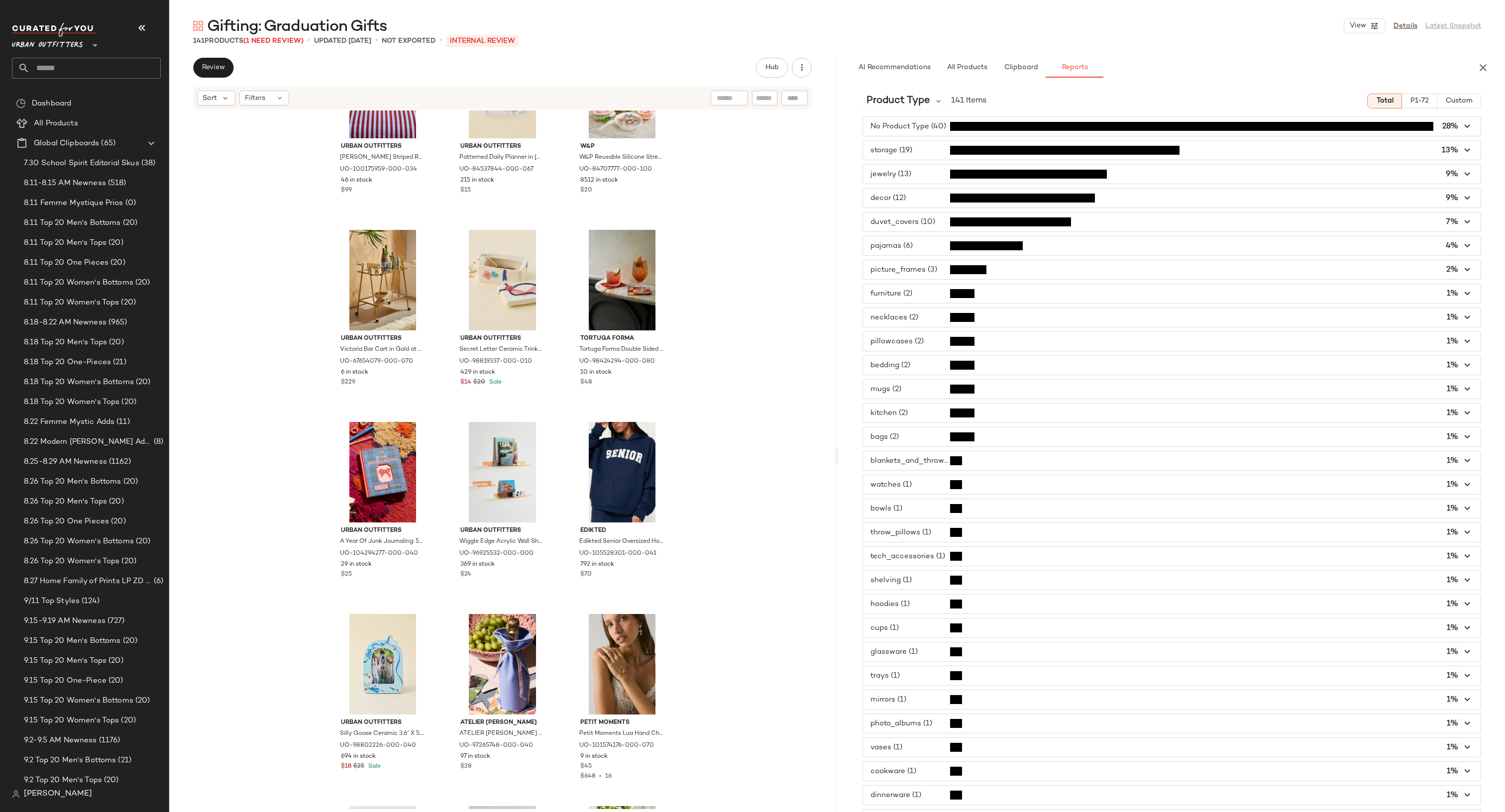
scroll to position [3932, 0]
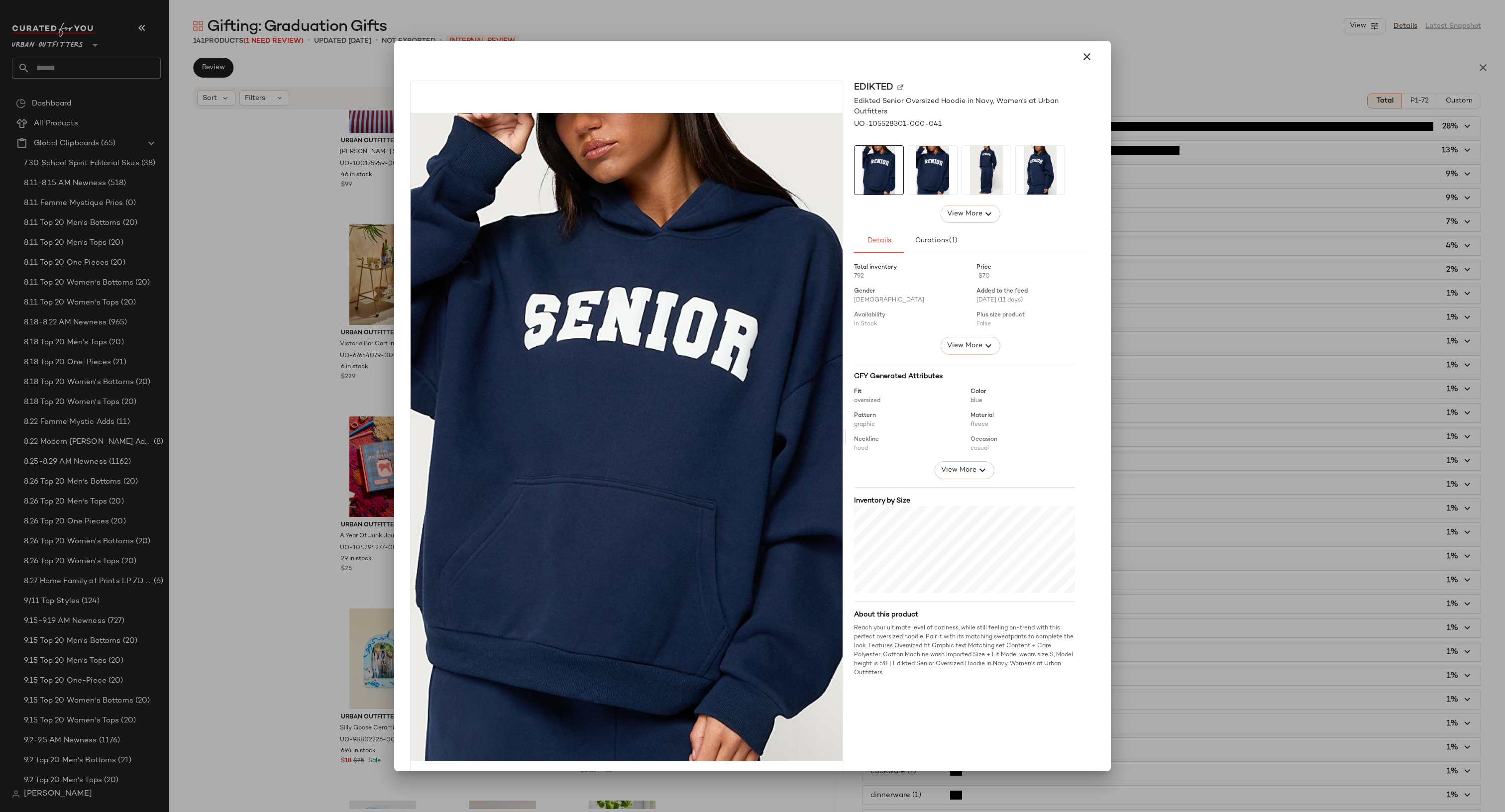
click at [338, 577] on div at bounding box center [752, 406] width 1505 height 812
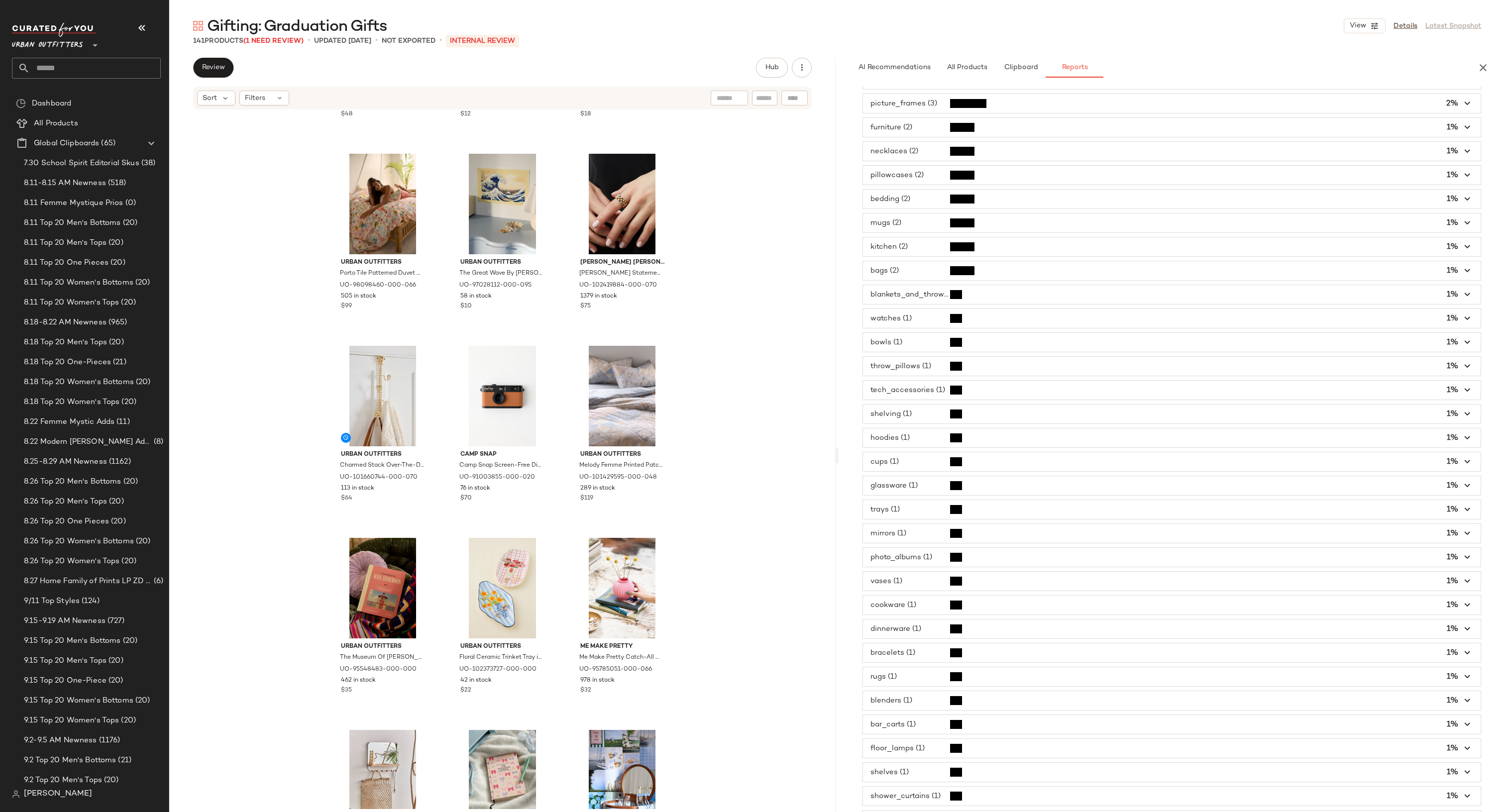
scroll to position [5158, 0]
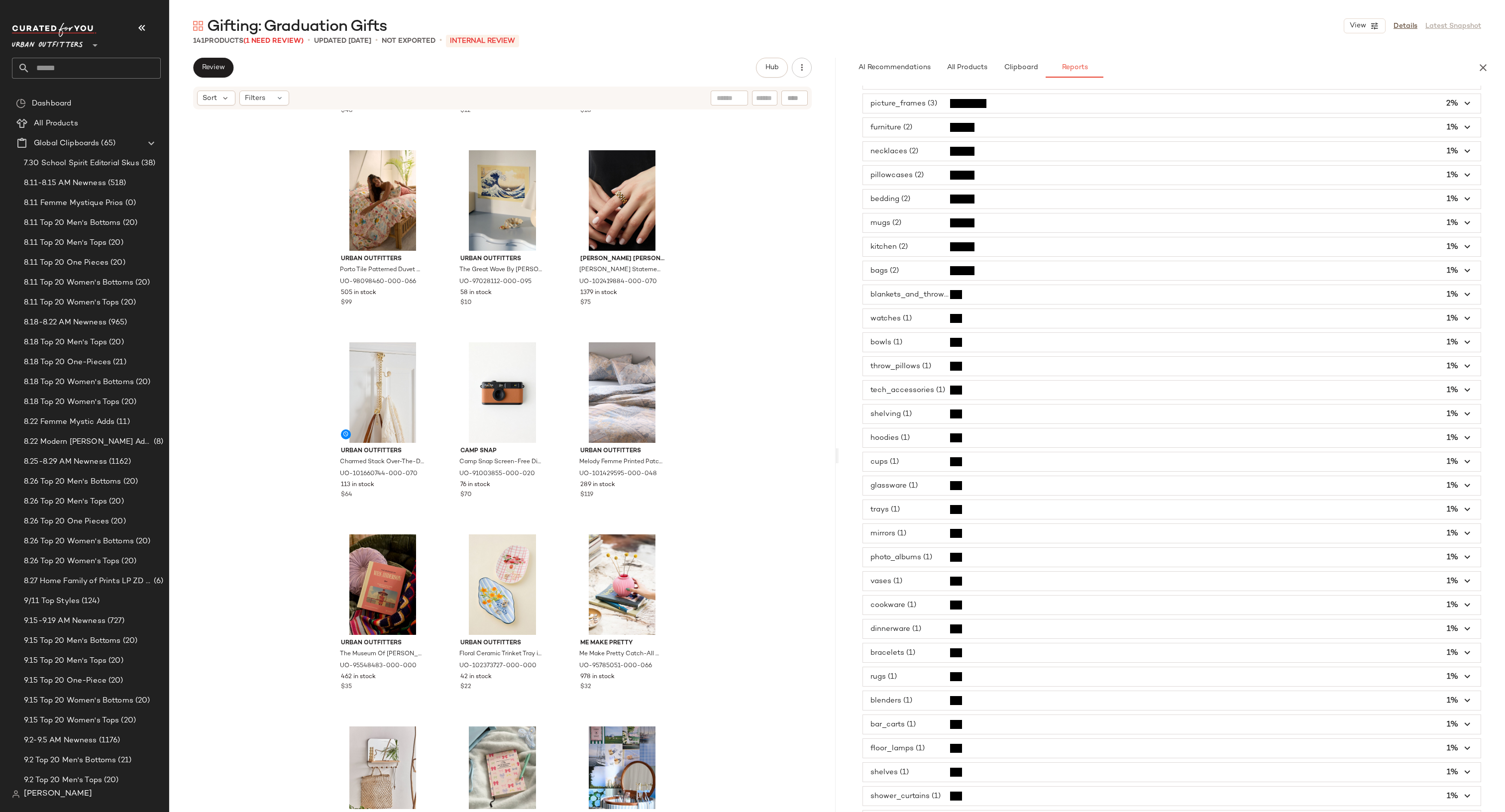
click at [812, 661] on div "ATELIER SAUCIER ATELIER SAUCIER Patterned Cocktail Napkin Set at Urban Outfitte…" at bounding box center [502, 459] width 666 height 698
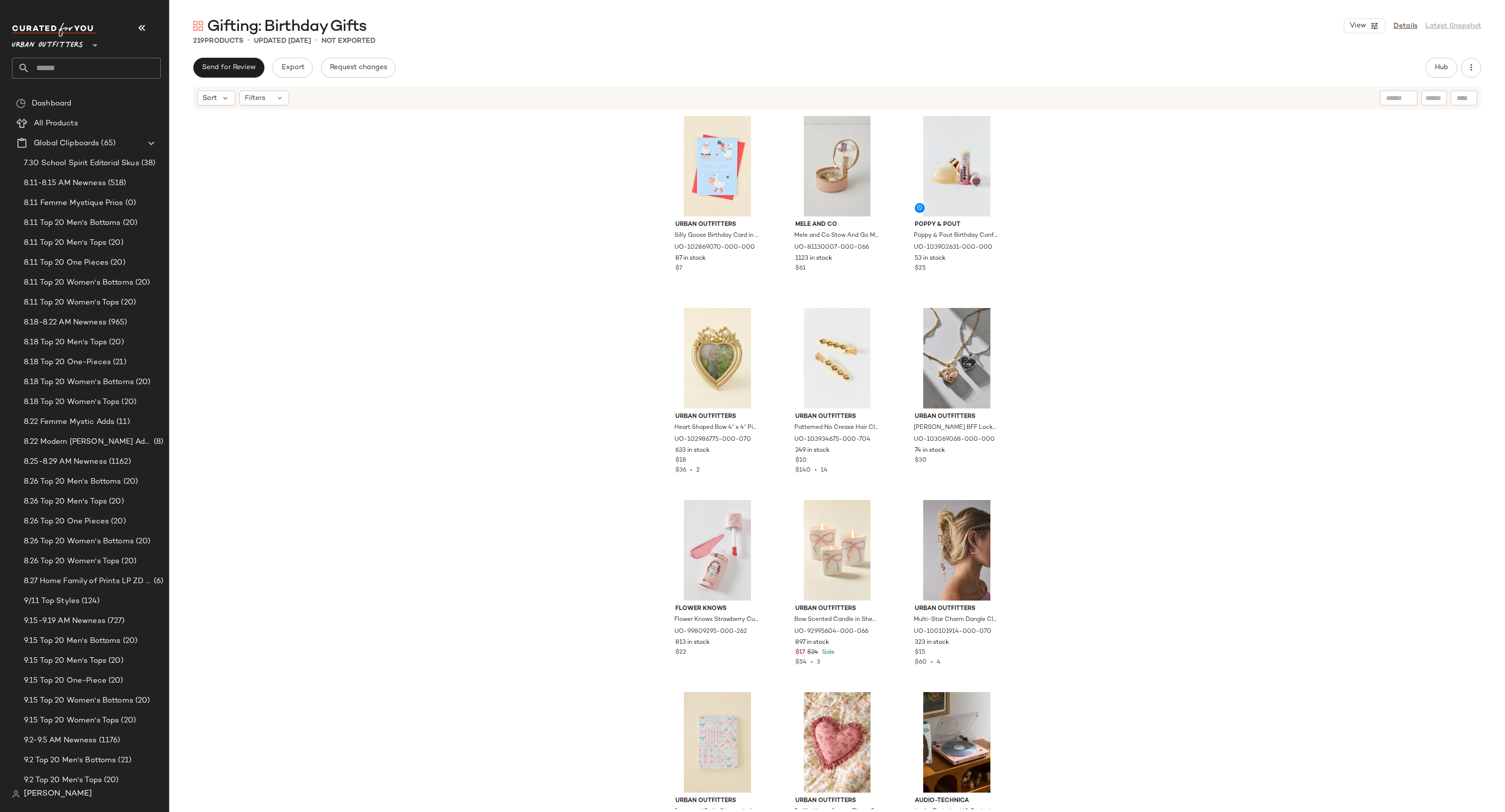
click at [327, 384] on div "Urban Outfitters Silly Goose Birthday Card in Assorted at Urban Outfitters UO-[…" at bounding box center [837, 459] width 1335 height 698
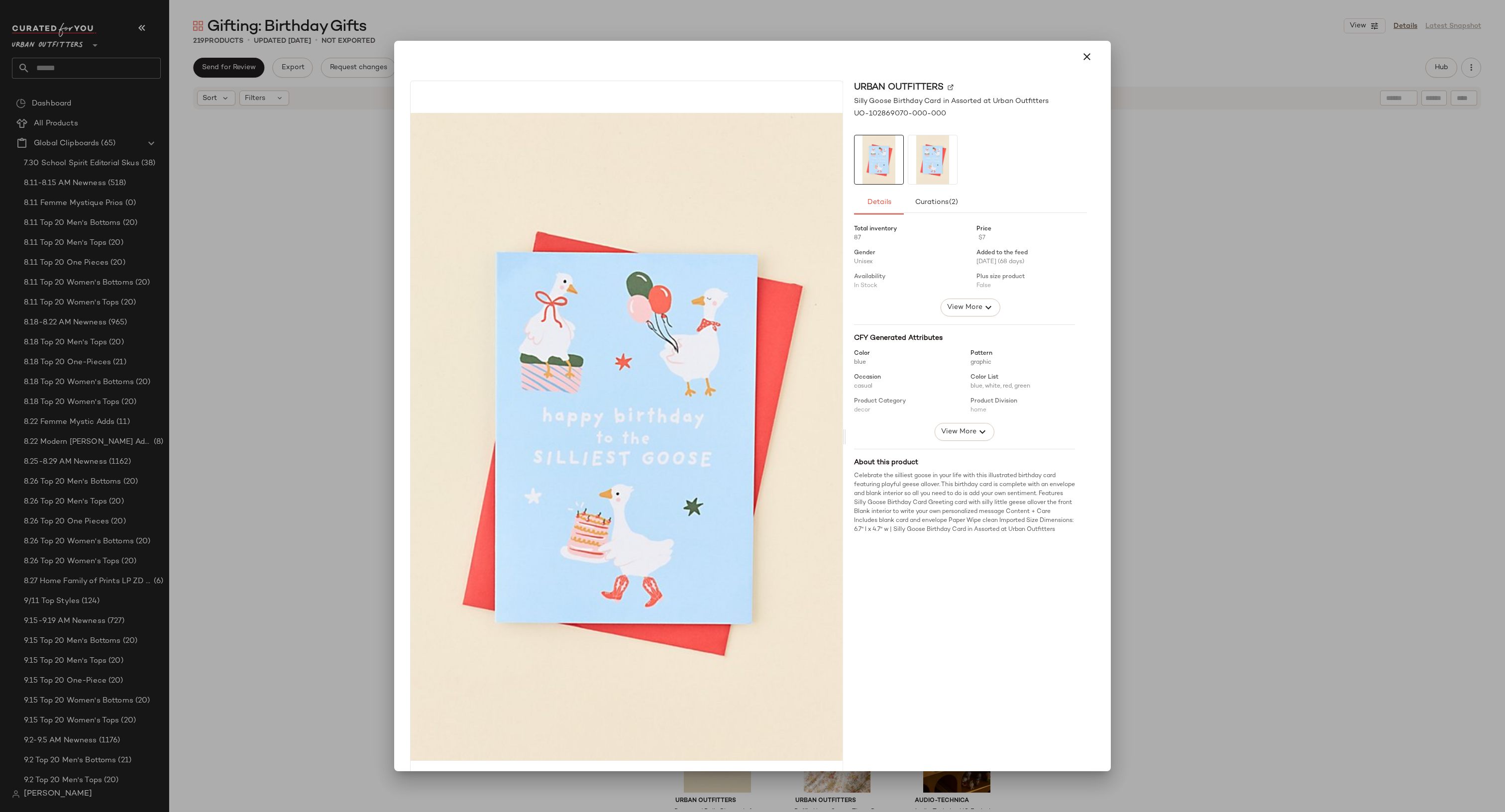
click at [1249, 283] on div at bounding box center [752, 406] width 1505 height 812
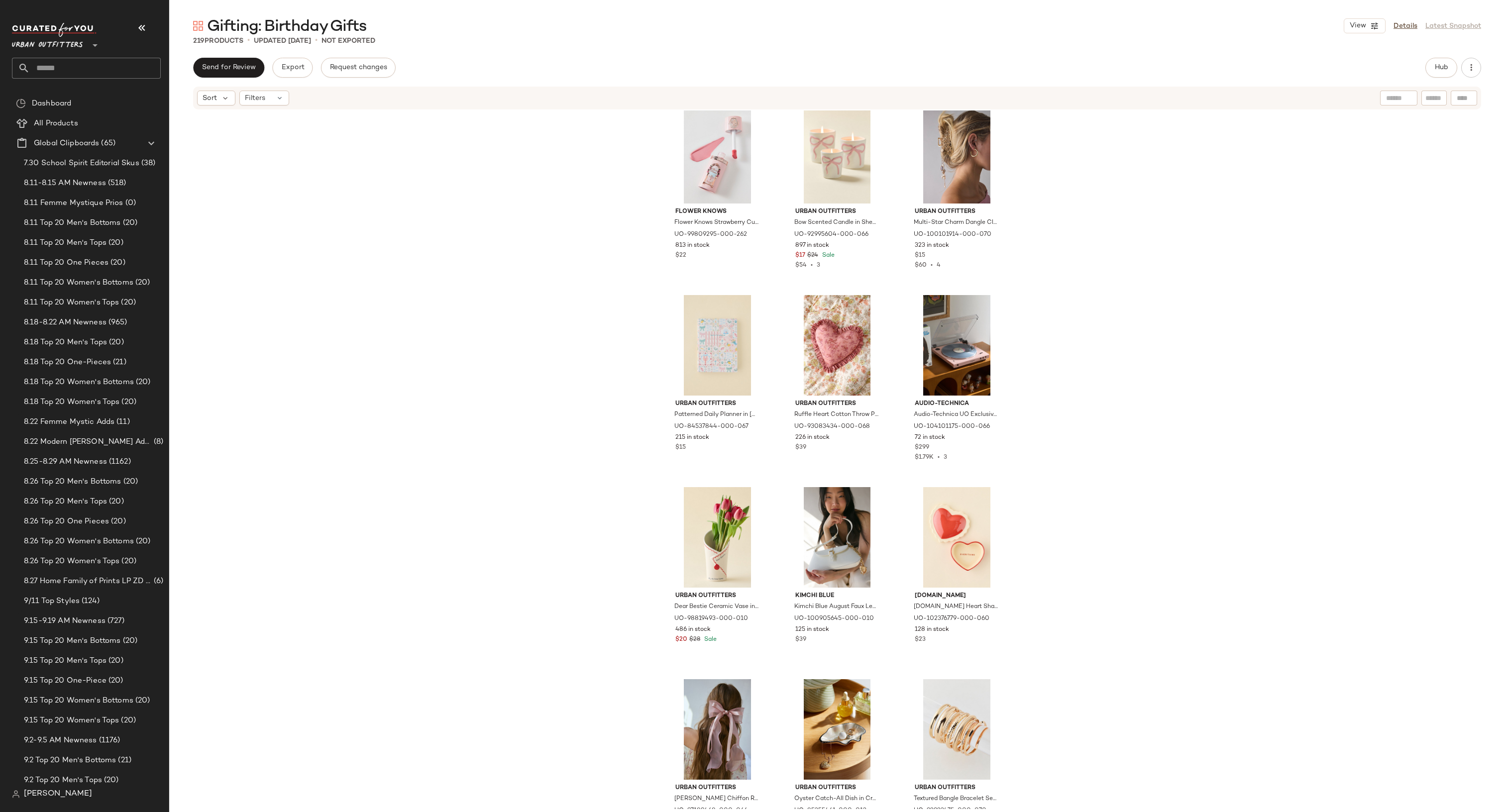
scroll to position [407, 0]
click at [1259, 259] on div "Flower Knows Flower Knows Strawberry Cupid All Day Glow Liquid Blush at Urban O…" at bounding box center [837, 459] width 1335 height 698
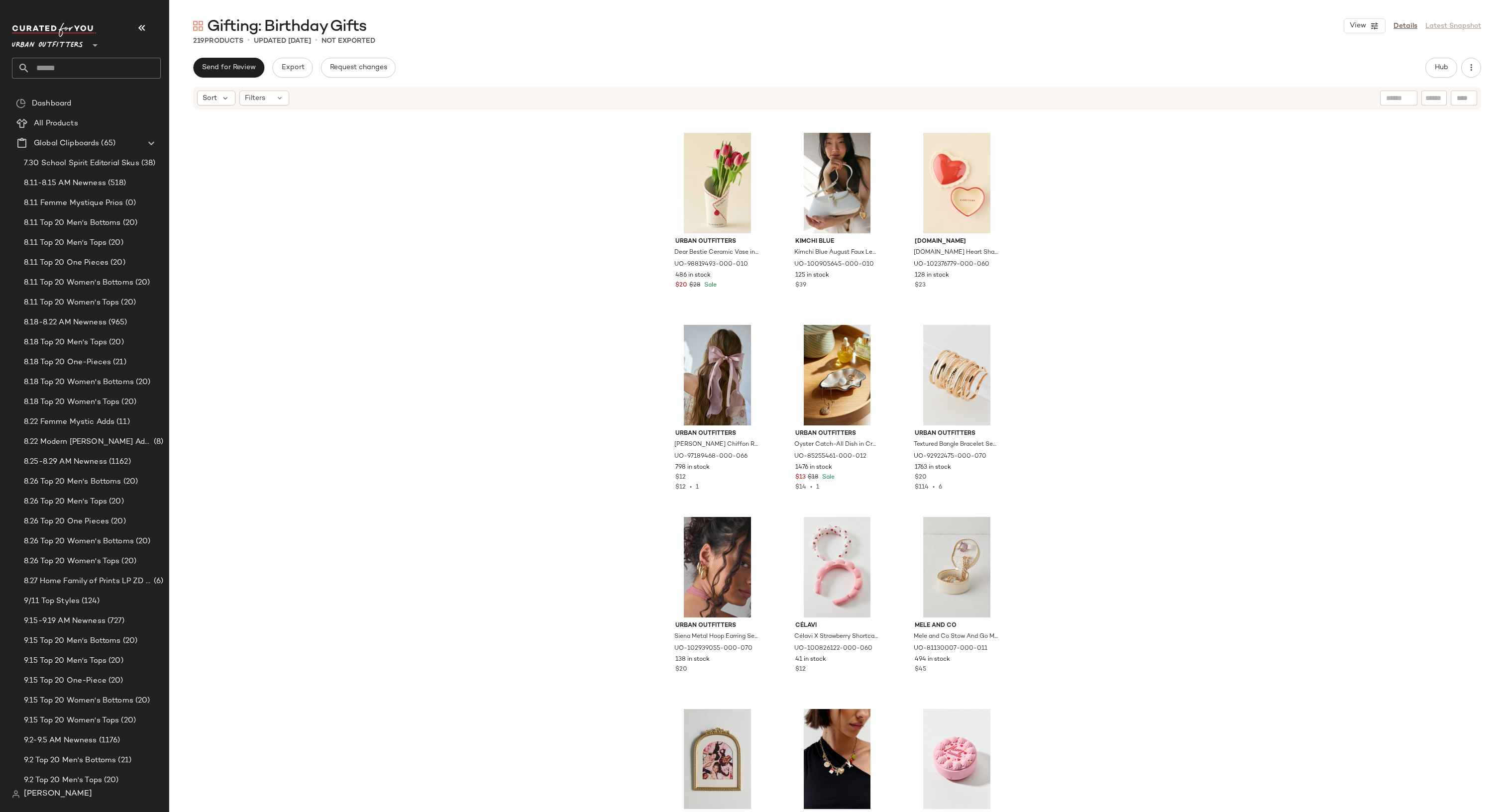
scroll to position [0, 0]
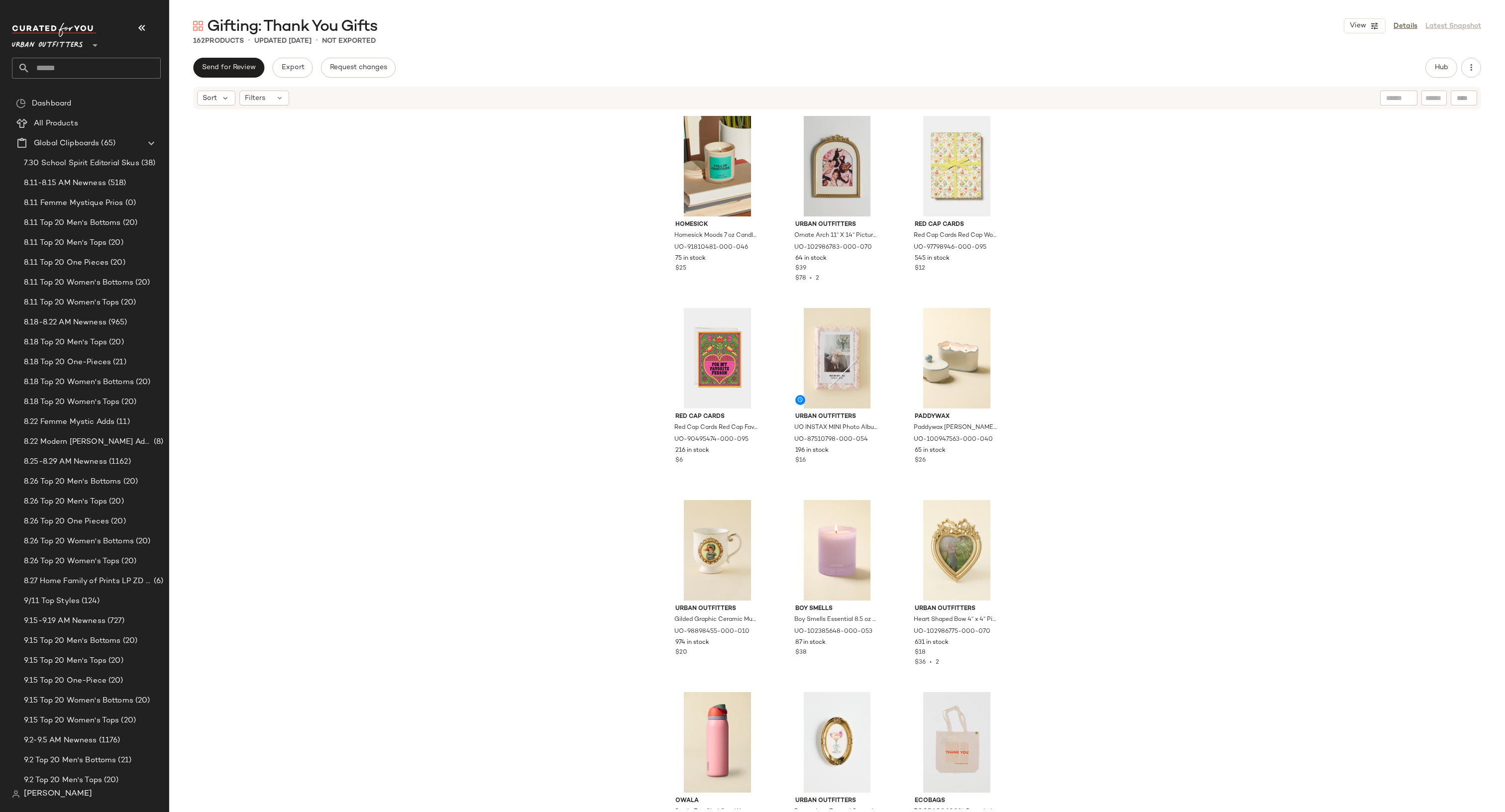
click at [411, 190] on div "Homesick Homesick Moods 7 oz Candle in Full Of Gratitude at Urban Outfitters UO…" at bounding box center [837, 459] width 1335 height 698
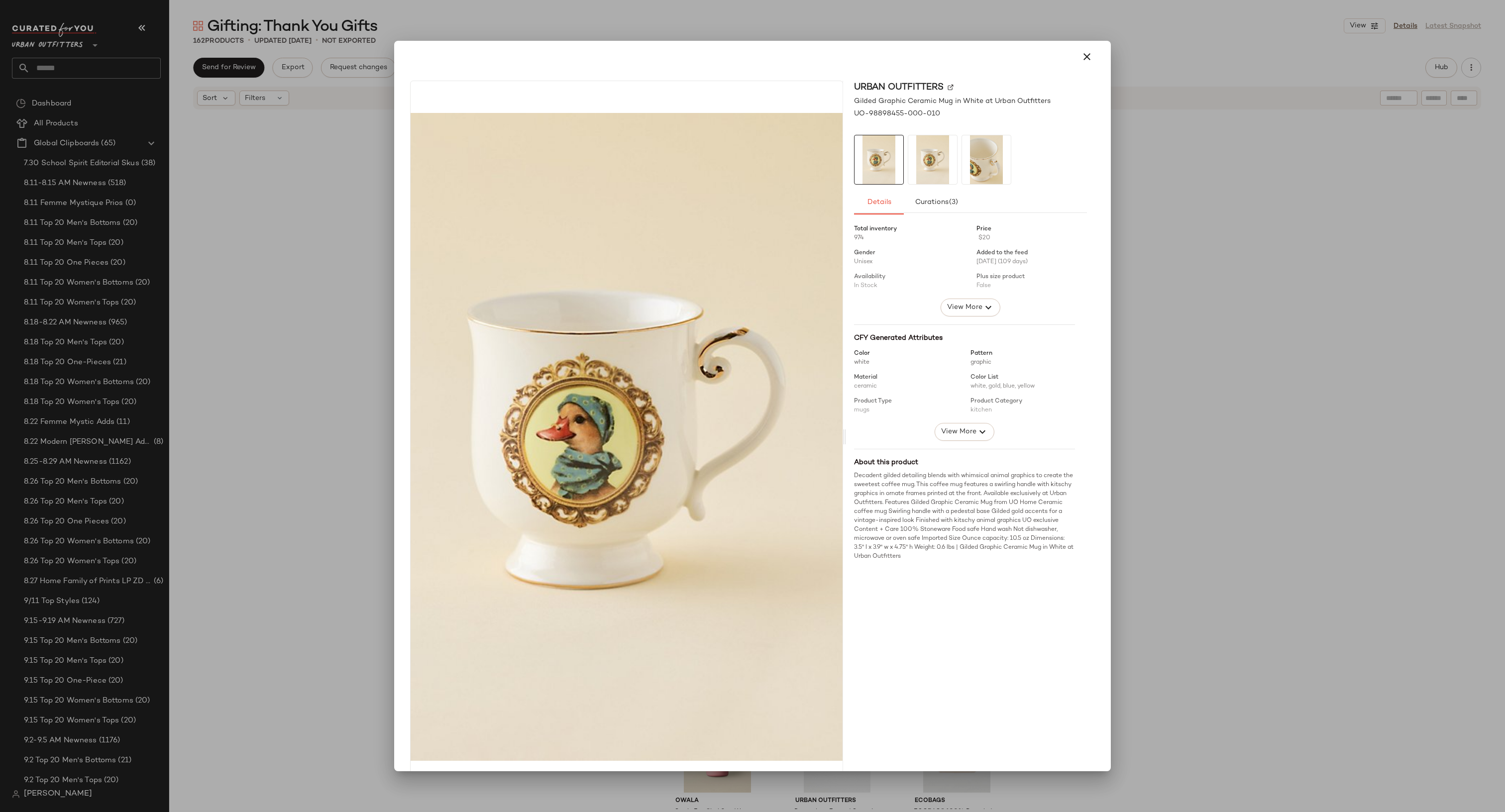
click at [749, 30] on div at bounding box center [752, 406] width 1505 height 812
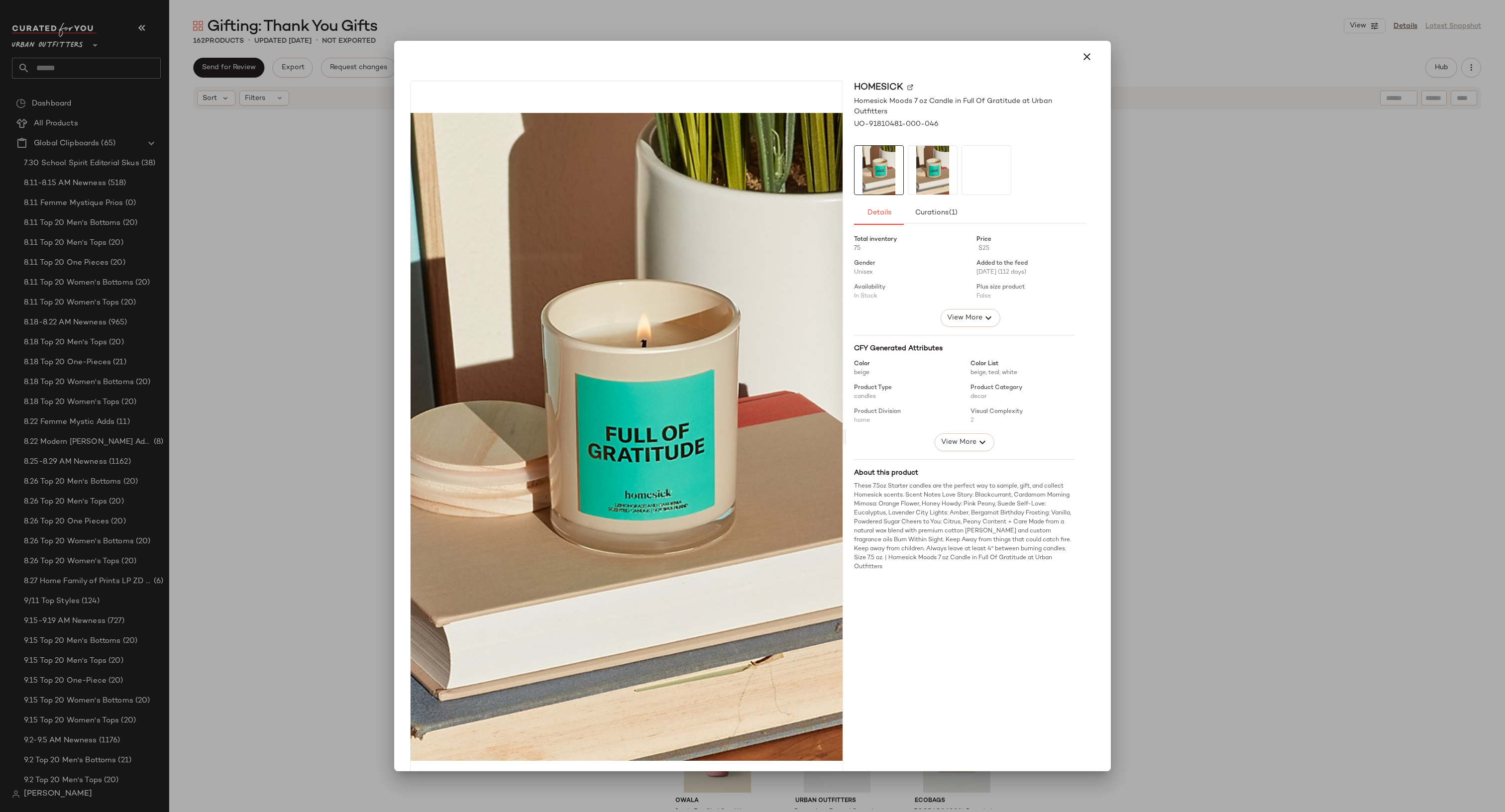
click at [761, 32] on div at bounding box center [752, 406] width 1505 height 812
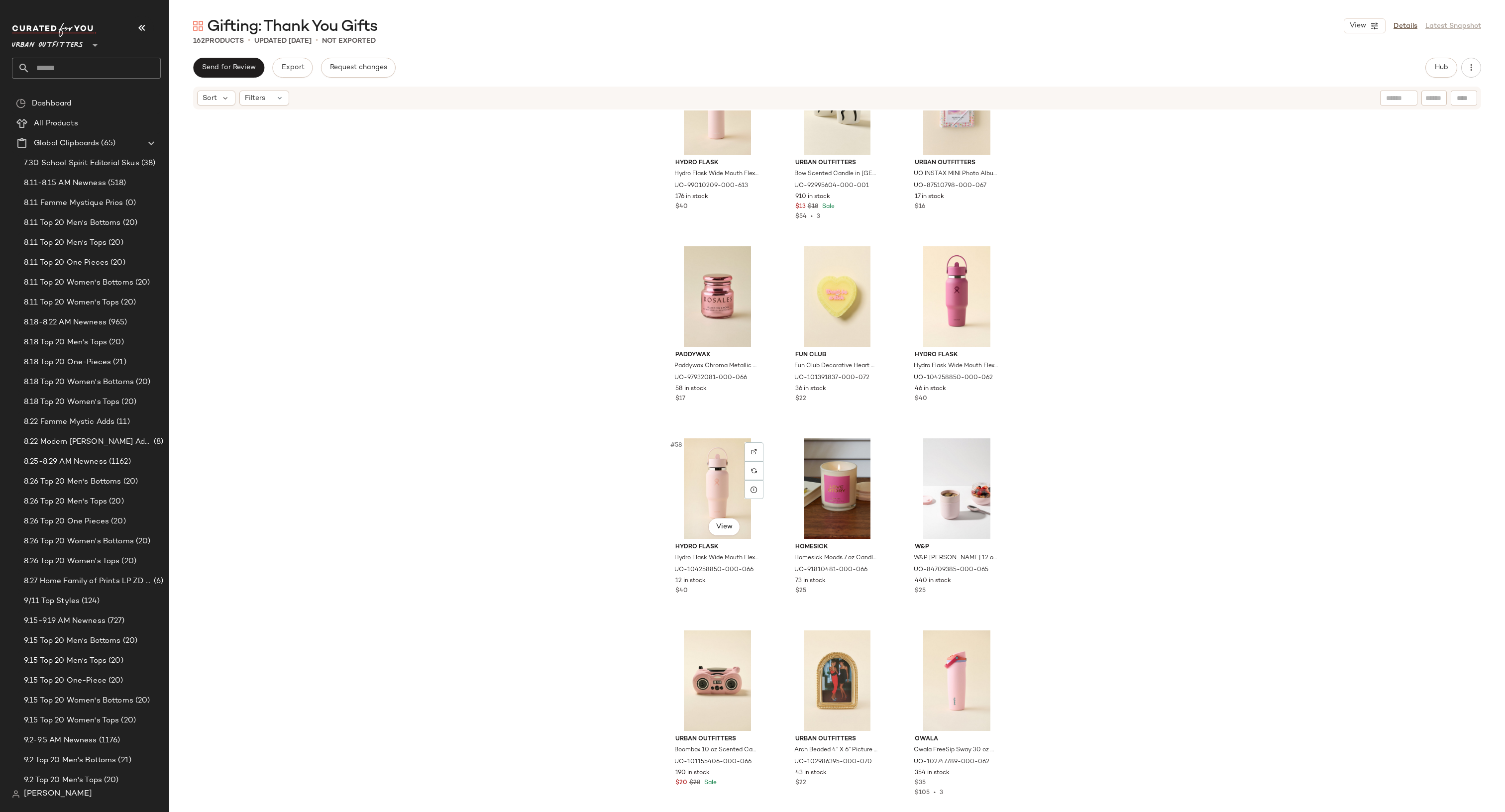
scroll to position [3339, 0]
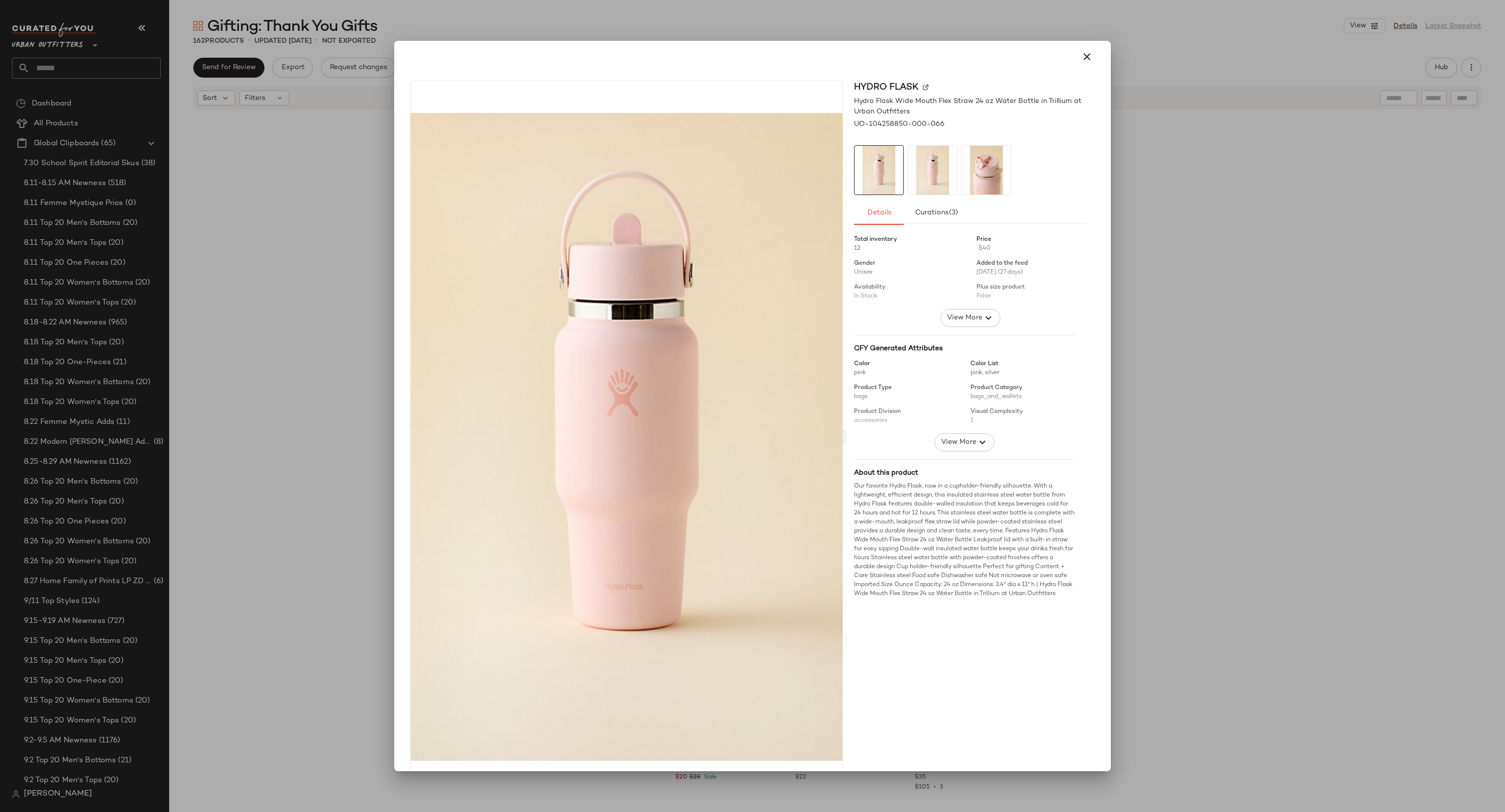
click at [716, 799] on div at bounding box center [752, 406] width 1505 height 812
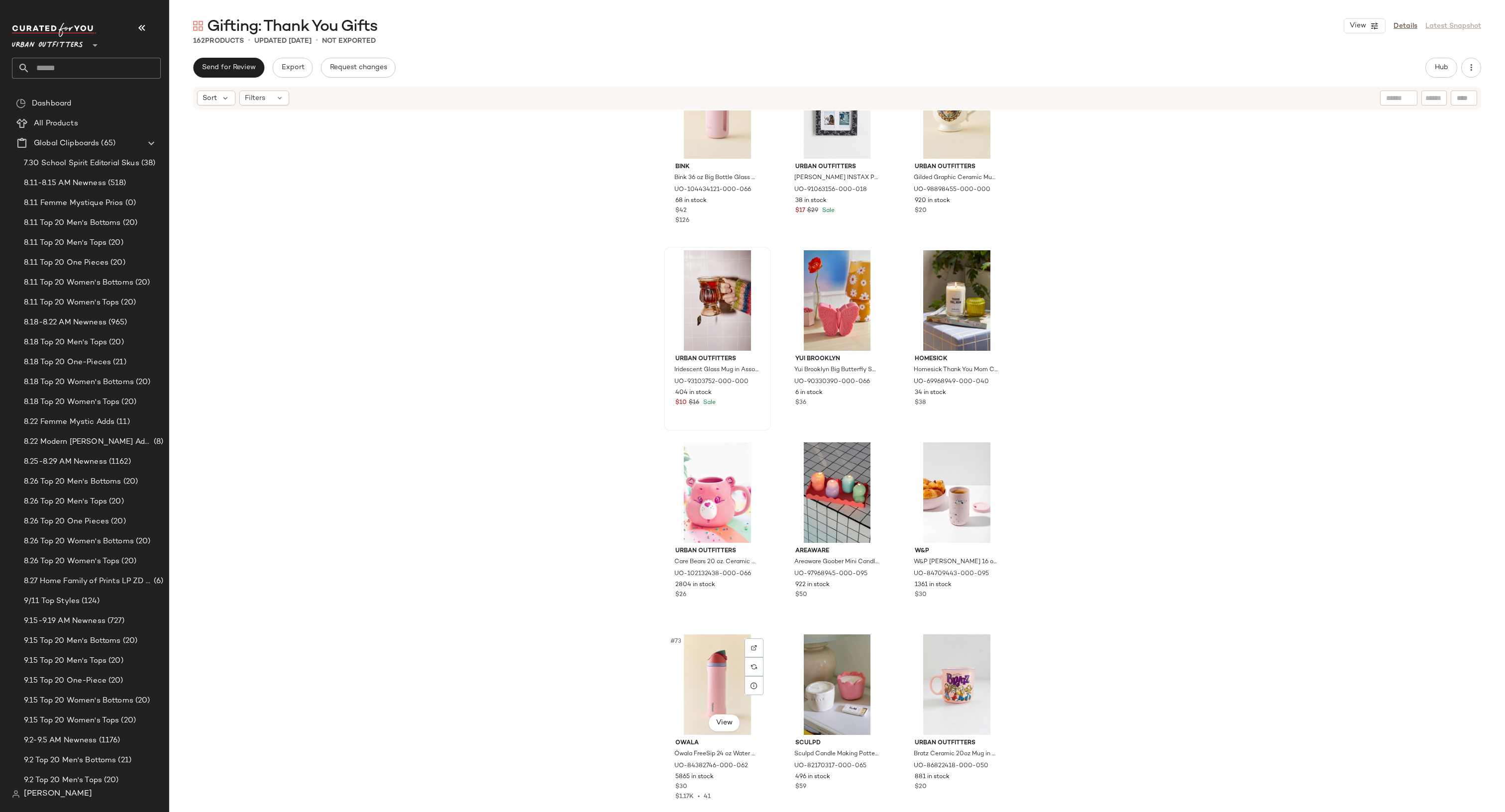
scroll to position [4103, 0]
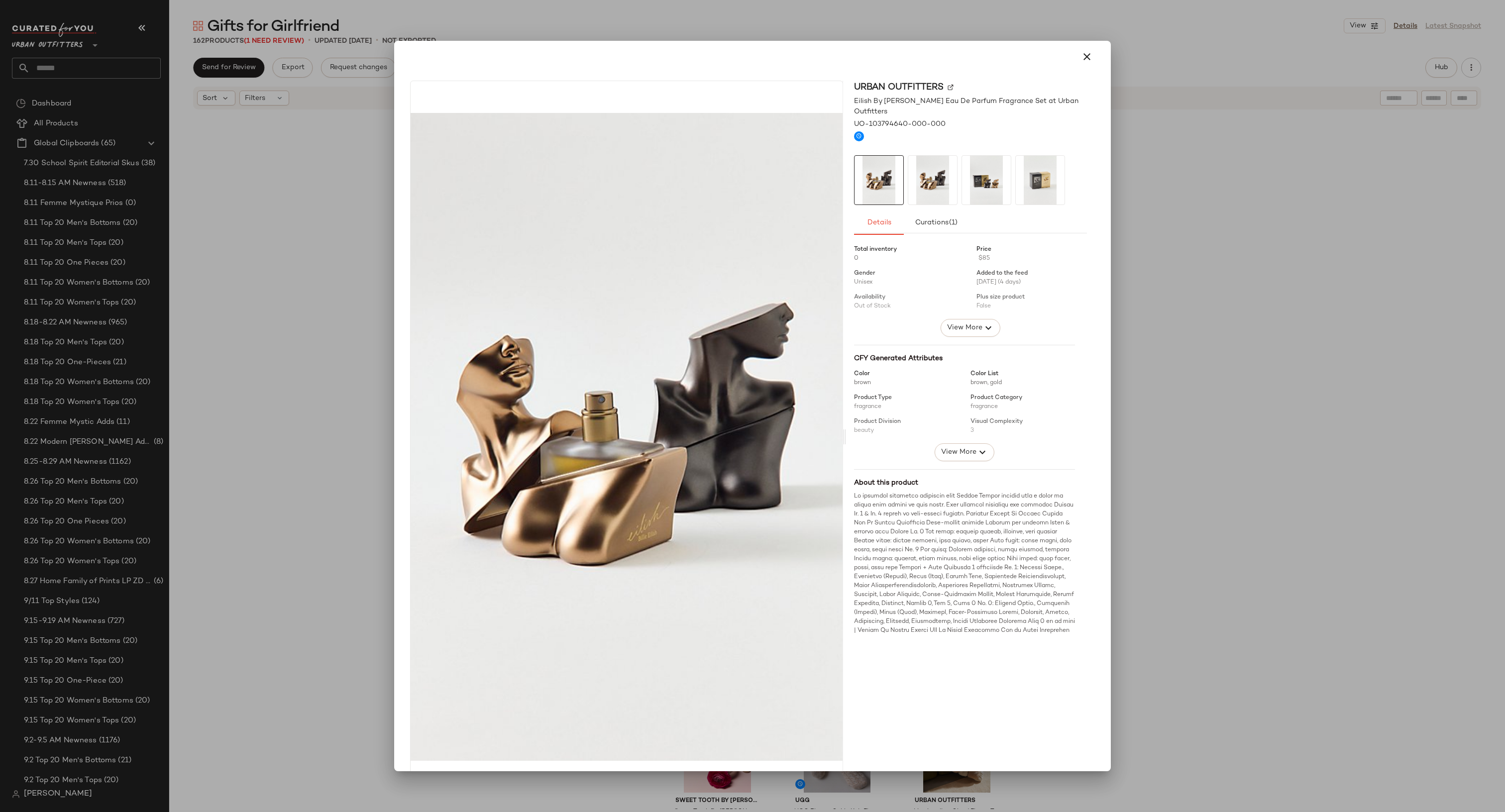
click at [852, 32] on div at bounding box center [752, 406] width 1505 height 812
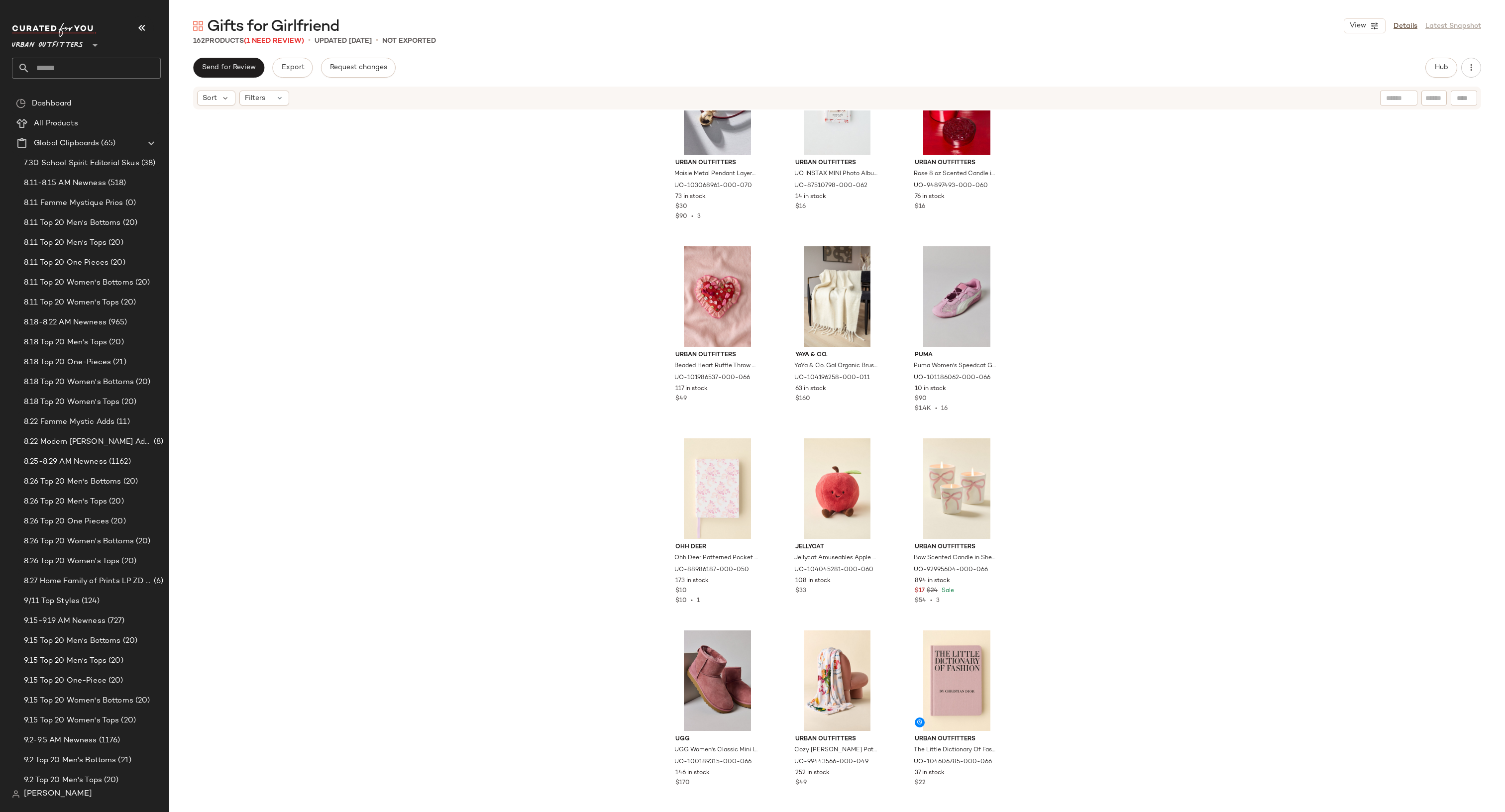
scroll to position [1993, 0]
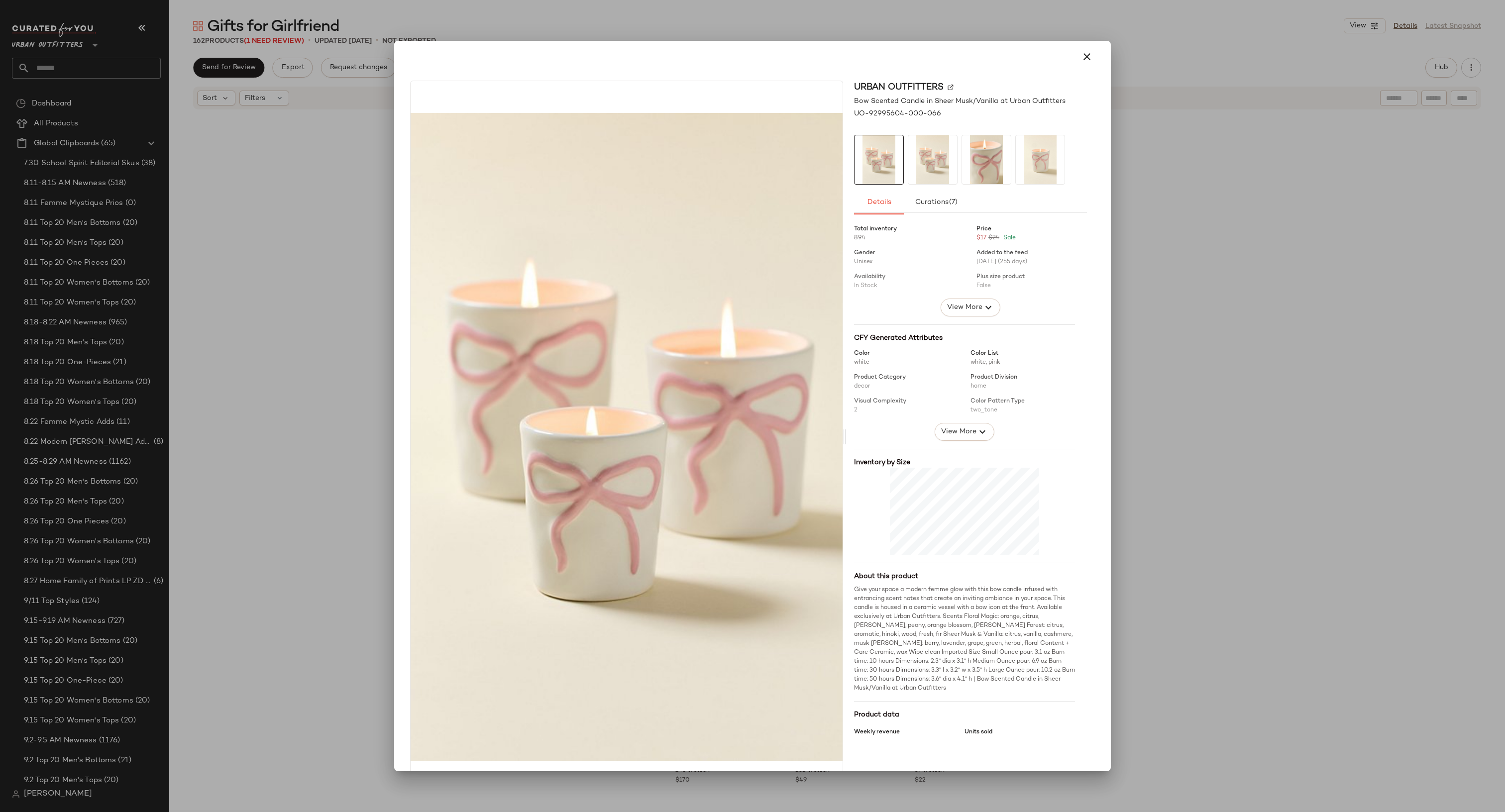
click at [1173, 393] on div at bounding box center [752, 406] width 1505 height 812
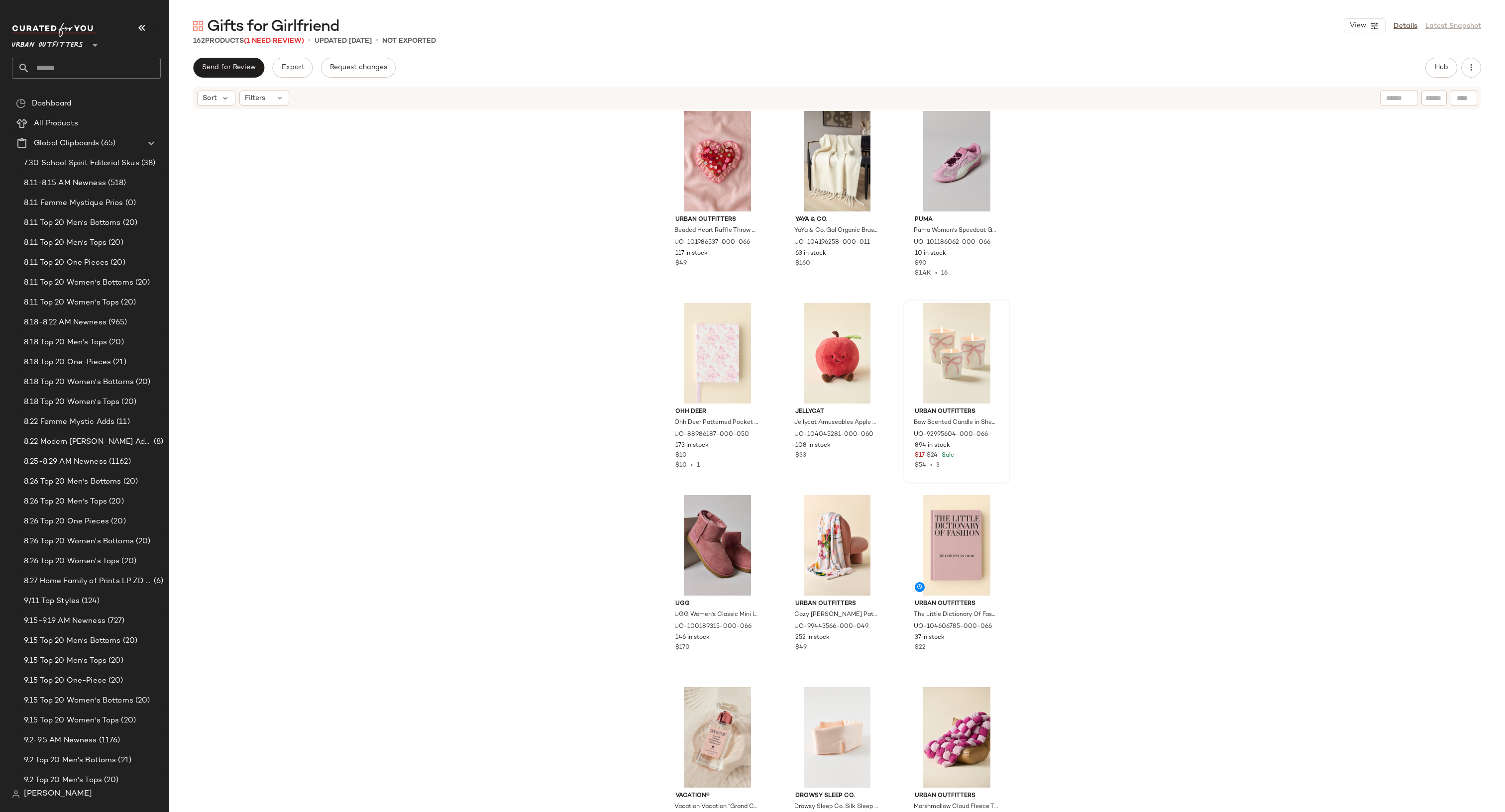
scroll to position [2136, 0]
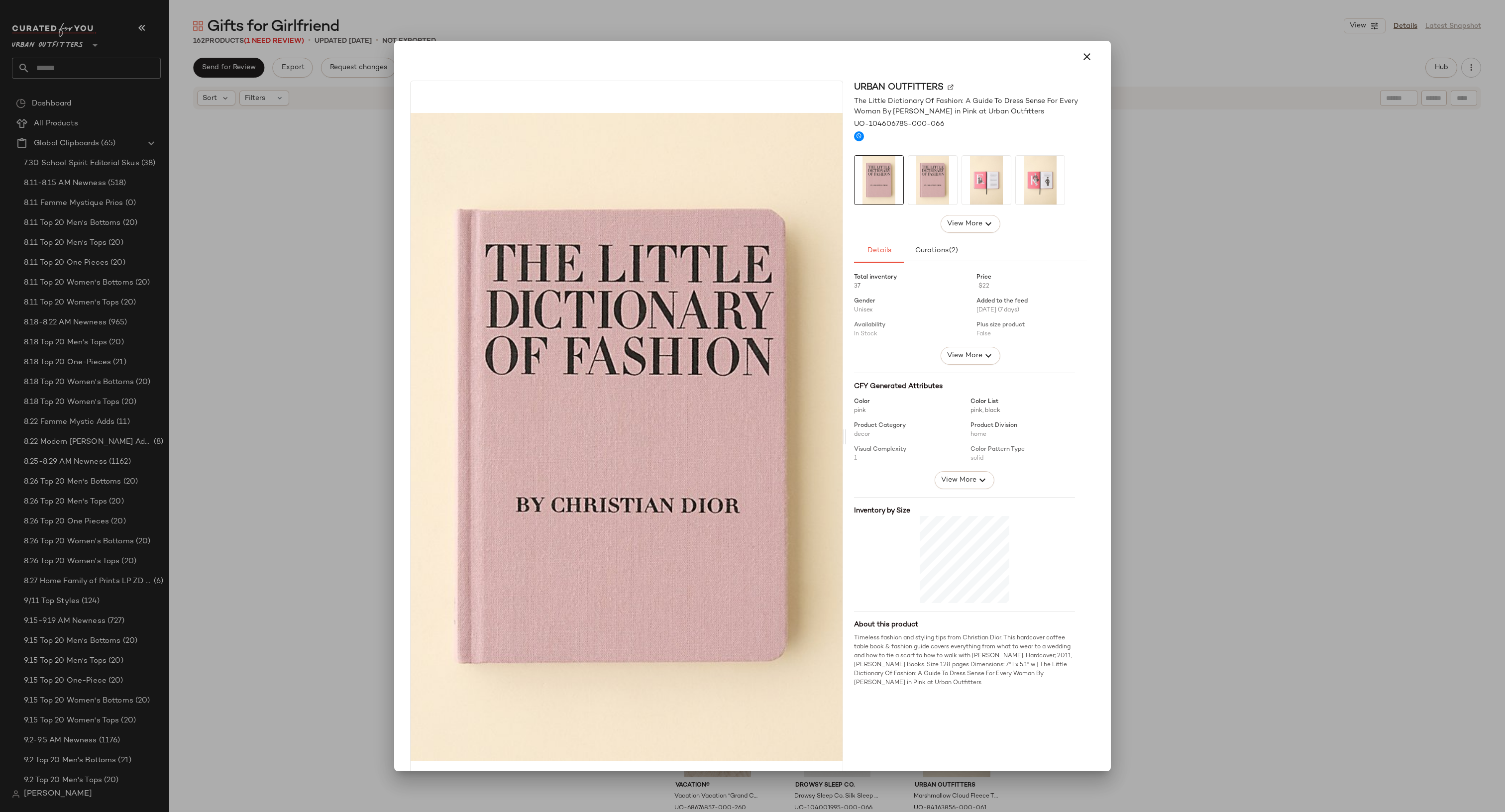
click at [1141, 657] on div at bounding box center [752, 406] width 1505 height 812
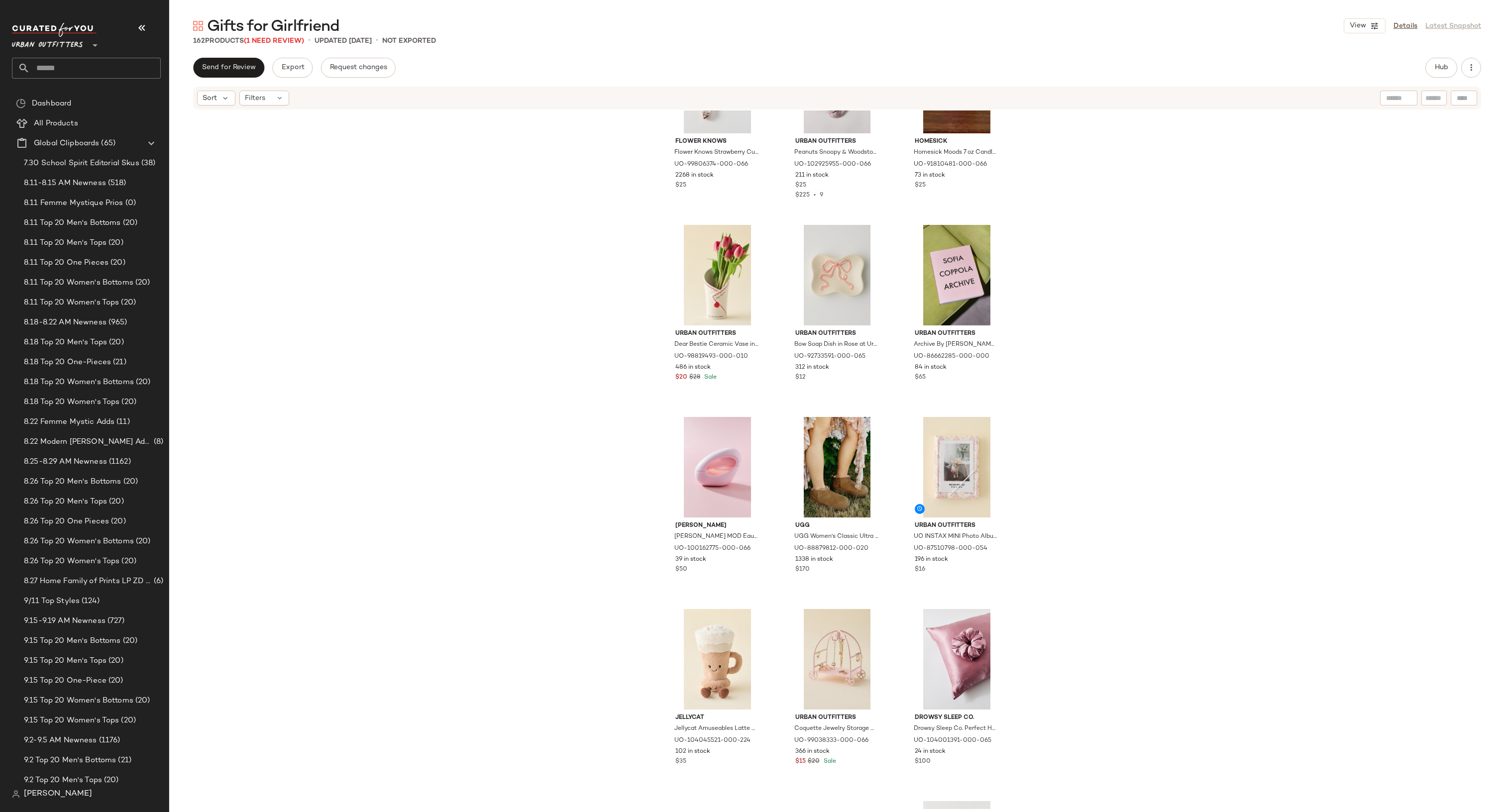
scroll to position [3356, 0]
click at [1435, 73] on button "Hub" at bounding box center [1441, 68] width 32 height 20
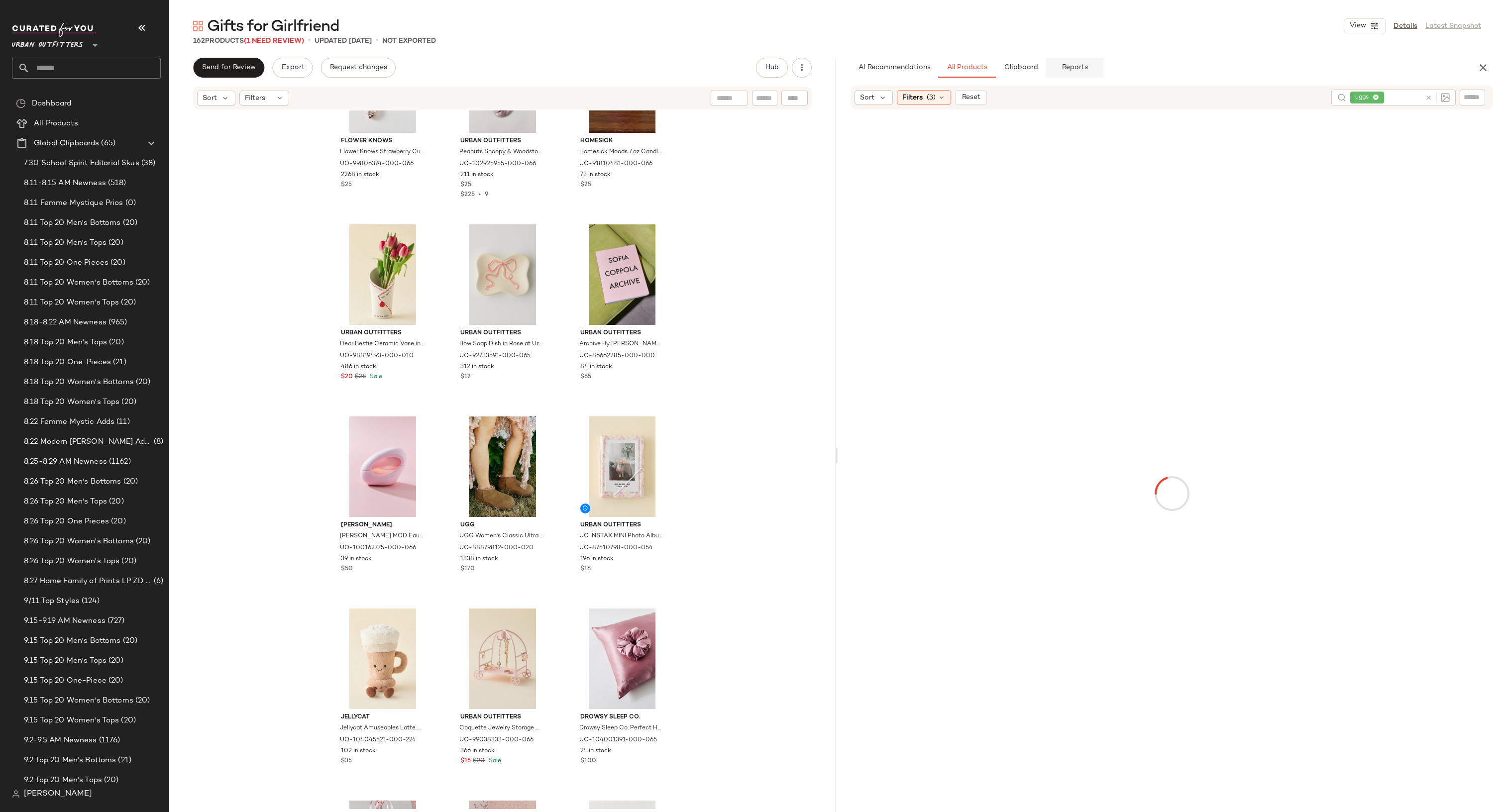
click at [1061, 60] on button "Reports" at bounding box center [1075, 68] width 58 height 20
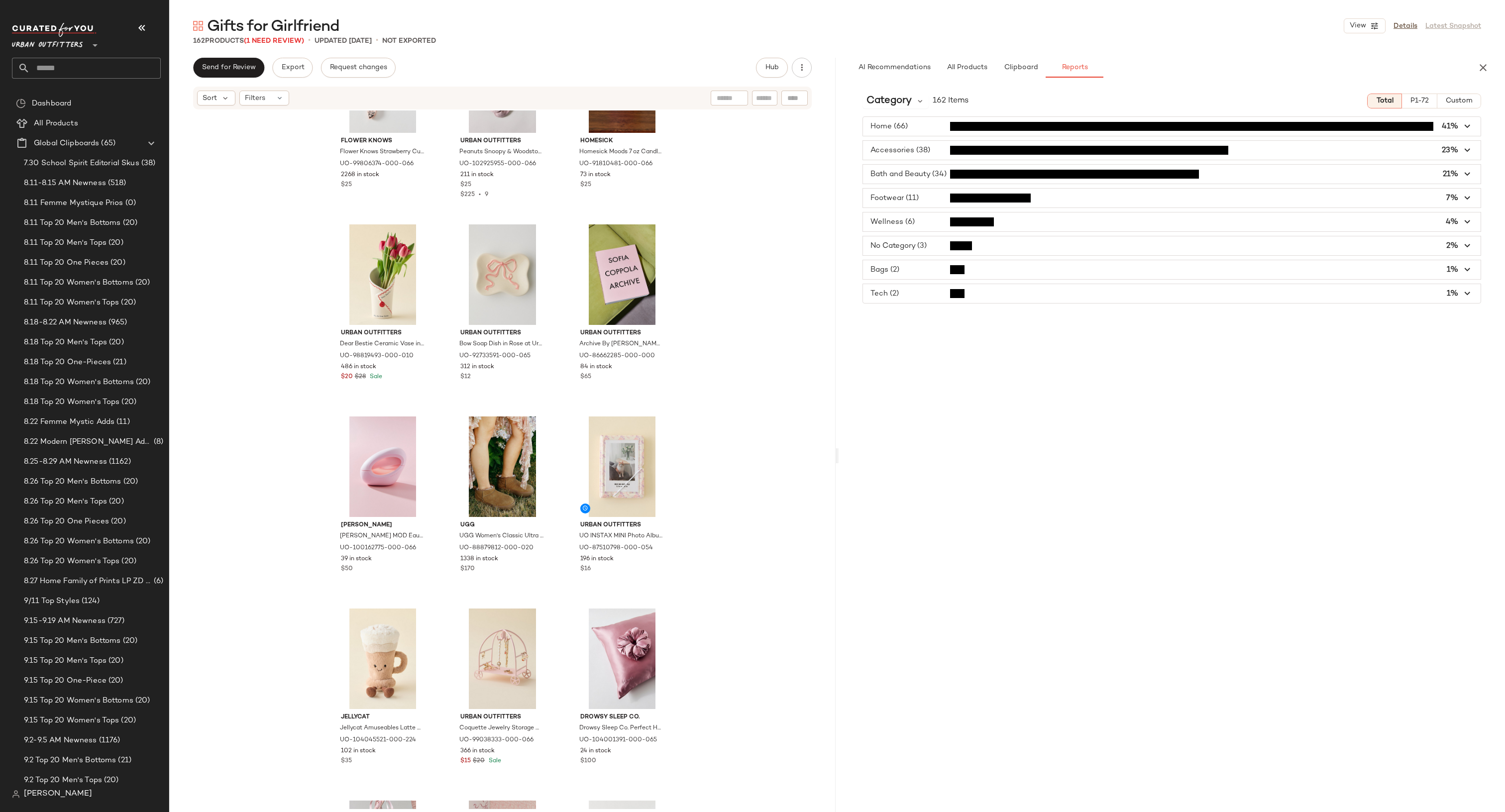
click at [903, 85] on div "Category 162 Items Total P1-72 Custom Home (66) 41% Accessories (38) 23% Bath a…" at bounding box center [1172, 469] width 666 height 768
click at [903, 97] on span "Category" at bounding box center [889, 101] width 45 height 15
click at [914, 246] on span "Product Type" at bounding box center [895, 252] width 50 height 12
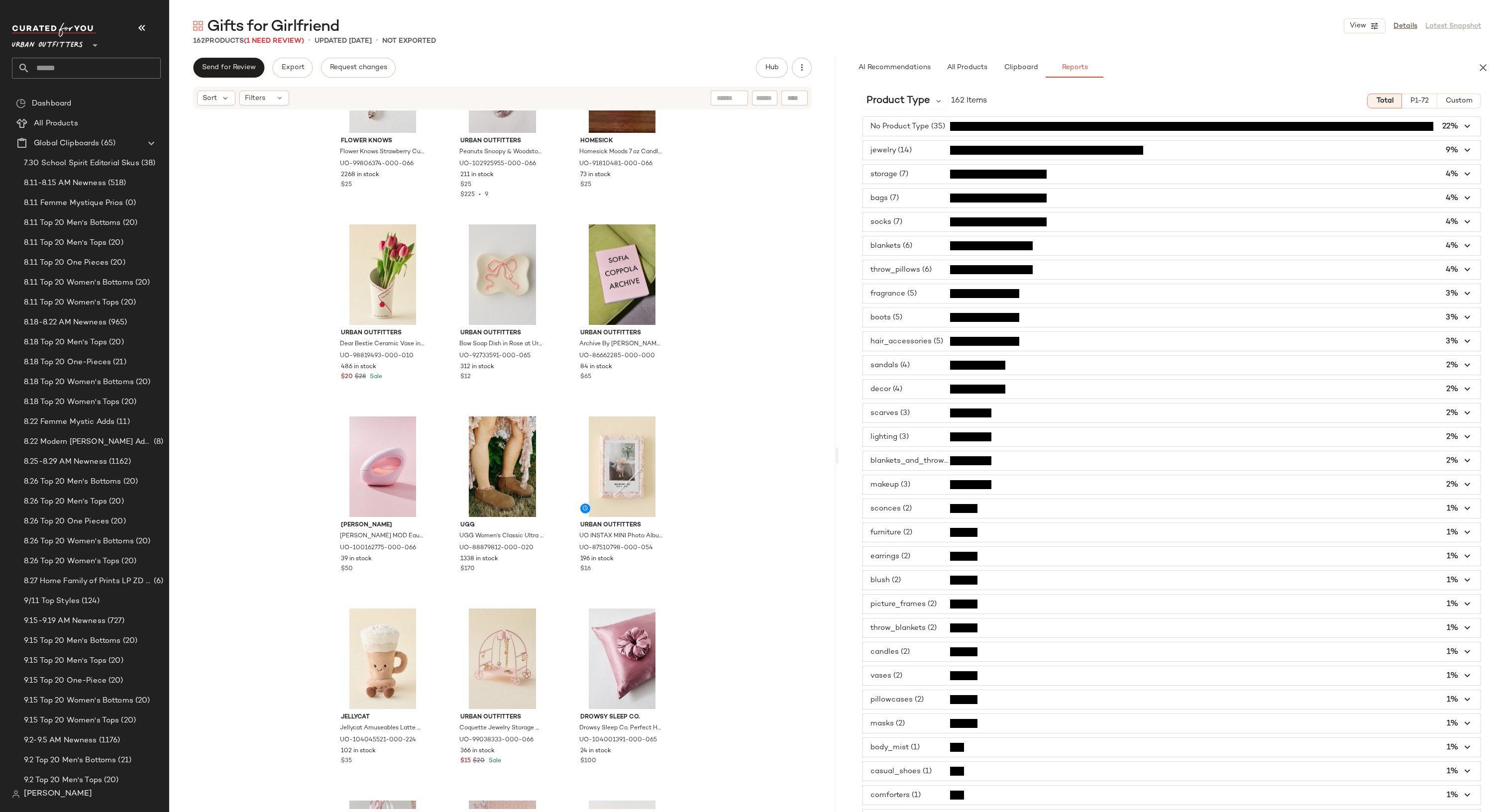
click at [915, 154] on span "button" at bounding box center [1172, 150] width 618 height 19
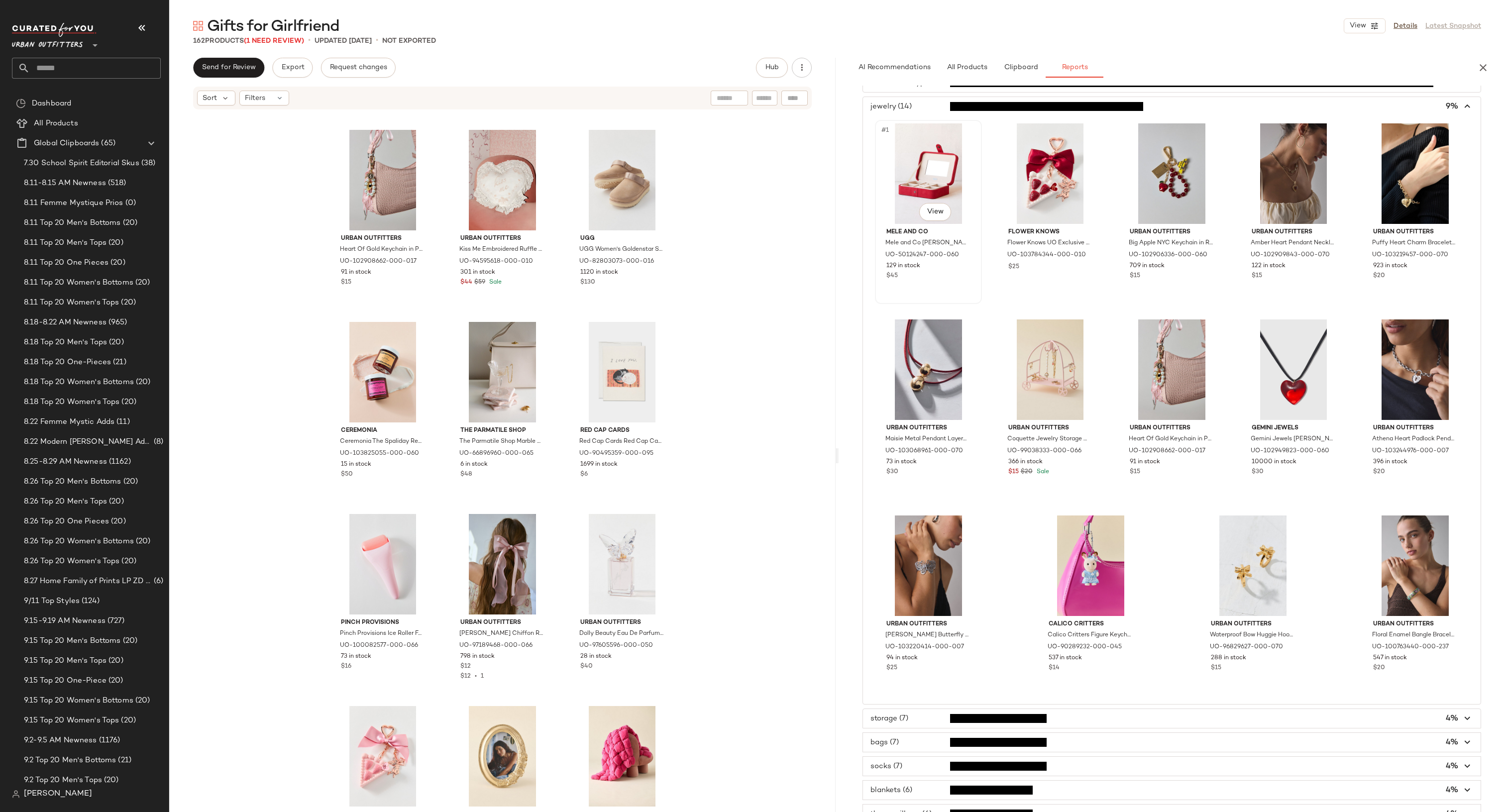
scroll to position [0, 0]
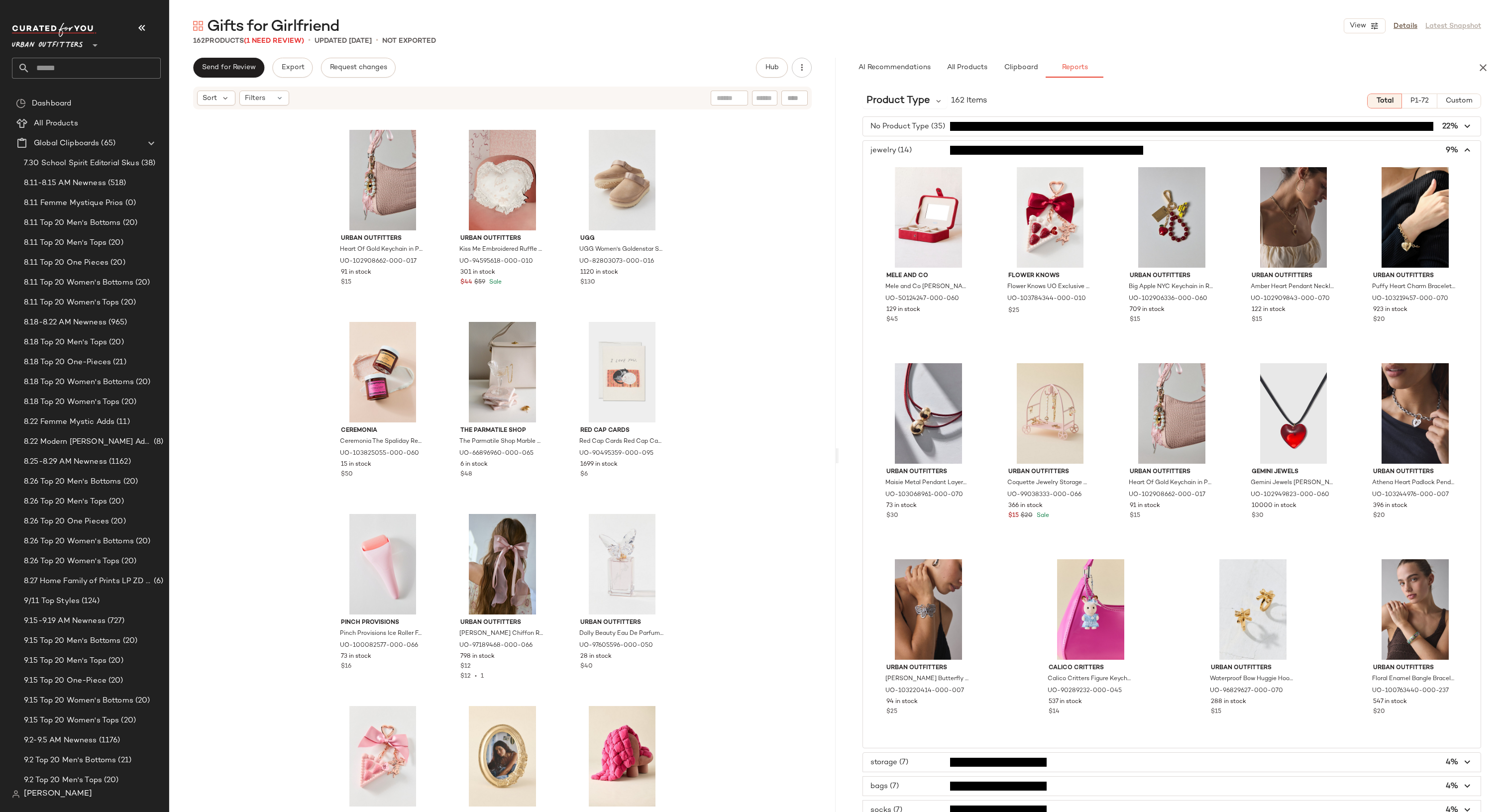
click at [923, 143] on span "button" at bounding box center [1172, 150] width 618 height 19
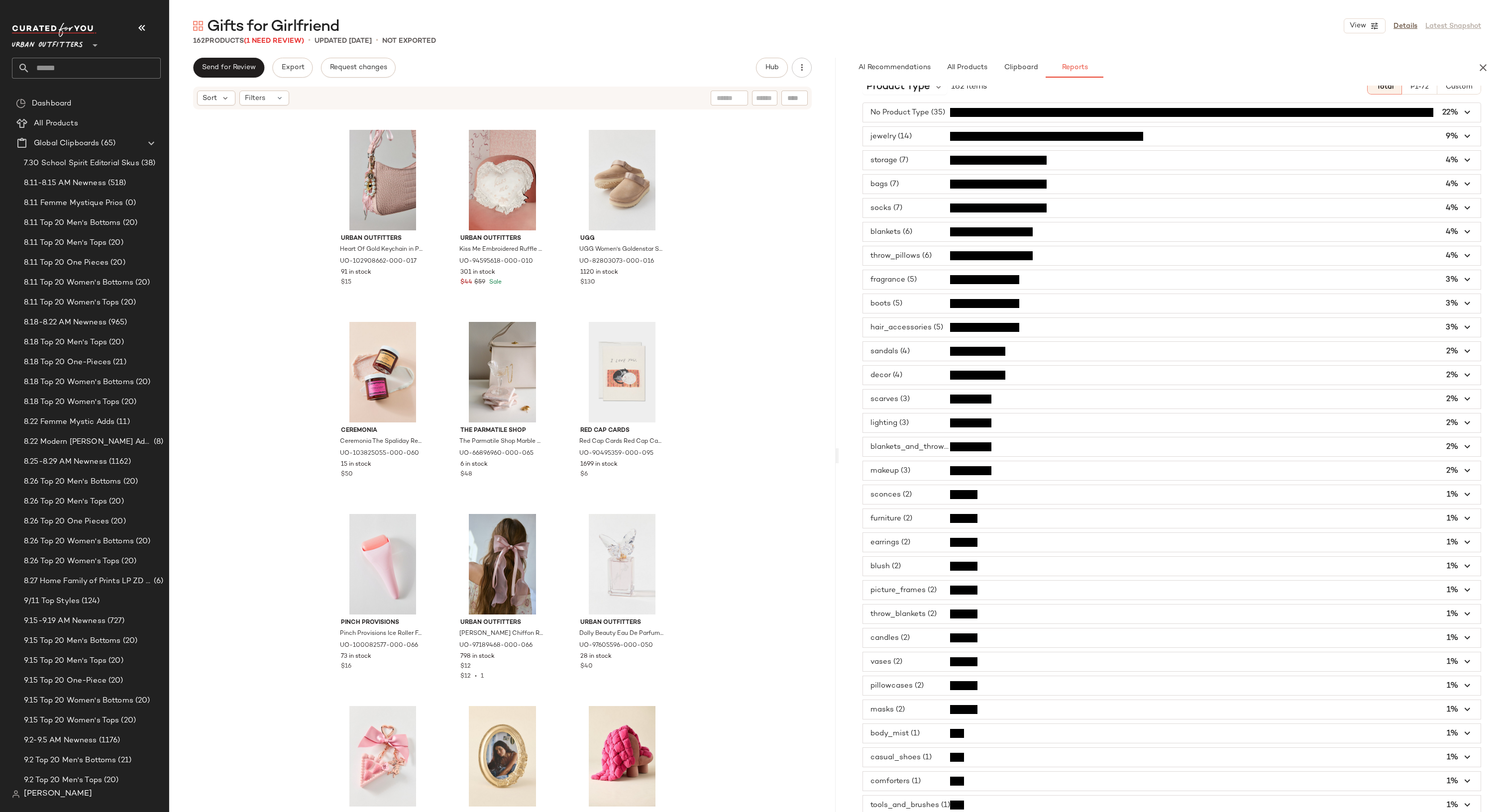
scroll to position [17, 0]
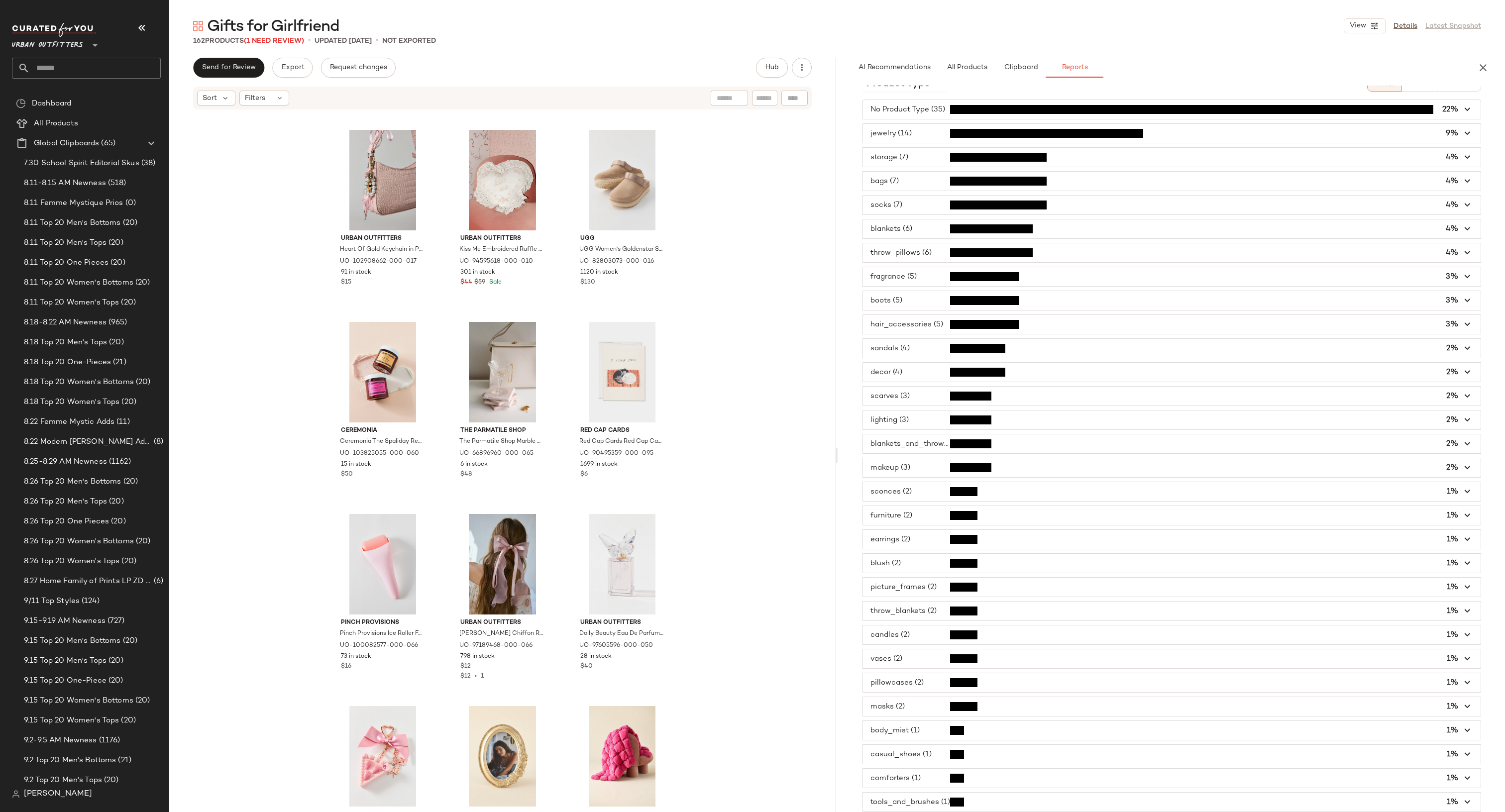
click at [945, 477] on span "button" at bounding box center [1172, 467] width 618 height 19
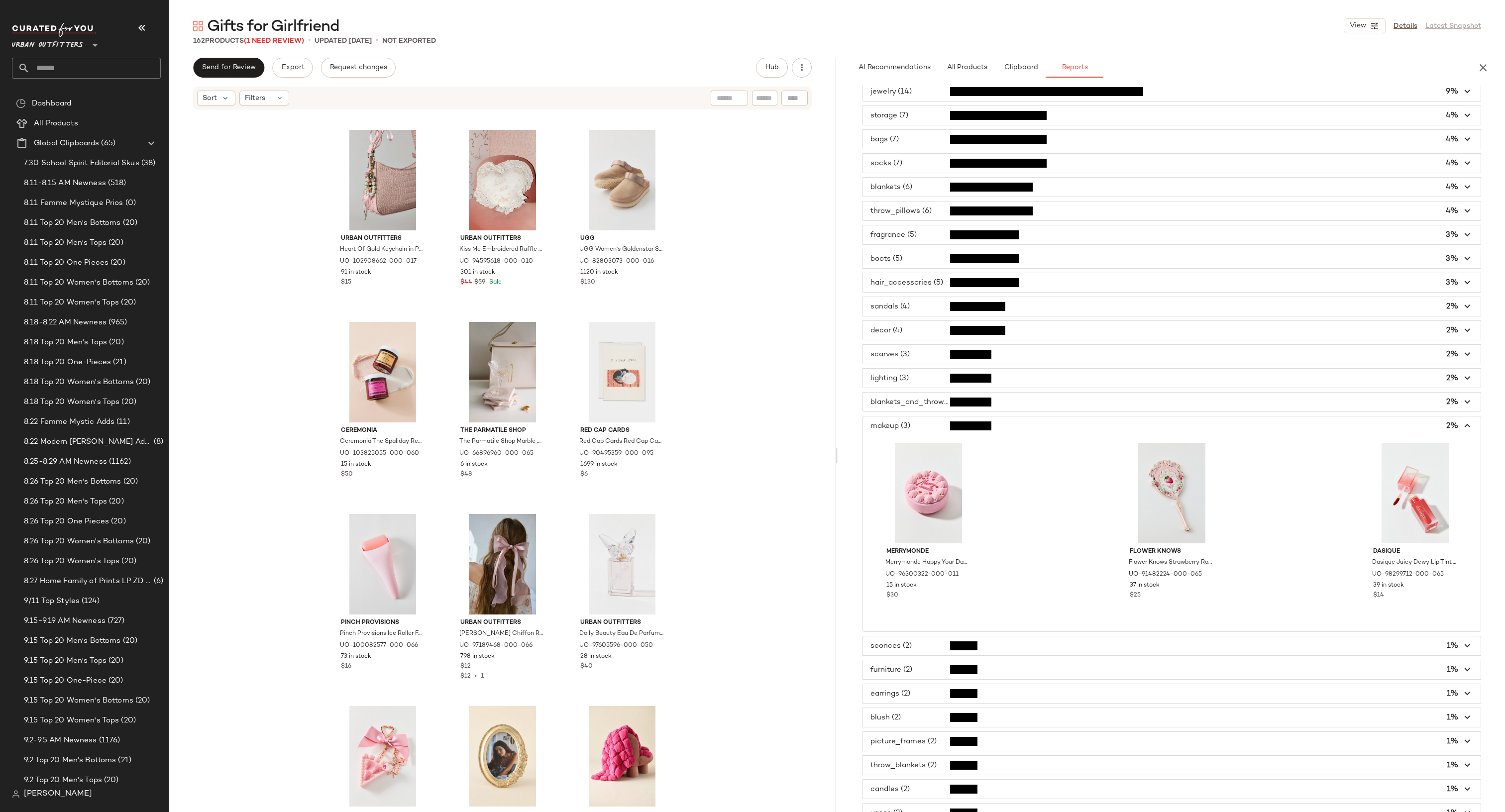
scroll to position [76, 0]
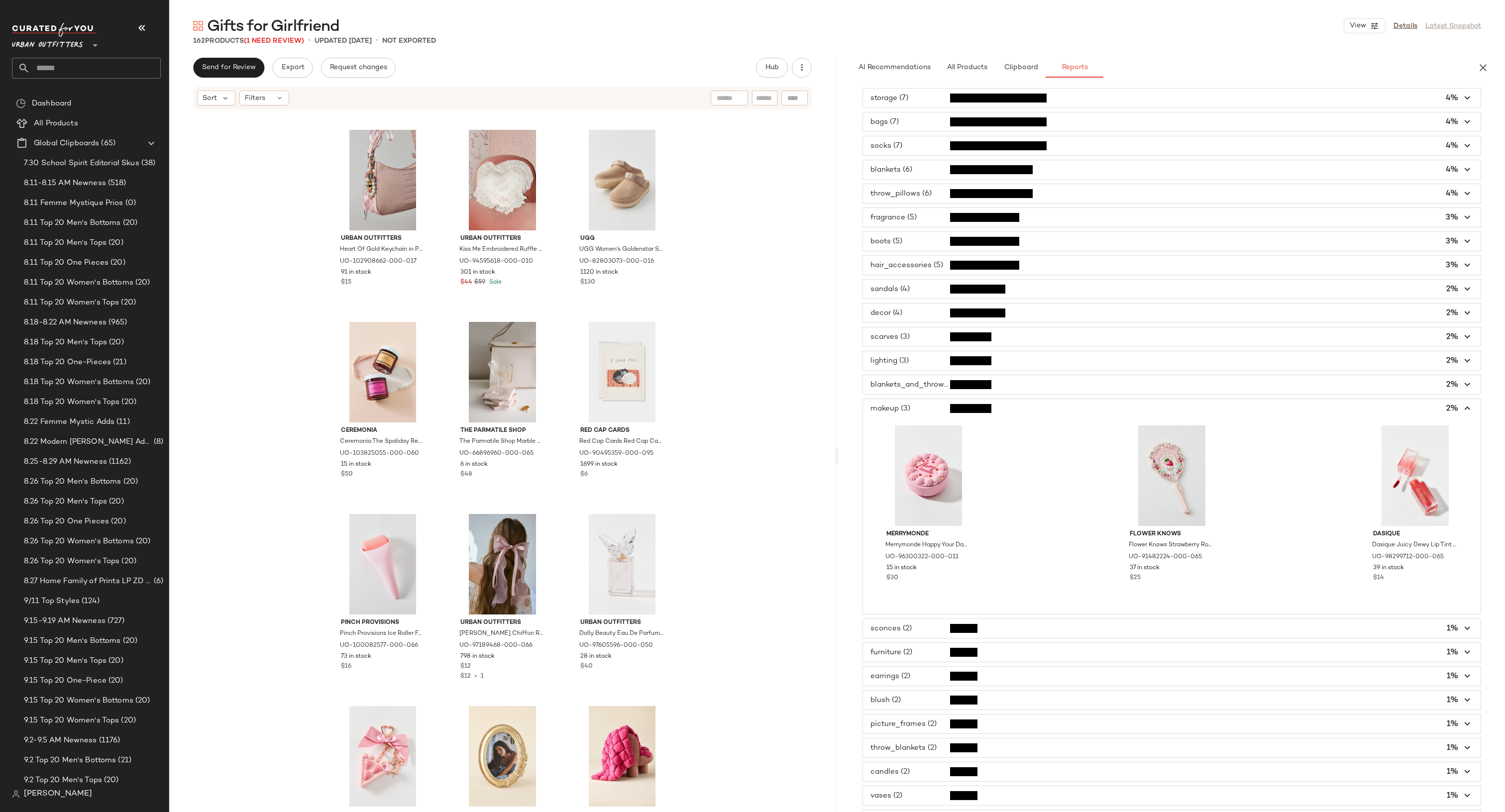
click at [944, 418] on span "button" at bounding box center [1172, 408] width 618 height 19
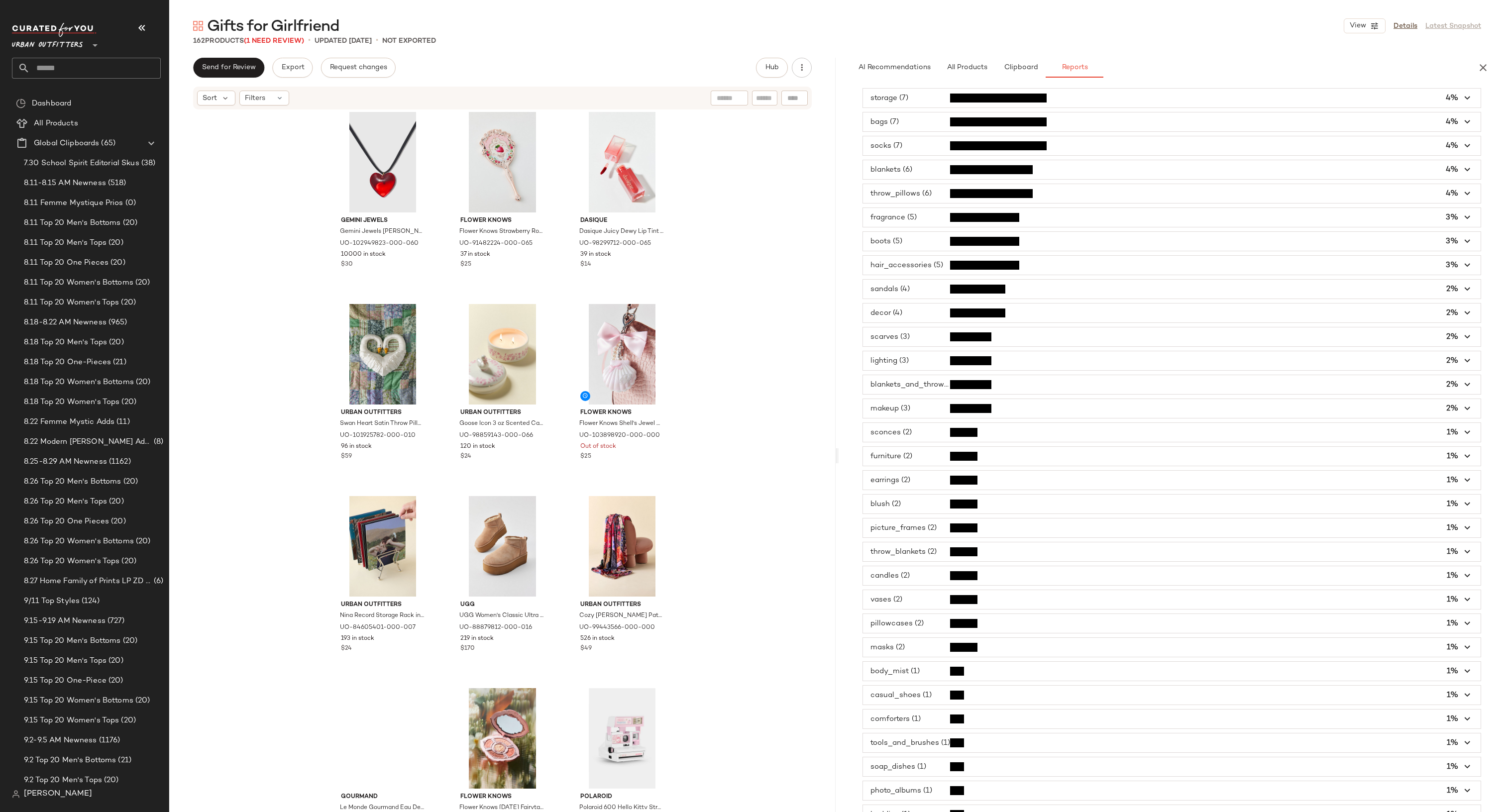
scroll to position [4816, 0]
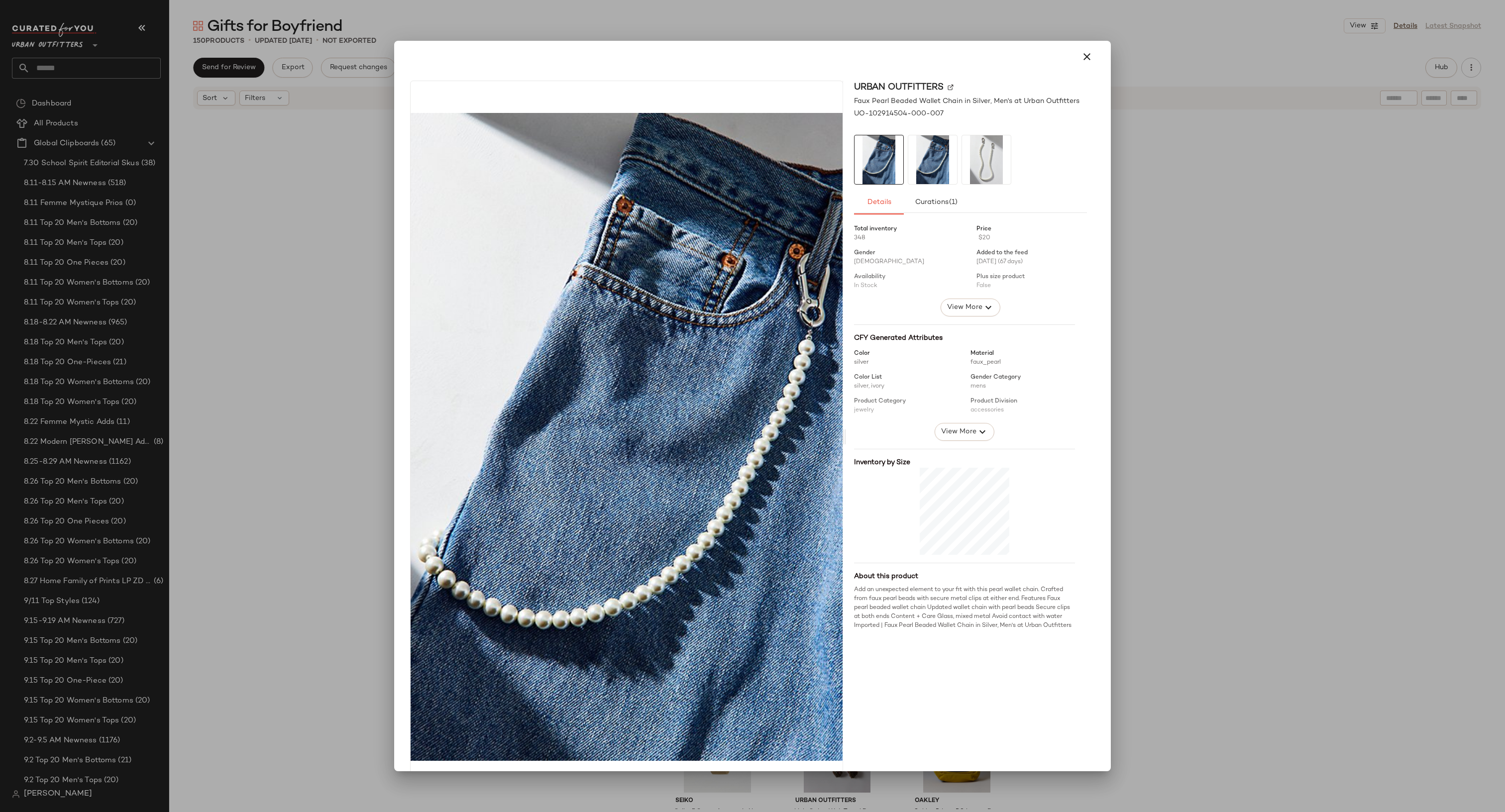
click at [1097, 130] on div "Urban Outfitters Faux Pearl Beaded Wallet Chain in Silver, Men's at Urban Outfi…" at bounding box center [752, 439] width 708 height 733
click at [1113, 130] on div at bounding box center [752, 406] width 1505 height 812
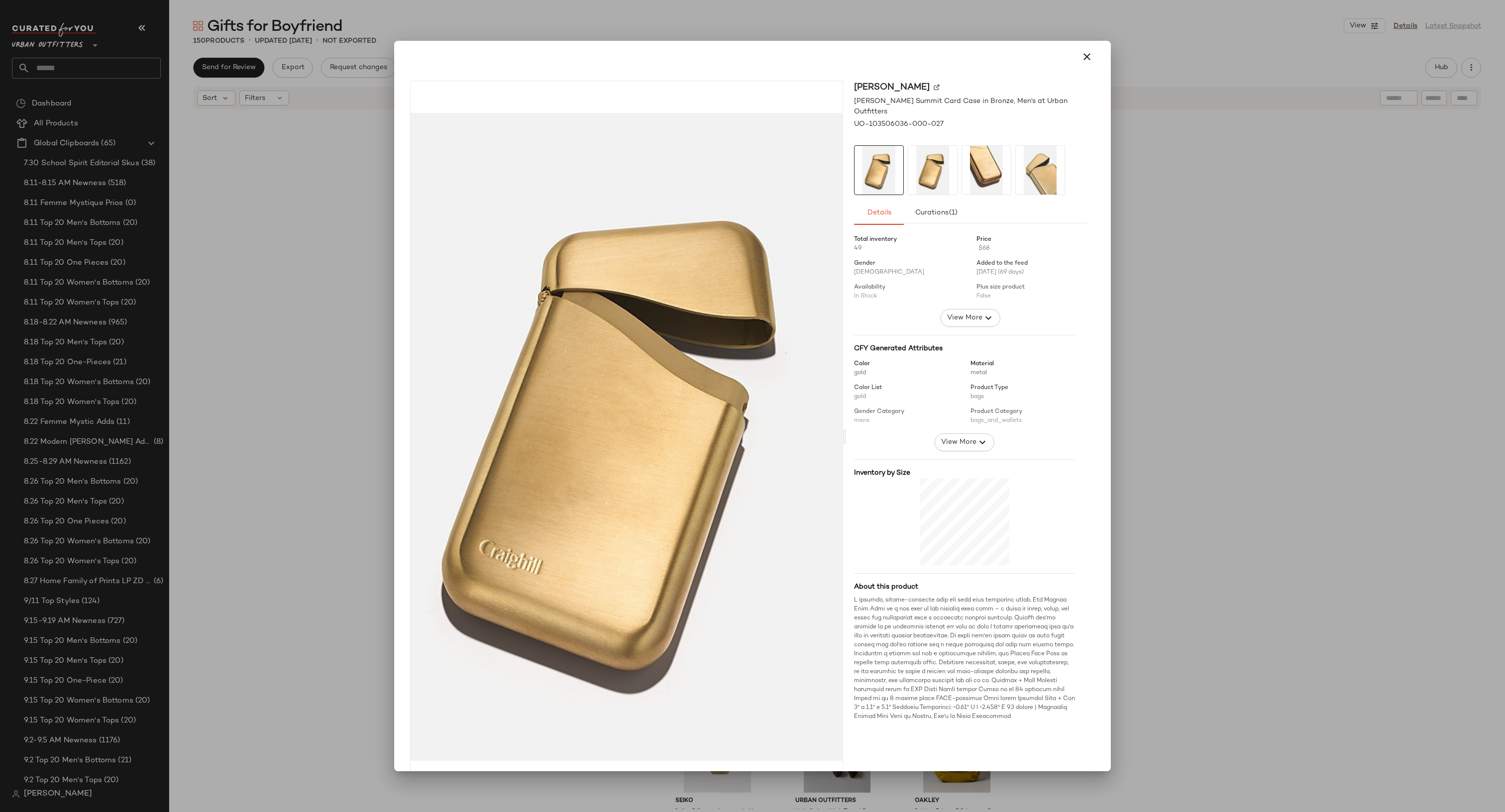
click at [598, 809] on div at bounding box center [752, 406] width 1505 height 812
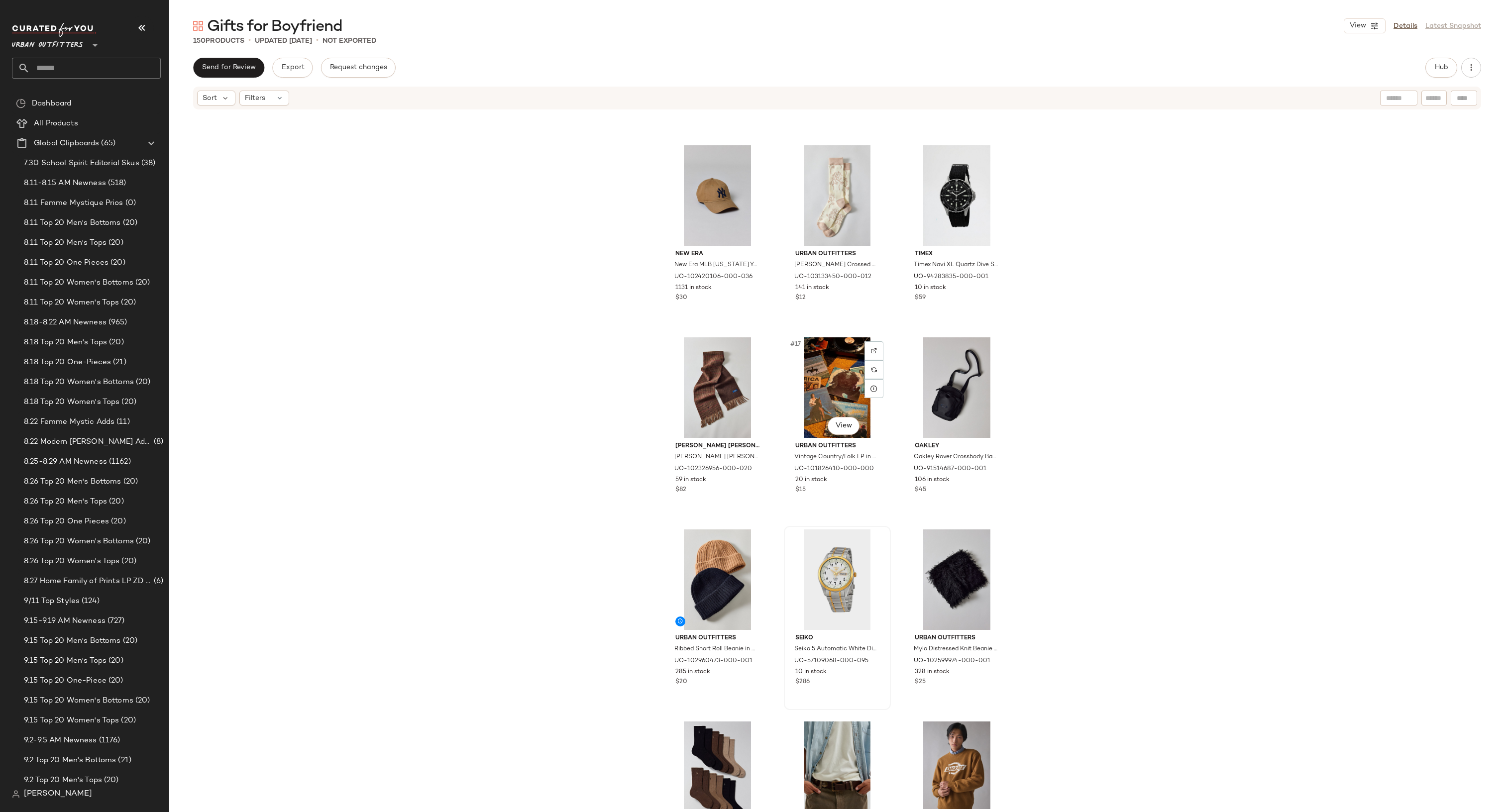
scroll to position [743, 0]
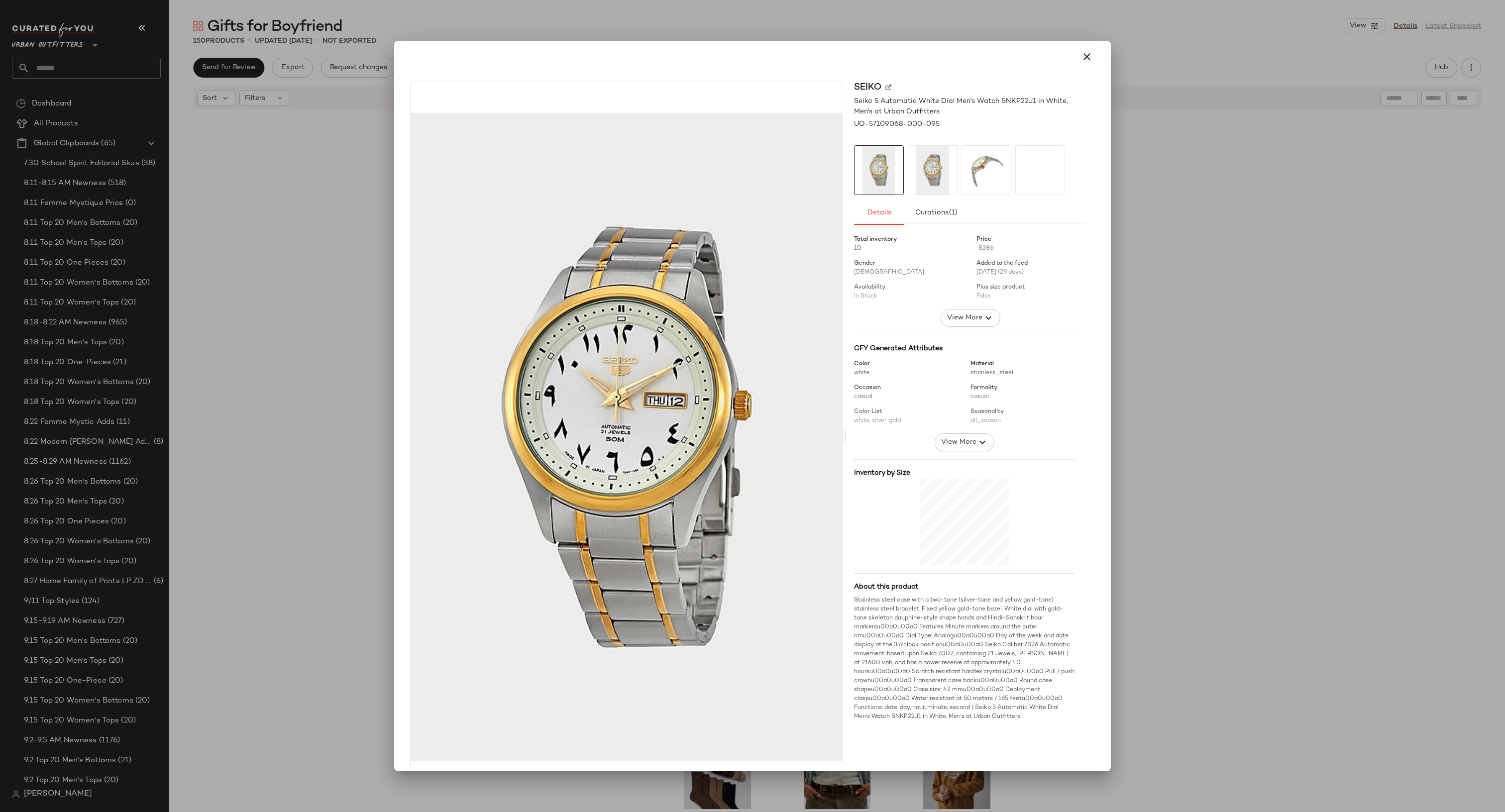
click at [1140, 612] on div at bounding box center [752, 406] width 1505 height 812
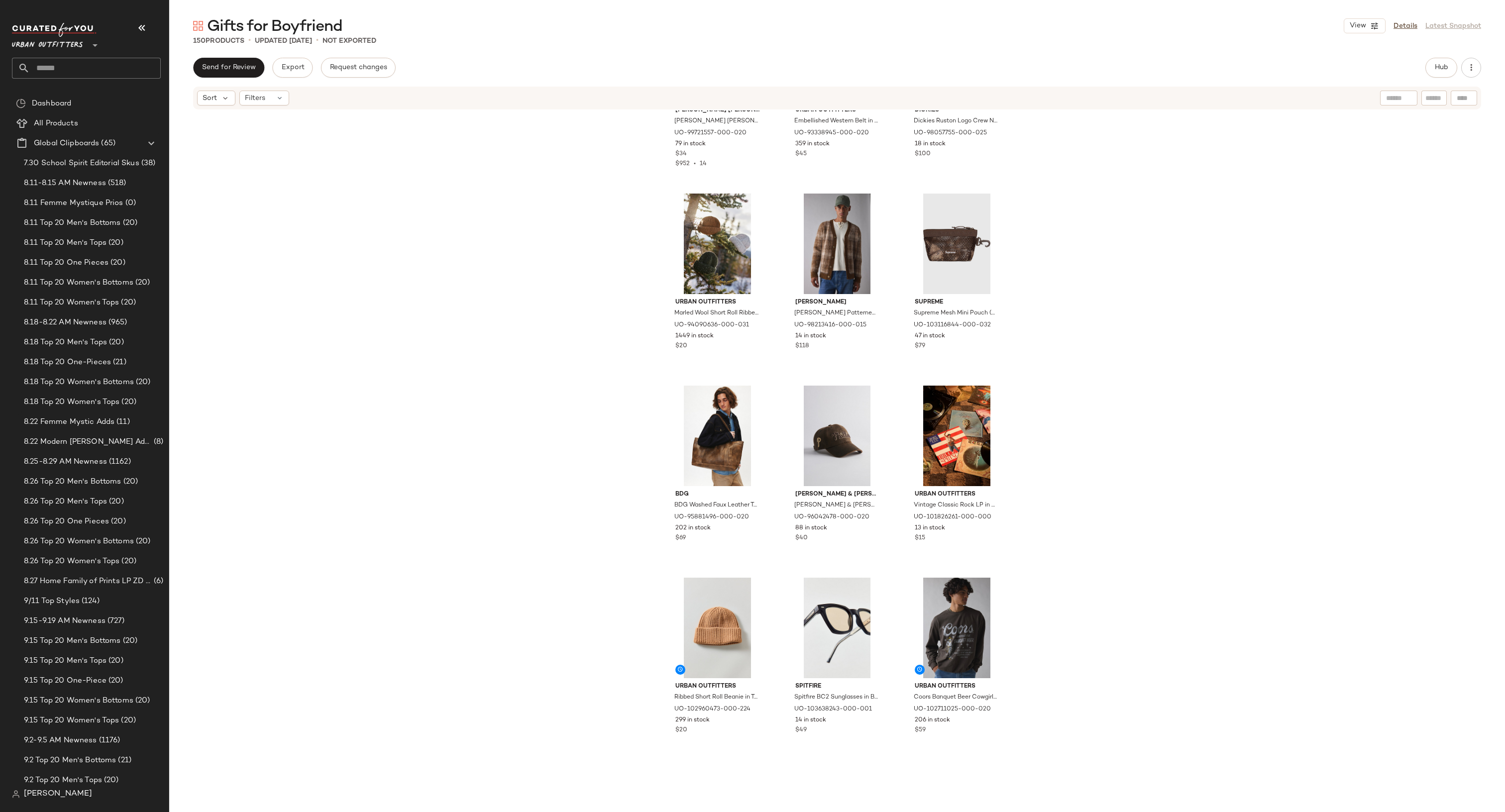
scroll to position [1621, 0]
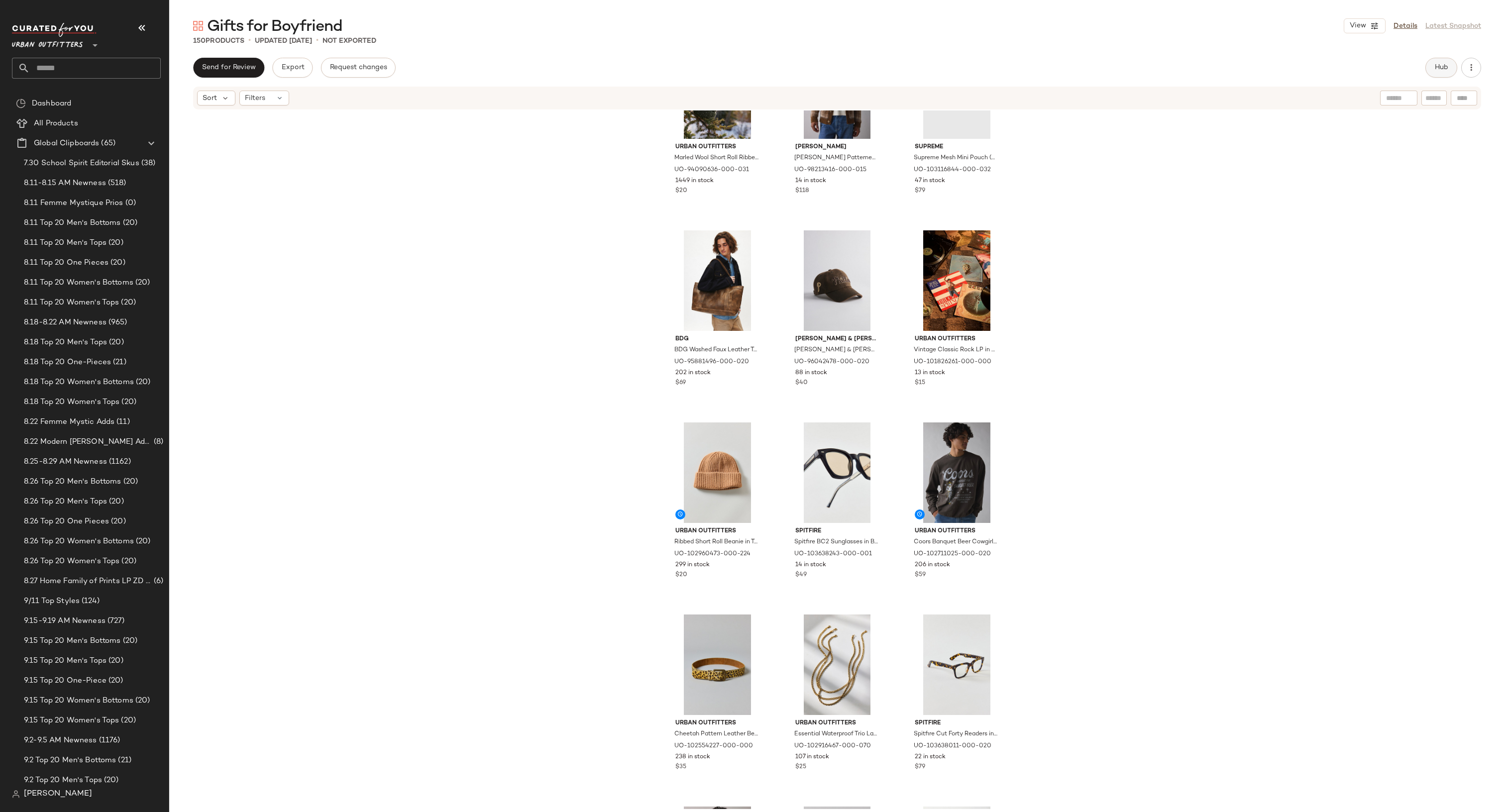
click at [1429, 73] on button "Hub" at bounding box center [1441, 68] width 32 height 20
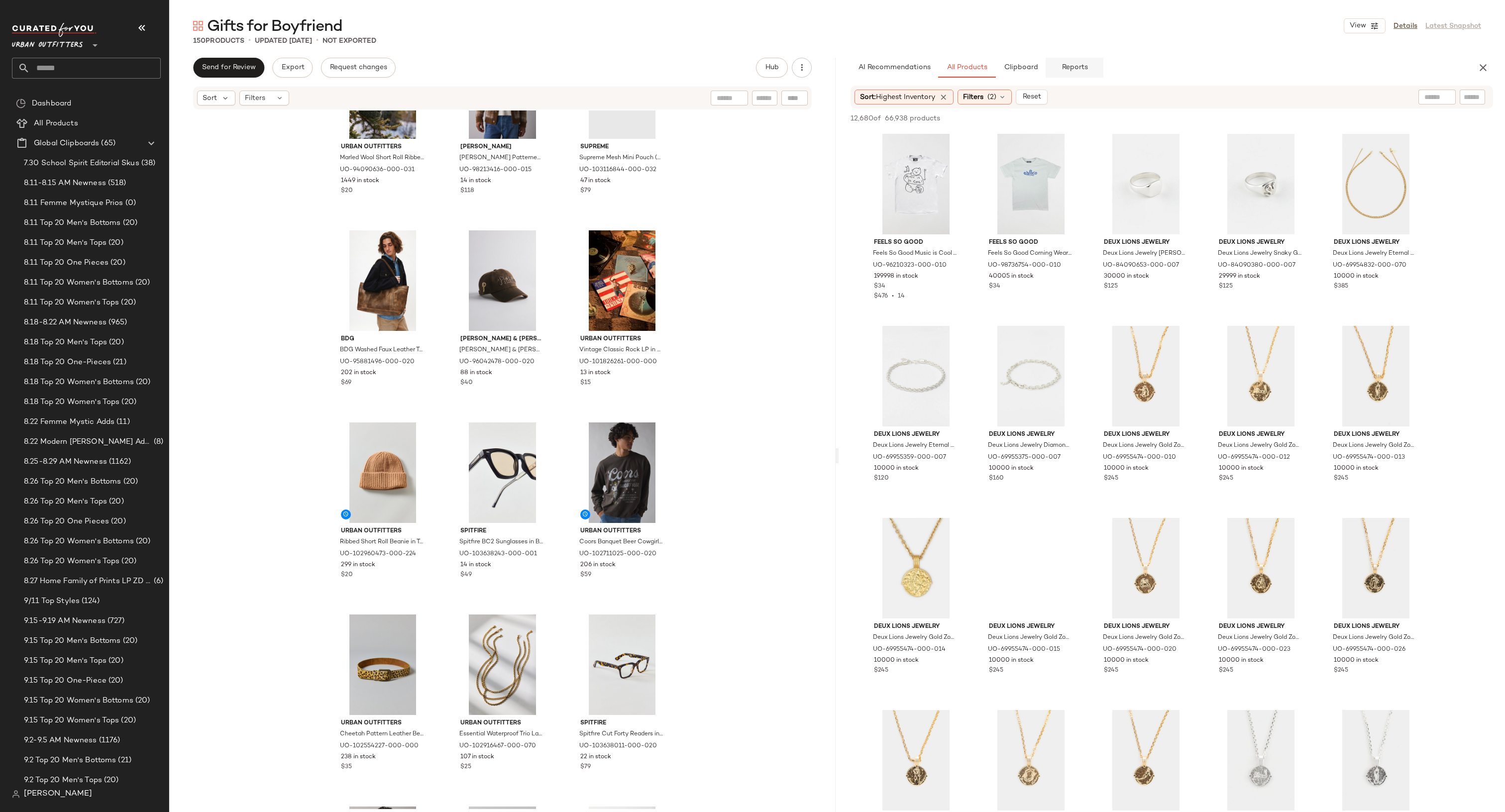
click at [1071, 64] on span "Reports" at bounding box center [1074, 68] width 26 height 8
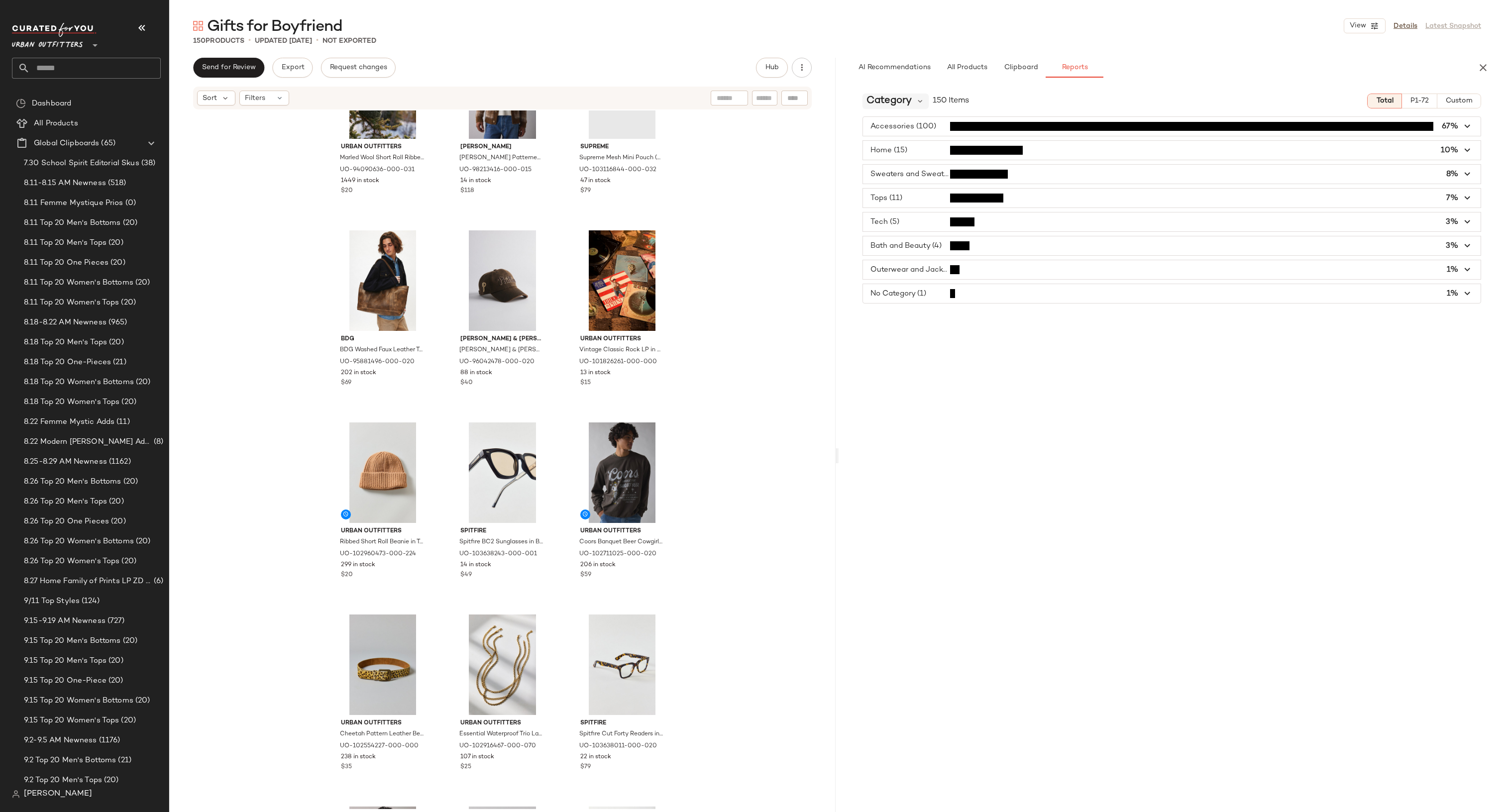
click at [910, 99] on span "Category" at bounding box center [889, 101] width 45 height 15
click at [911, 171] on div "Price" at bounding box center [925, 171] width 110 height 12
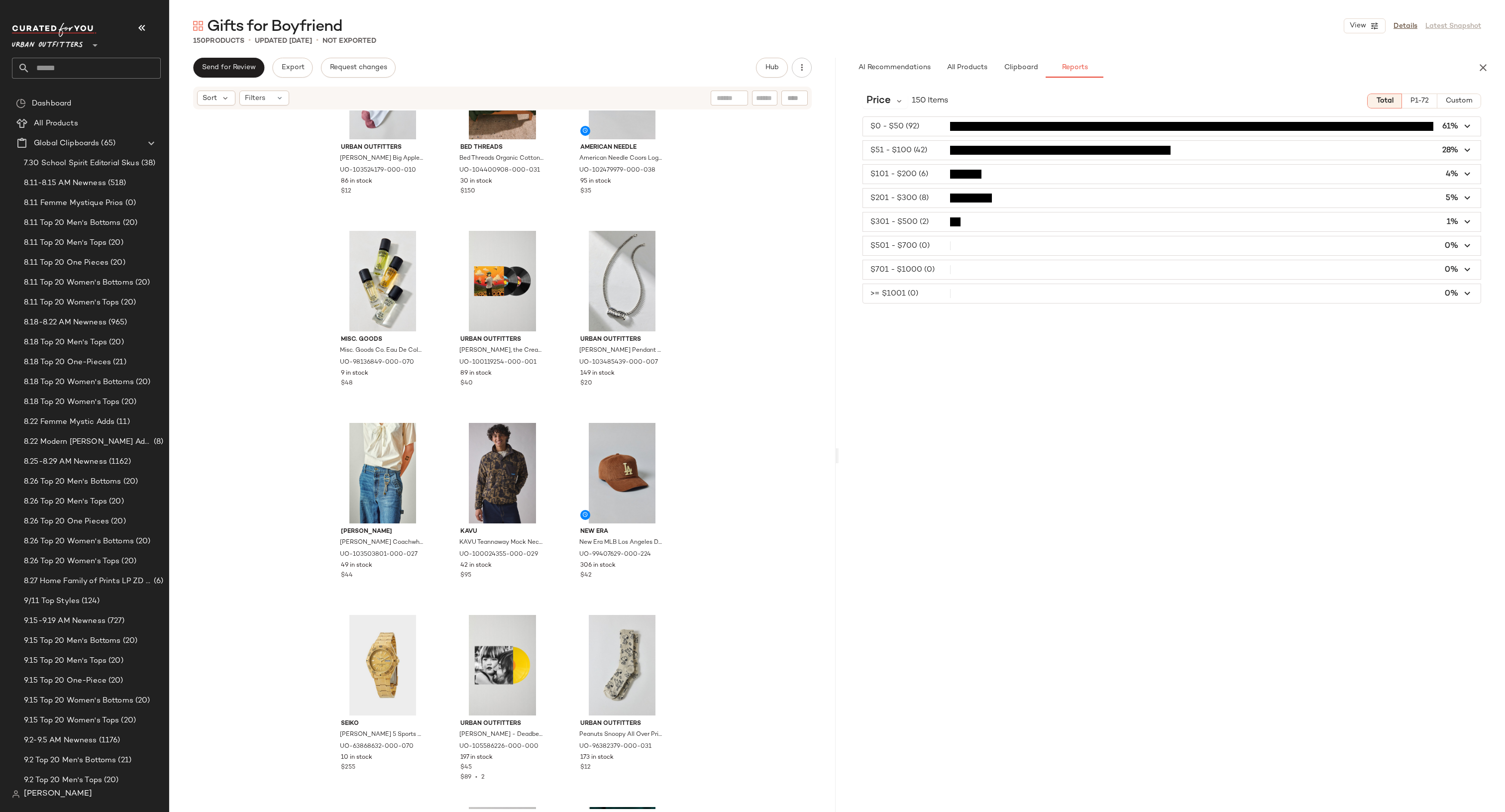
scroll to position [2996, 0]
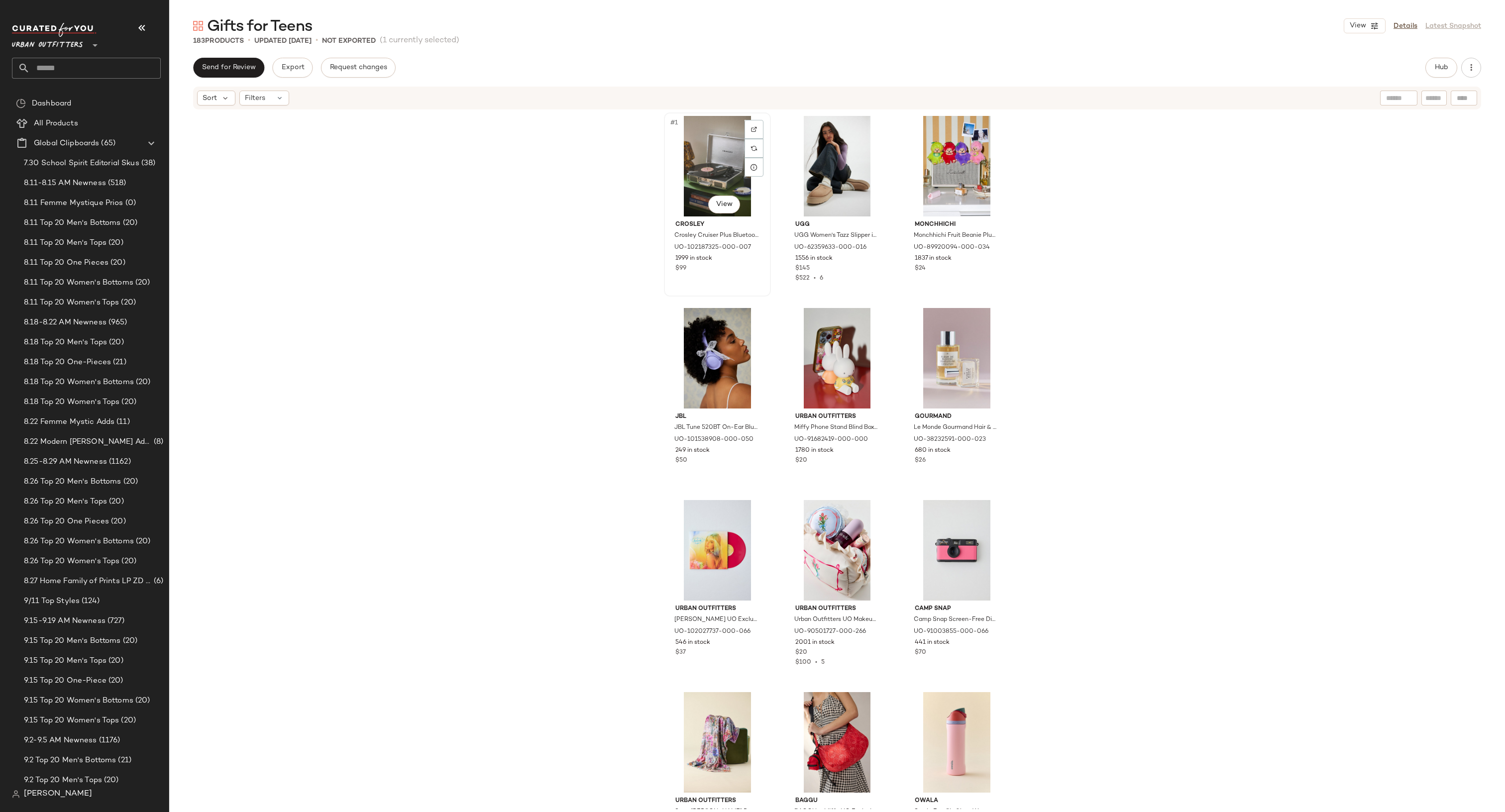
drag, startPoint x: 1110, startPoint y: 219, endPoint x: 686, endPoint y: 200, distance: 424.4
click at [686, 200] on div "#1 View Crosley Crosley Cruiser Plus Bluetooth Record Player in Silver at Urban…" at bounding box center [837, 459] width 1335 height 698
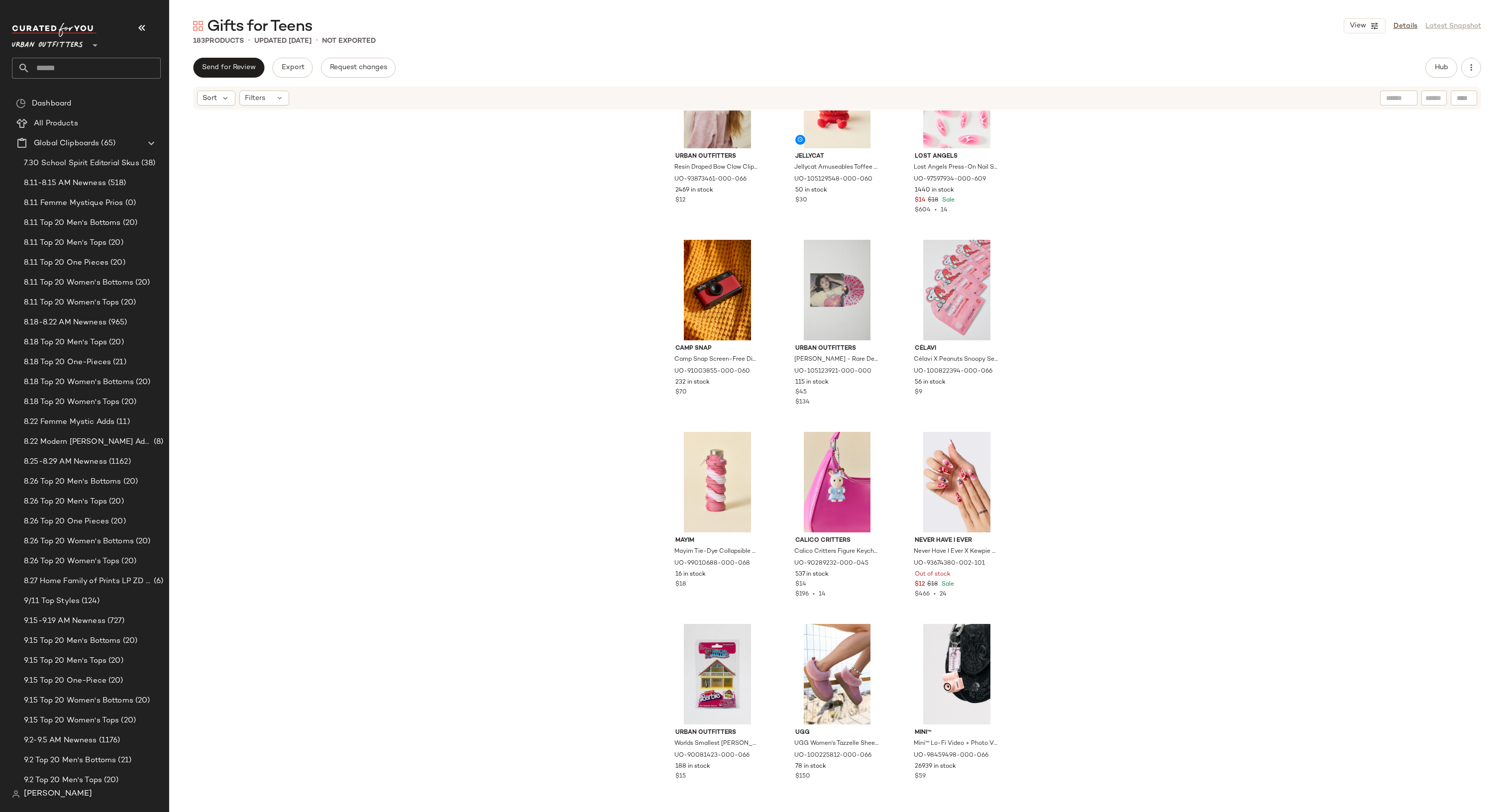
scroll to position [2382, 0]
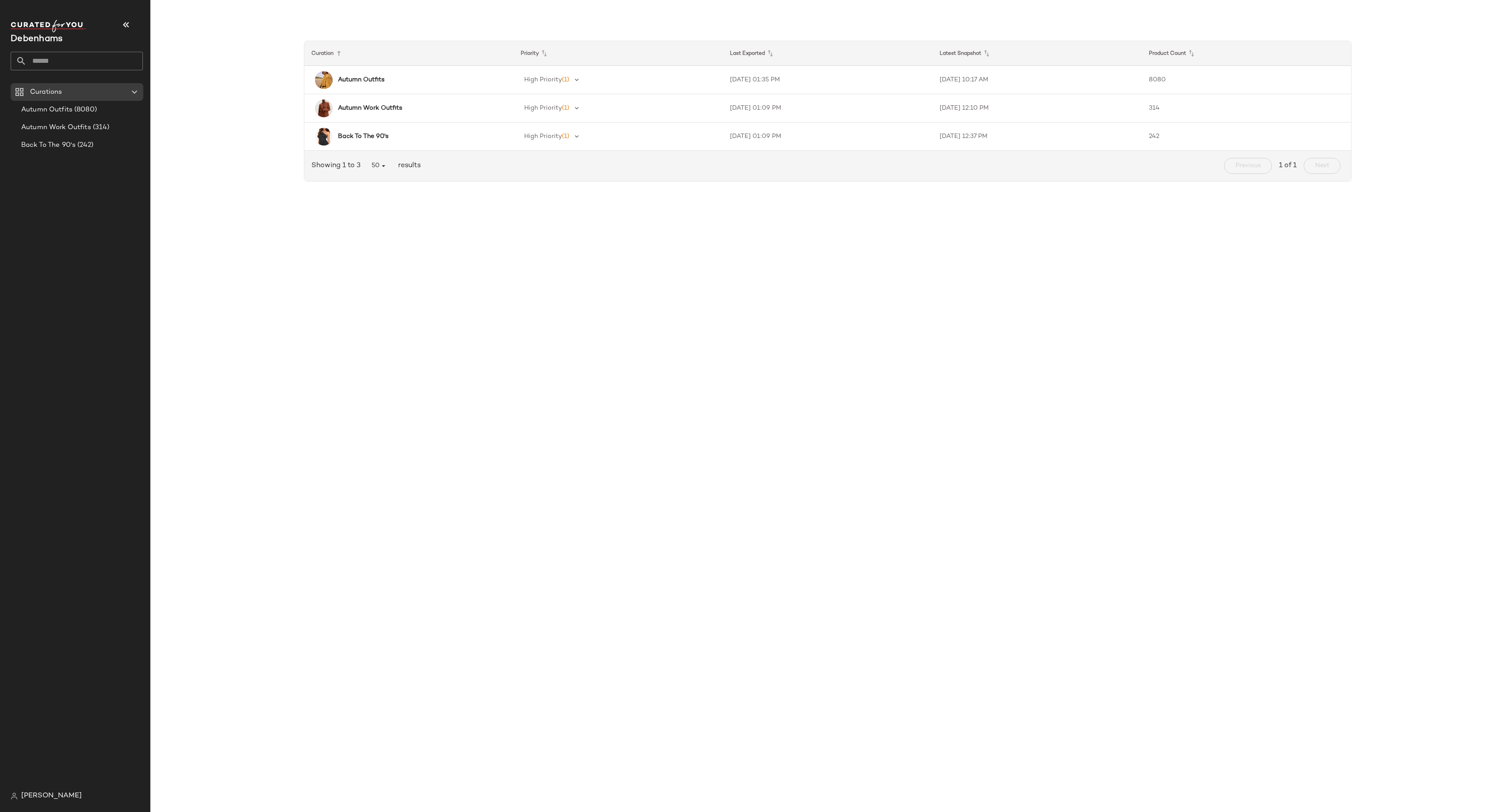
click at [50, 796] on span "[PERSON_NAME]" at bounding box center [51, 796] width 61 height 11
click at [59, 783] on div "Log Out" at bounding box center [115, 781] width 209 height 18
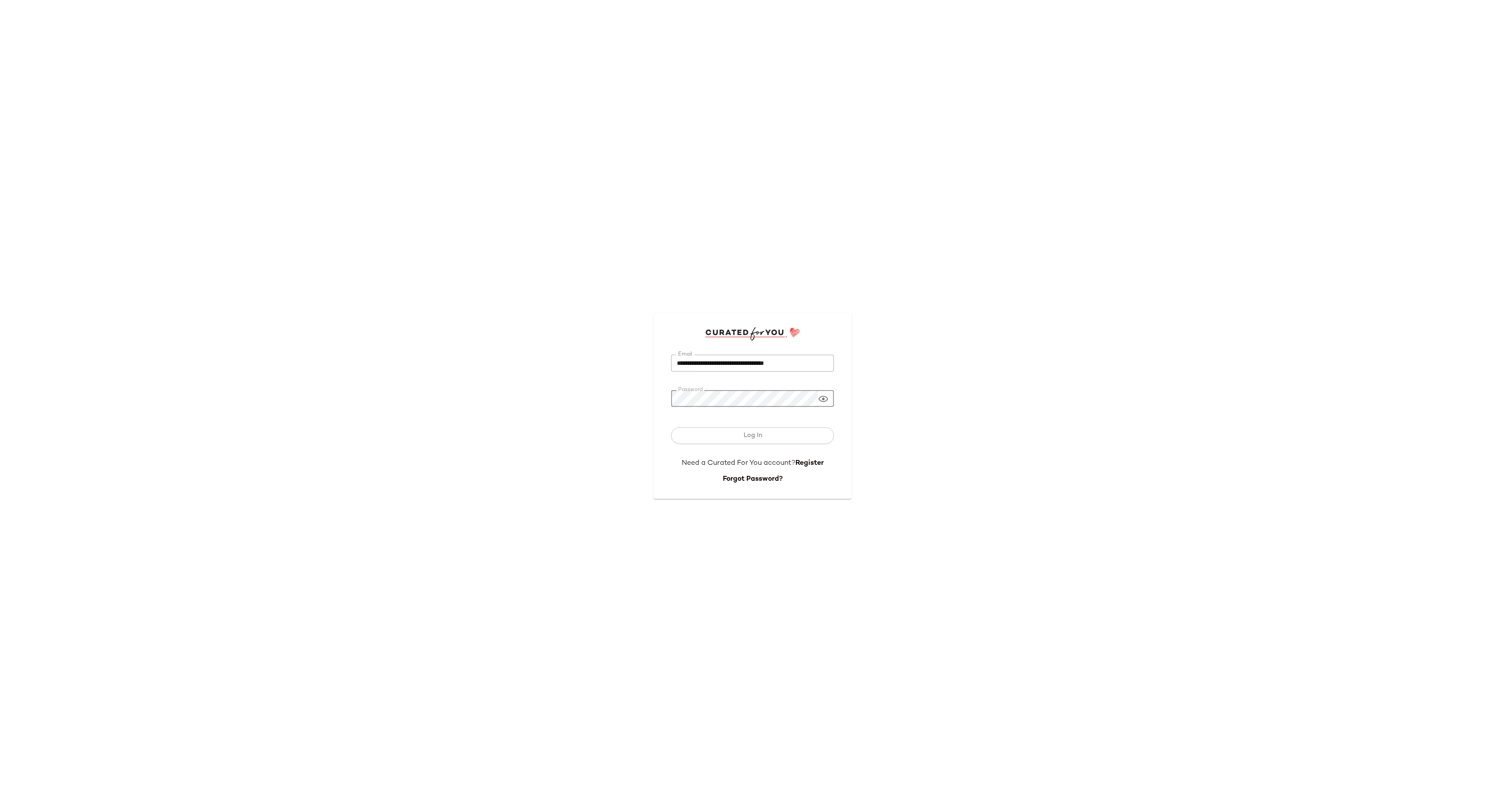
click at [723, 362] on input "**********" at bounding box center [752, 363] width 163 height 18
type input "**********"
click at [769, 443] on button "Log In" at bounding box center [752, 435] width 163 height 17
click at [768, 436] on button "Log In" at bounding box center [752, 435] width 163 height 17
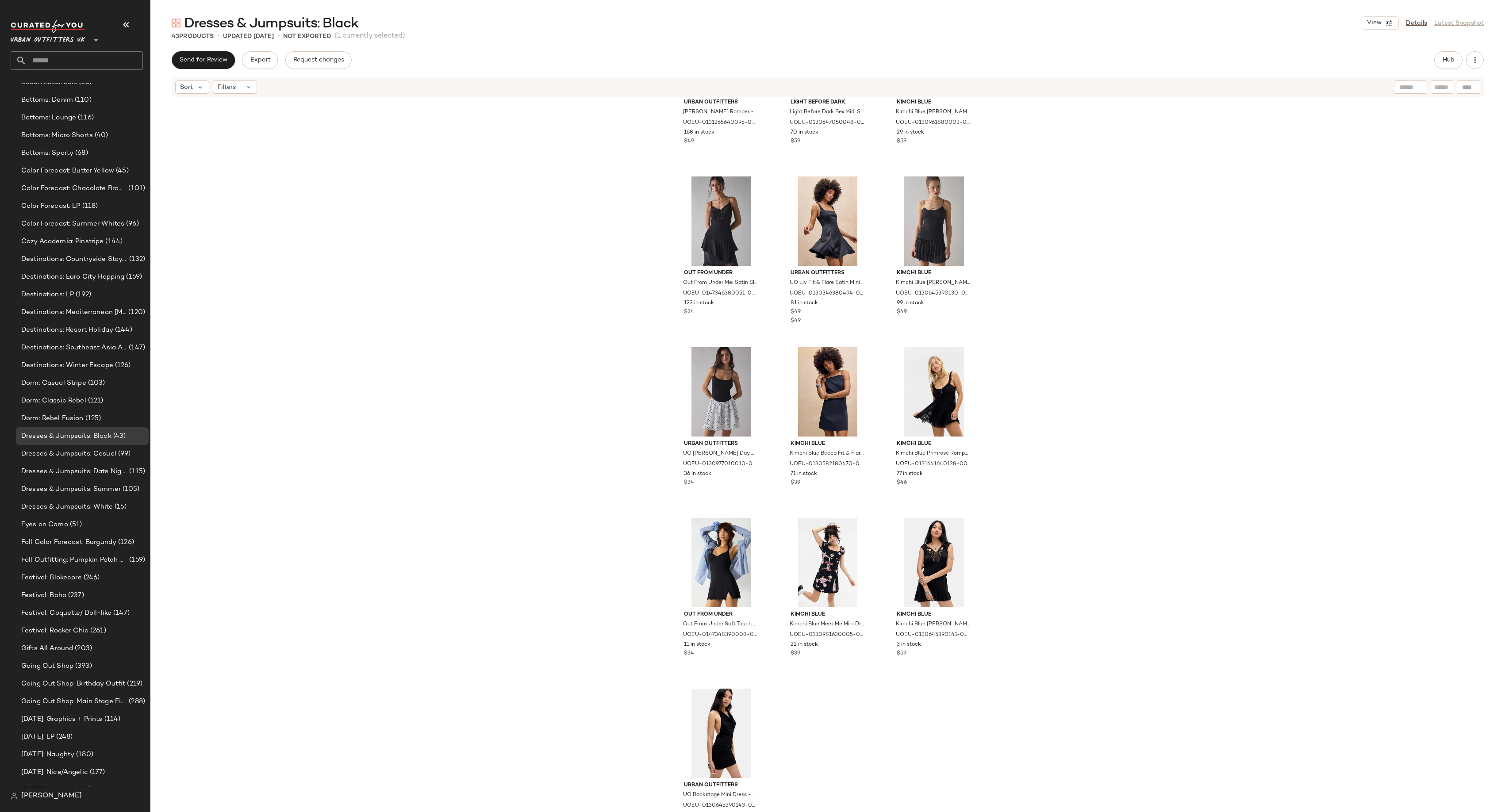
click at [1254, 262] on div "Urban Outfitters UO [PERSON_NAME] Romper - Black 2XS at Urban Outfitters UOEU-0…" at bounding box center [827, 469] width 1355 height 741
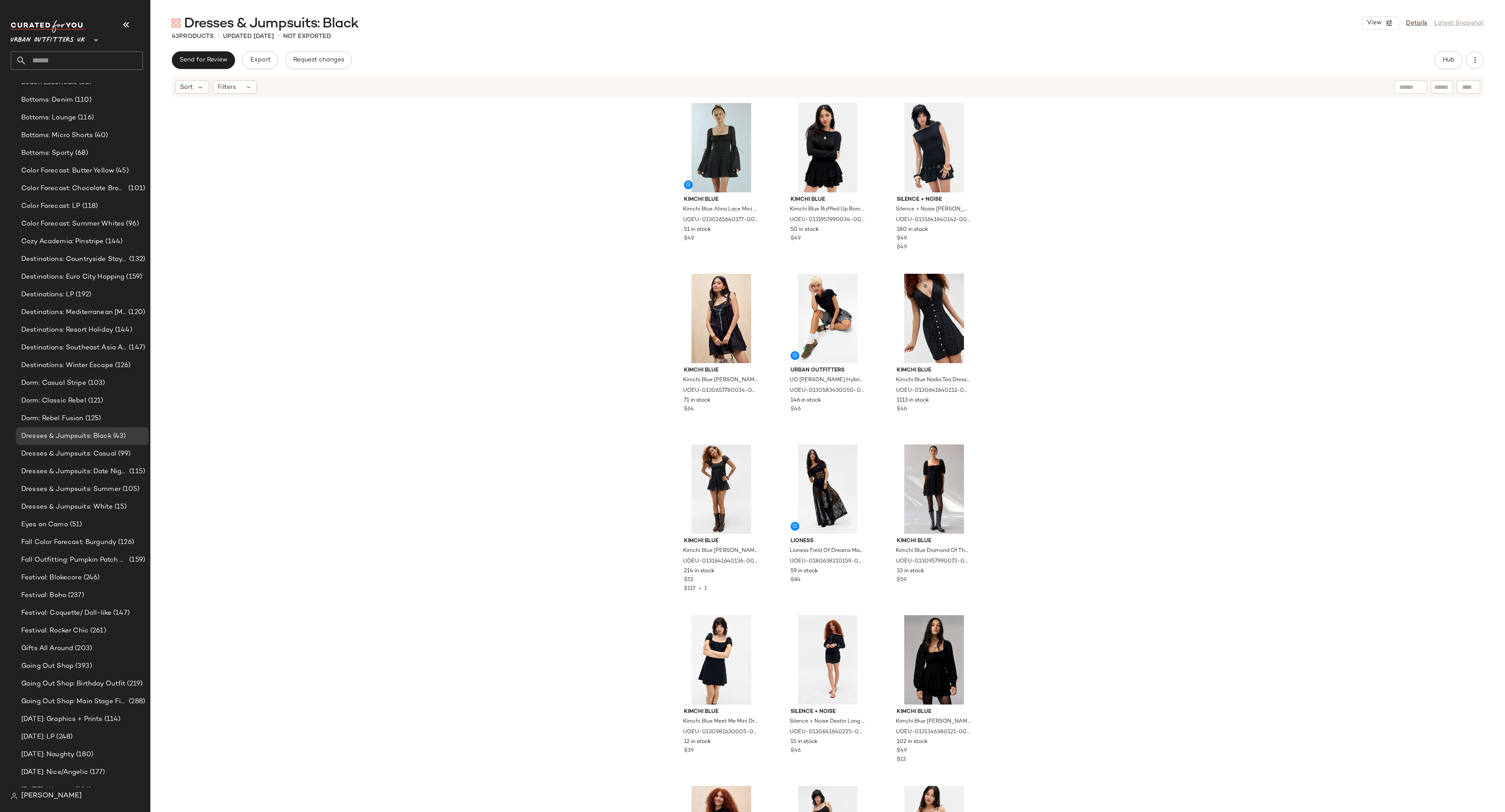
scroll to position [1192, 0]
